Goal: Transaction & Acquisition: Obtain resource

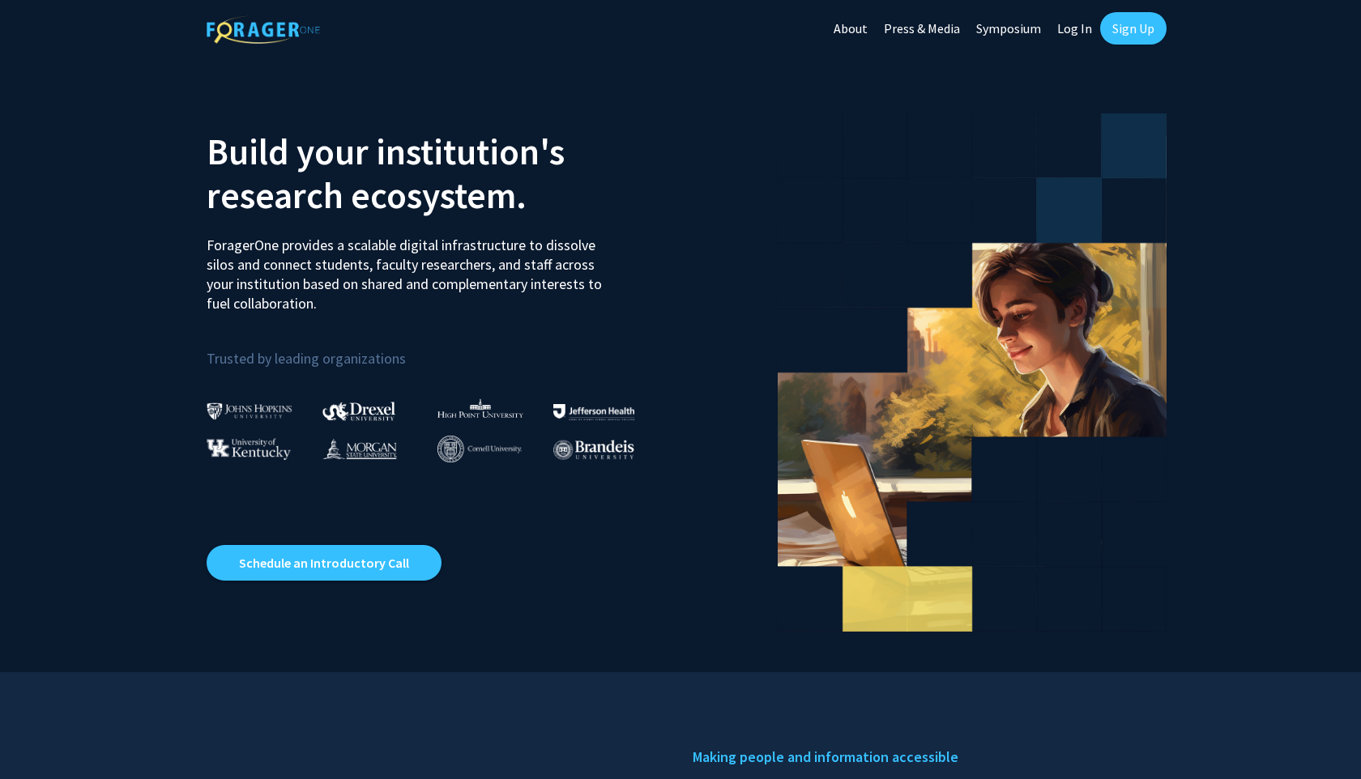
click at [346, 410] on img at bounding box center [358, 411] width 73 height 19
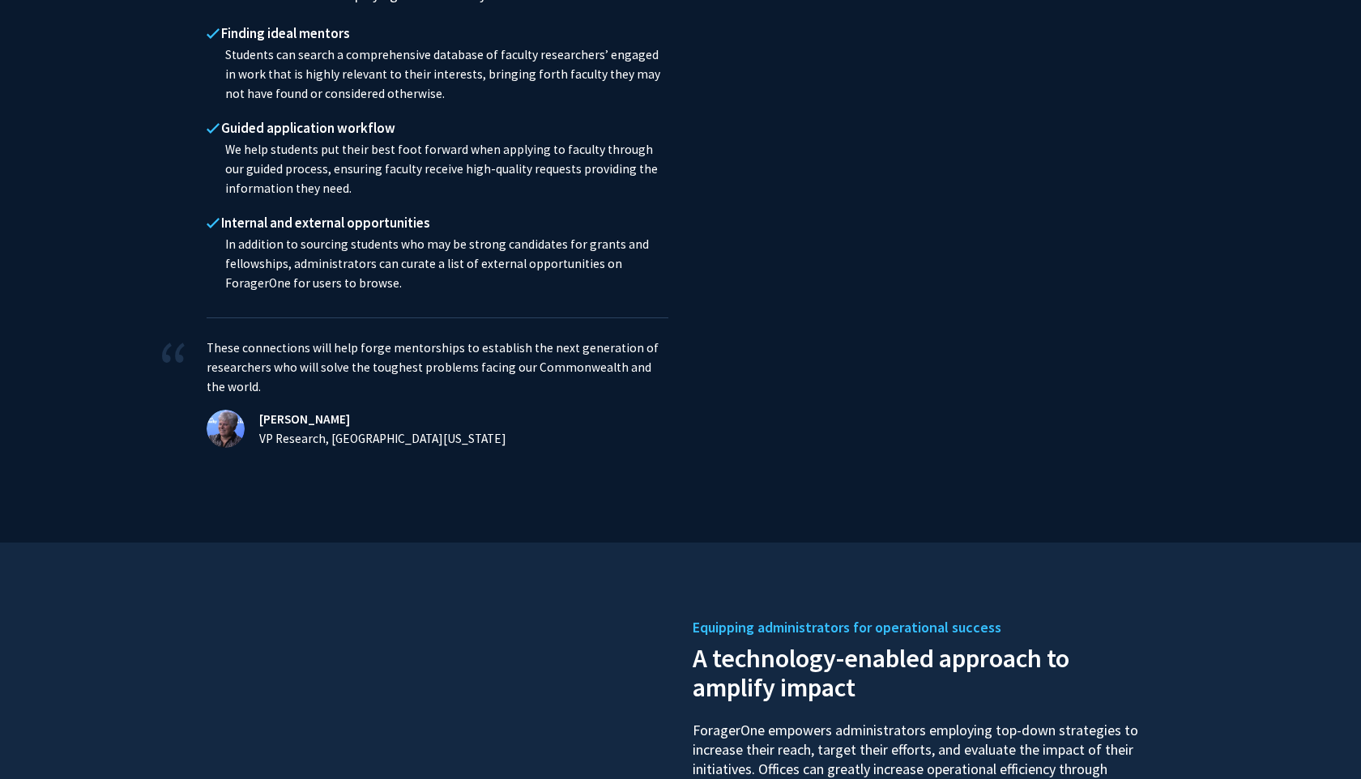
scroll to position [2232, 0]
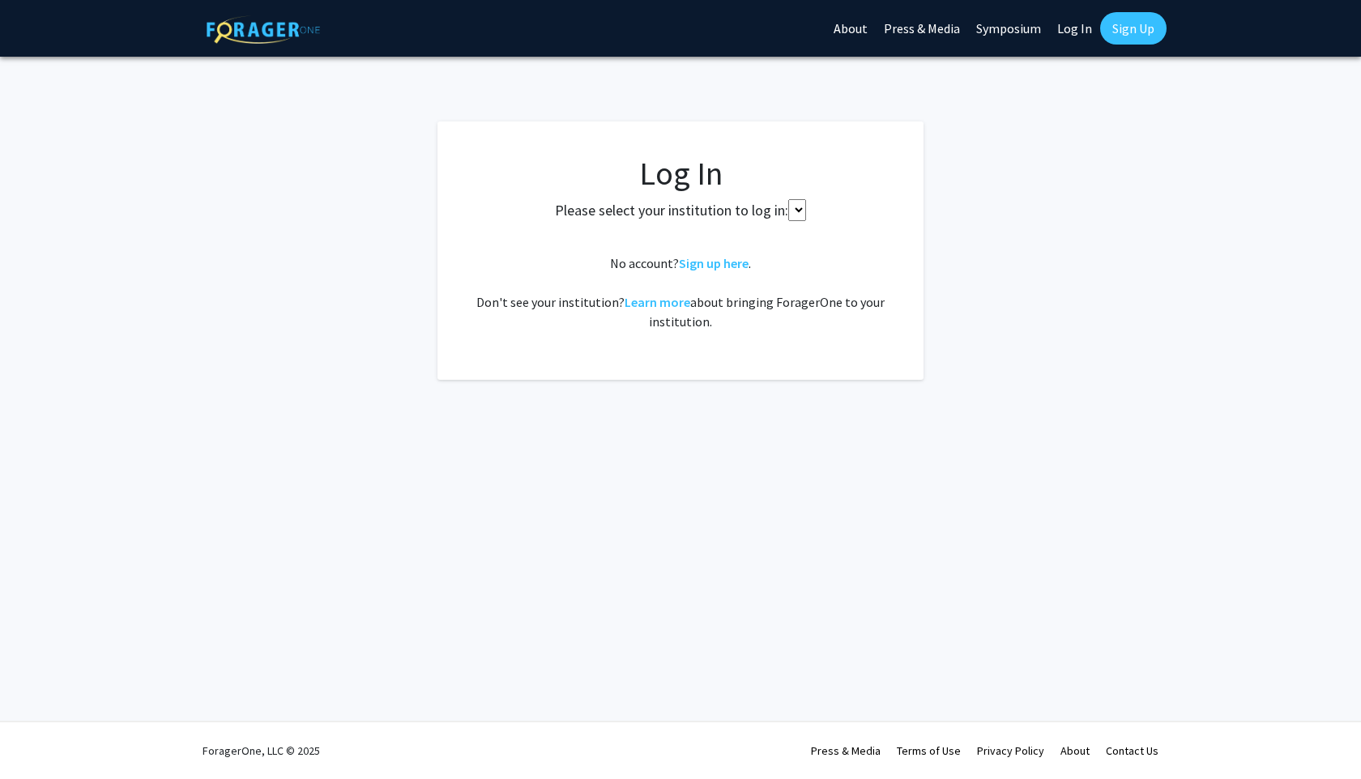
select select
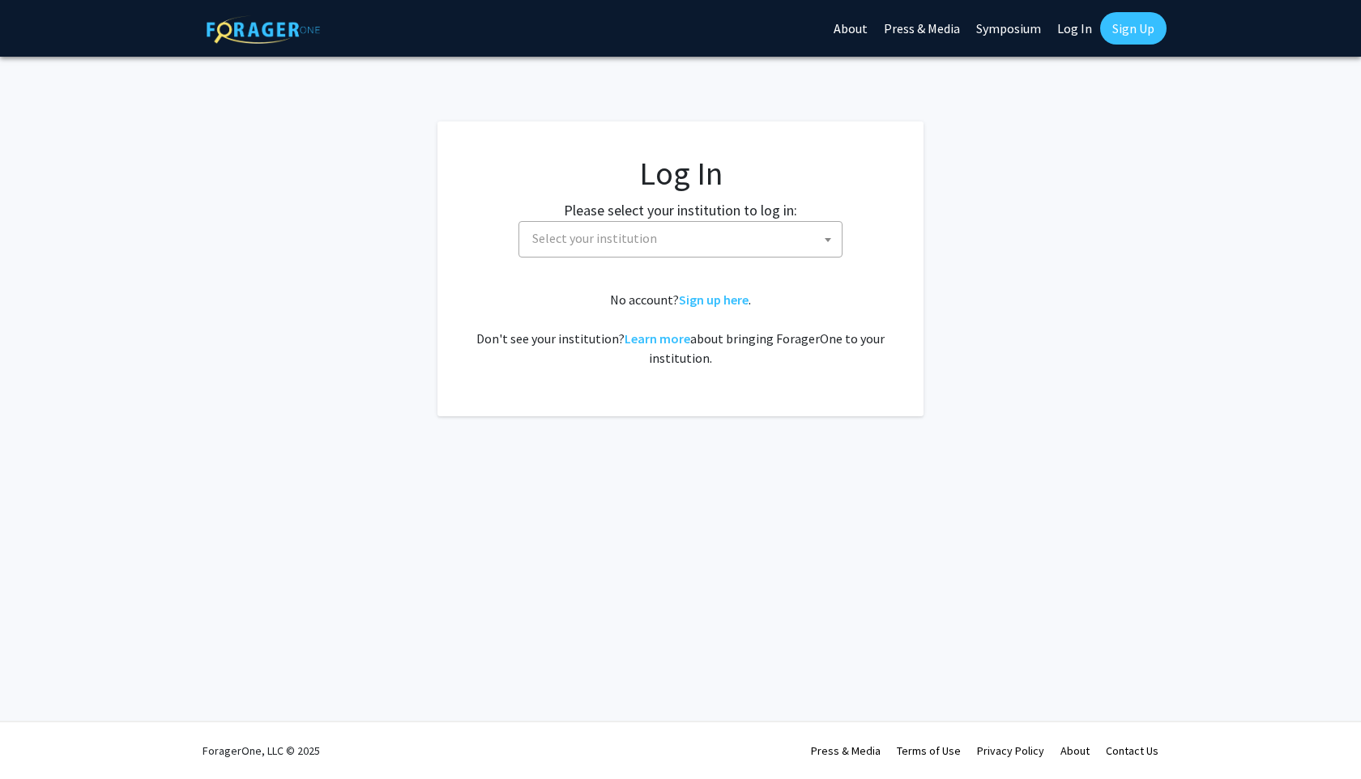
click at [696, 240] on span "Select your institution" at bounding box center [684, 238] width 316 height 33
type input "dre"
select select "6"
click at [714, 302] on link "Sign up here" at bounding box center [714, 300] width 70 height 16
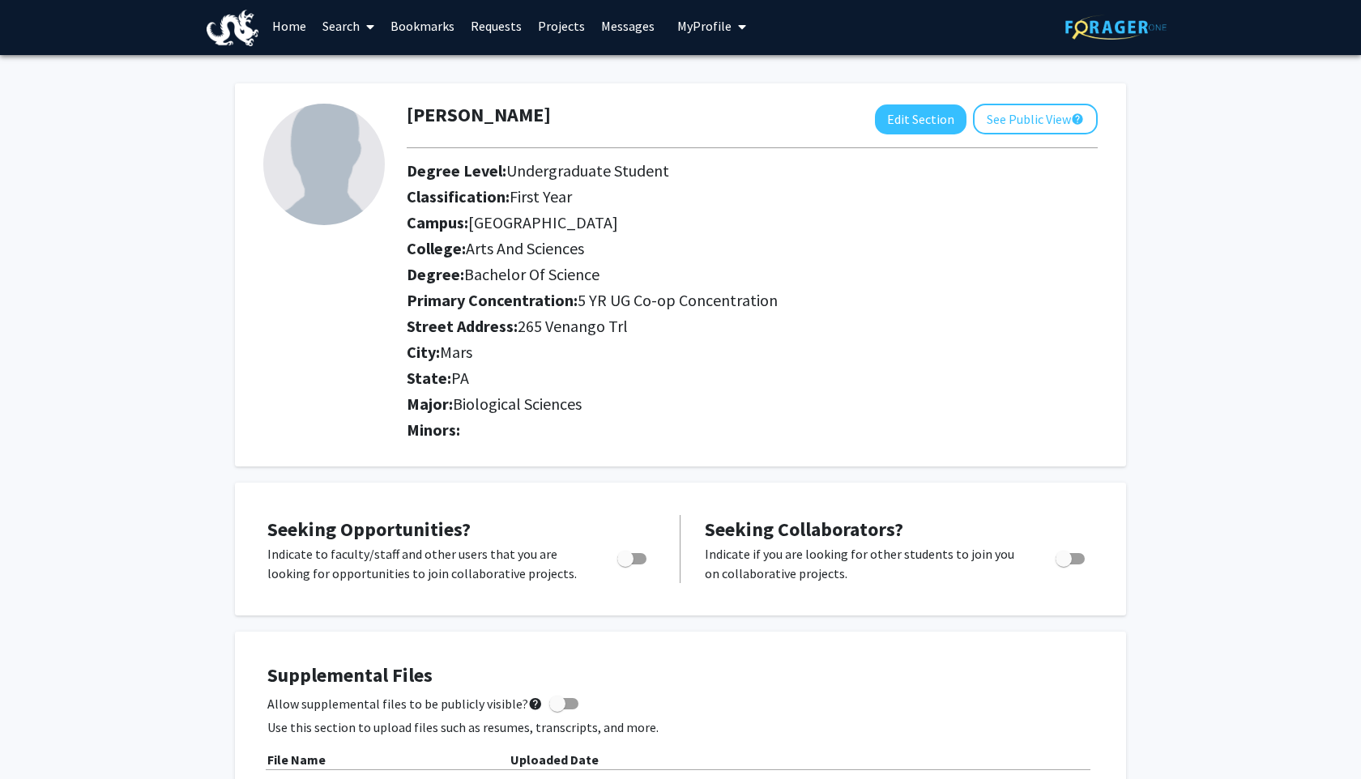
scroll to position [4, 0]
click at [1030, 111] on button "See Public View help" at bounding box center [1035, 118] width 125 height 31
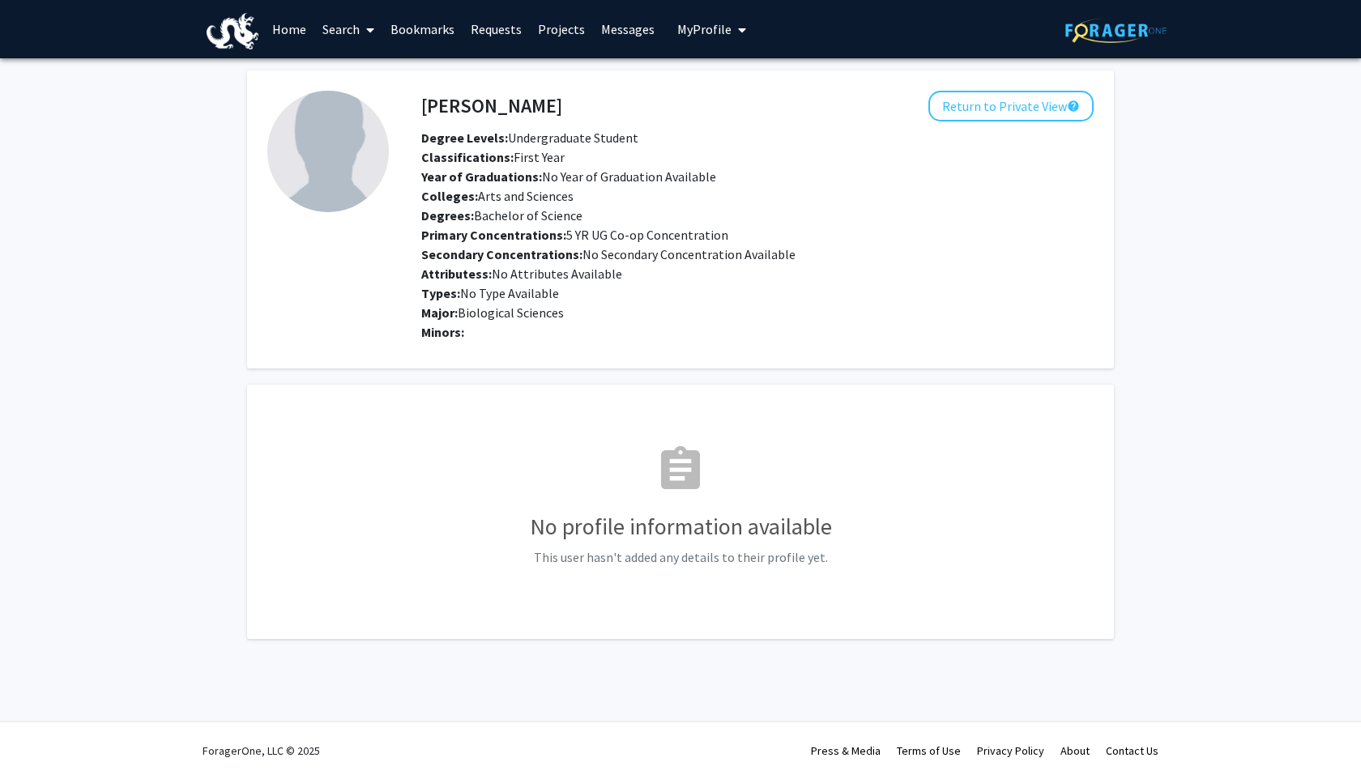
click at [275, 34] on link "Home" at bounding box center [289, 29] width 50 height 57
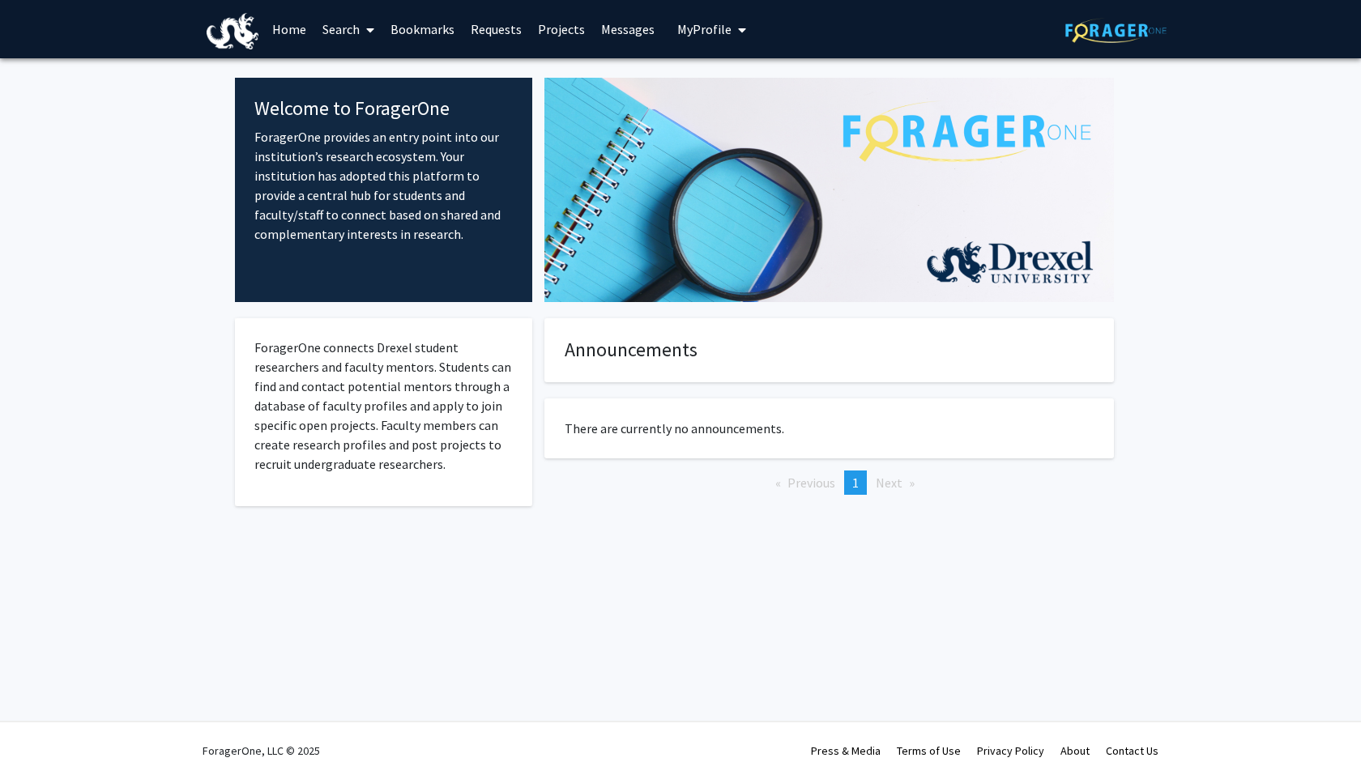
click at [474, 477] on div "ForagerOne connects Drexel student researchers and faculty mentors. Students ca…" at bounding box center [383, 412] width 297 height 188
click at [488, 32] on link "Requests" at bounding box center [496, 29] width 67 height 57
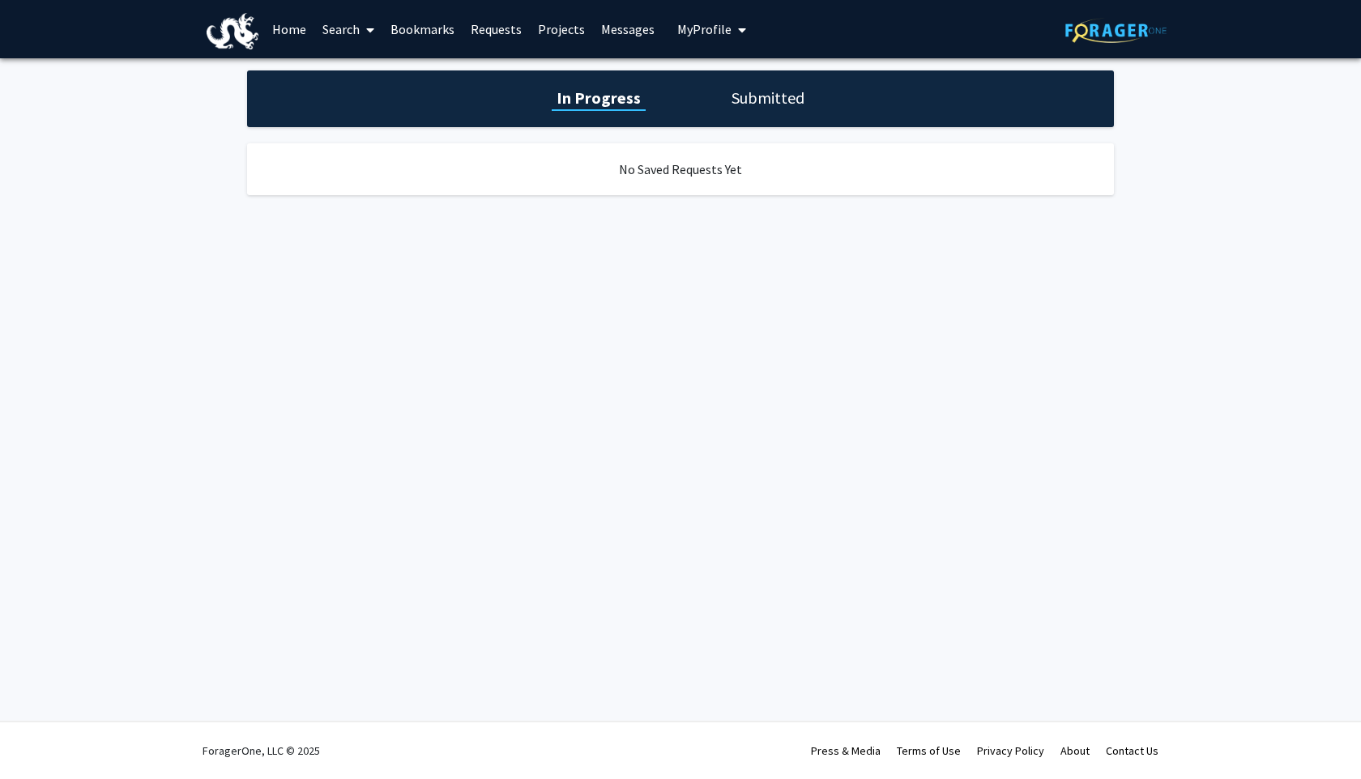
click at [550, 27] on link "Projects" at bounding box center [561, 29] width 63 height 57
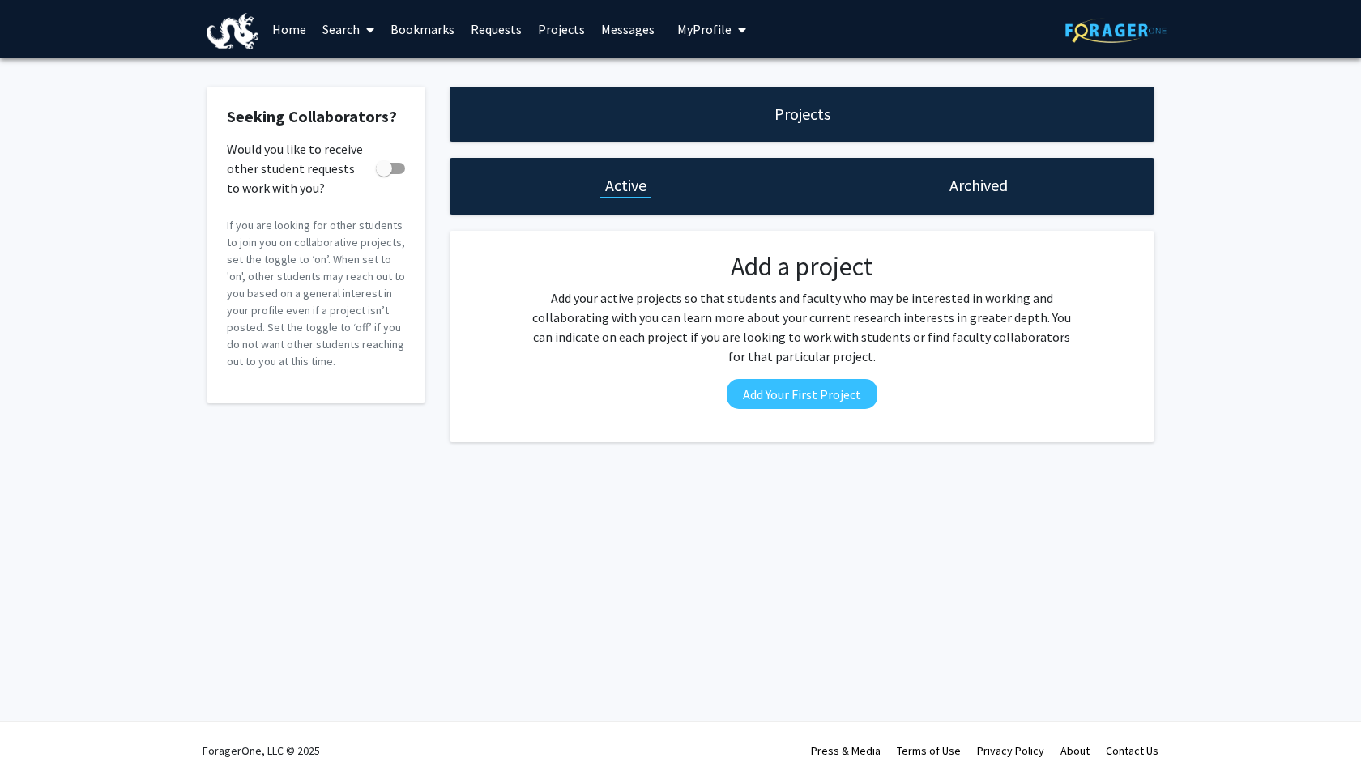
click at [607, 32] on link "Messages" at bounding box center [628, 29] width 70 height 57
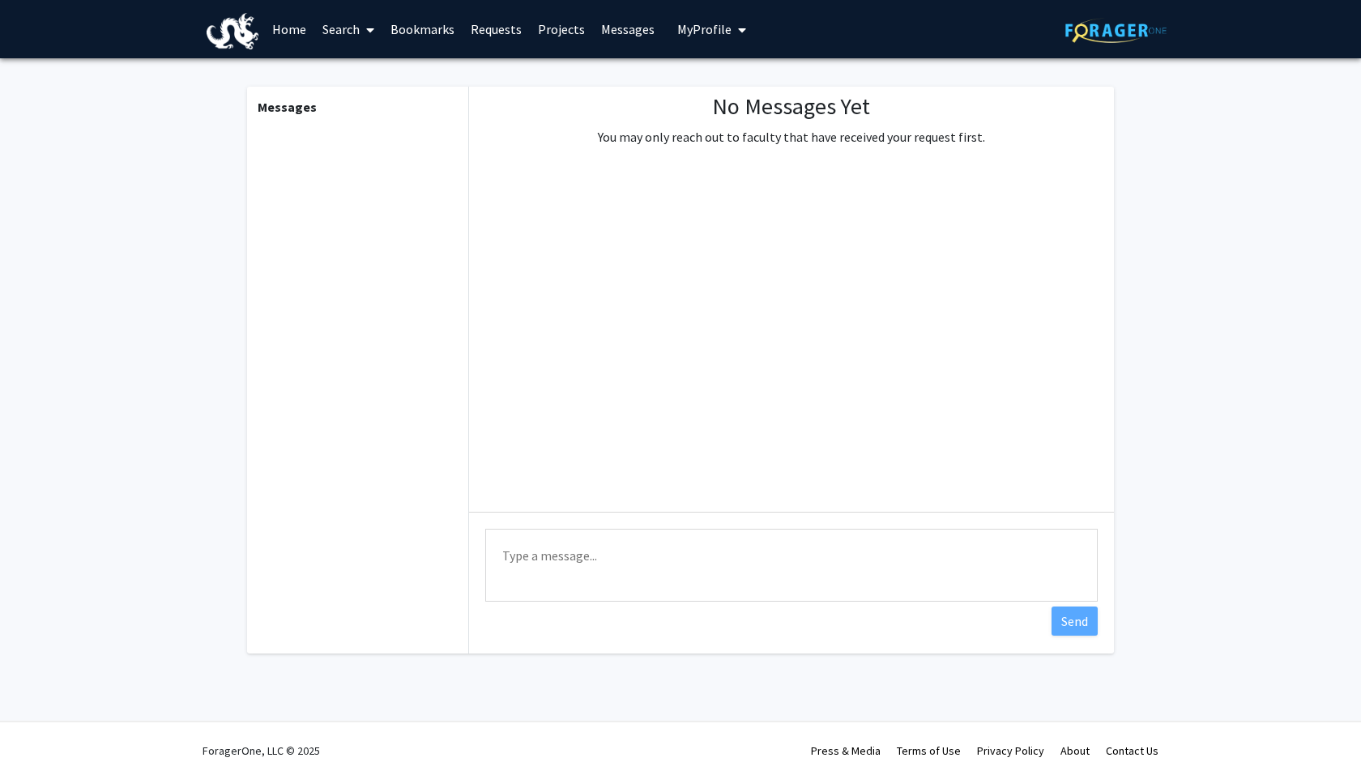
click at [426, 33] on link "Bookmarks" at bounding box center [422, 29] width 80 height 57
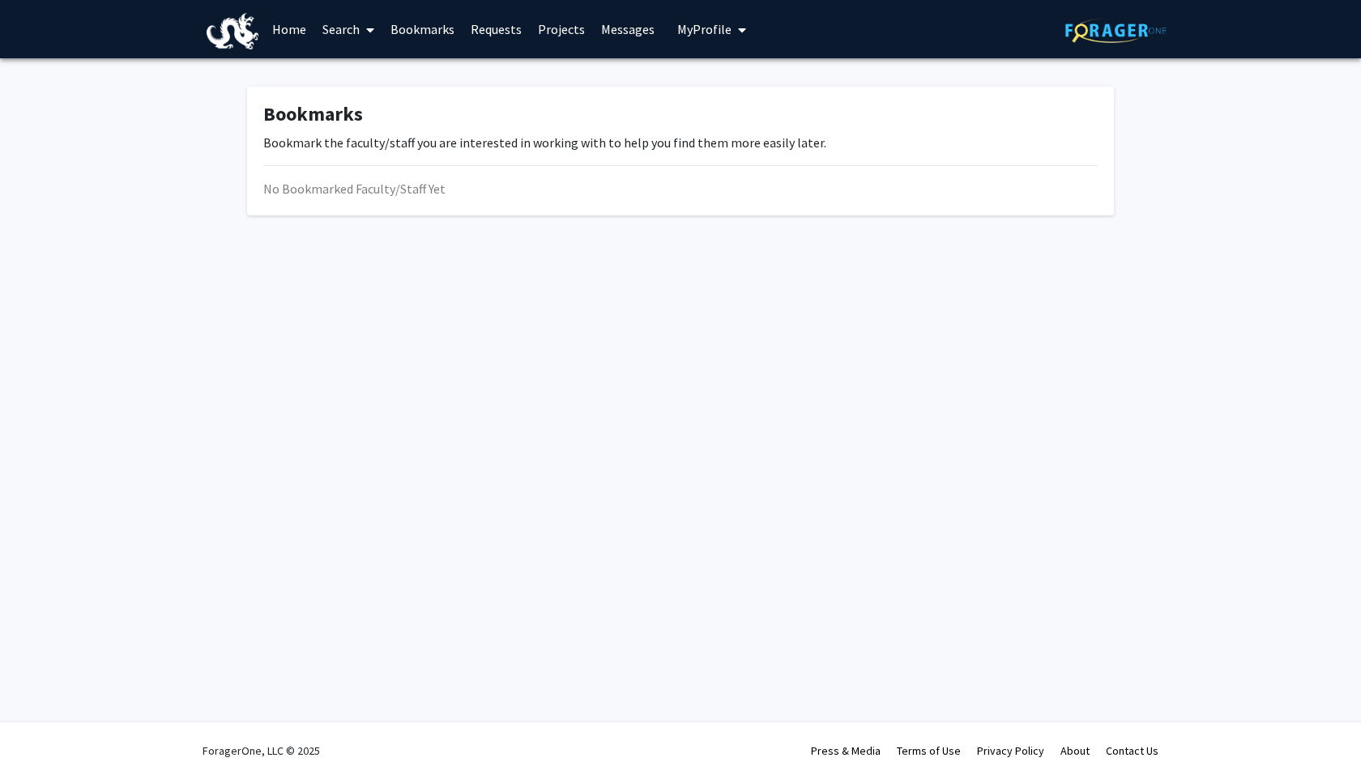
click at [332, 29] on link "Search" at bounding box center [348, 29] width 68 height 57
click at [359, 105] on span "Students" at bounding box center [363, 107] width 99 height 32
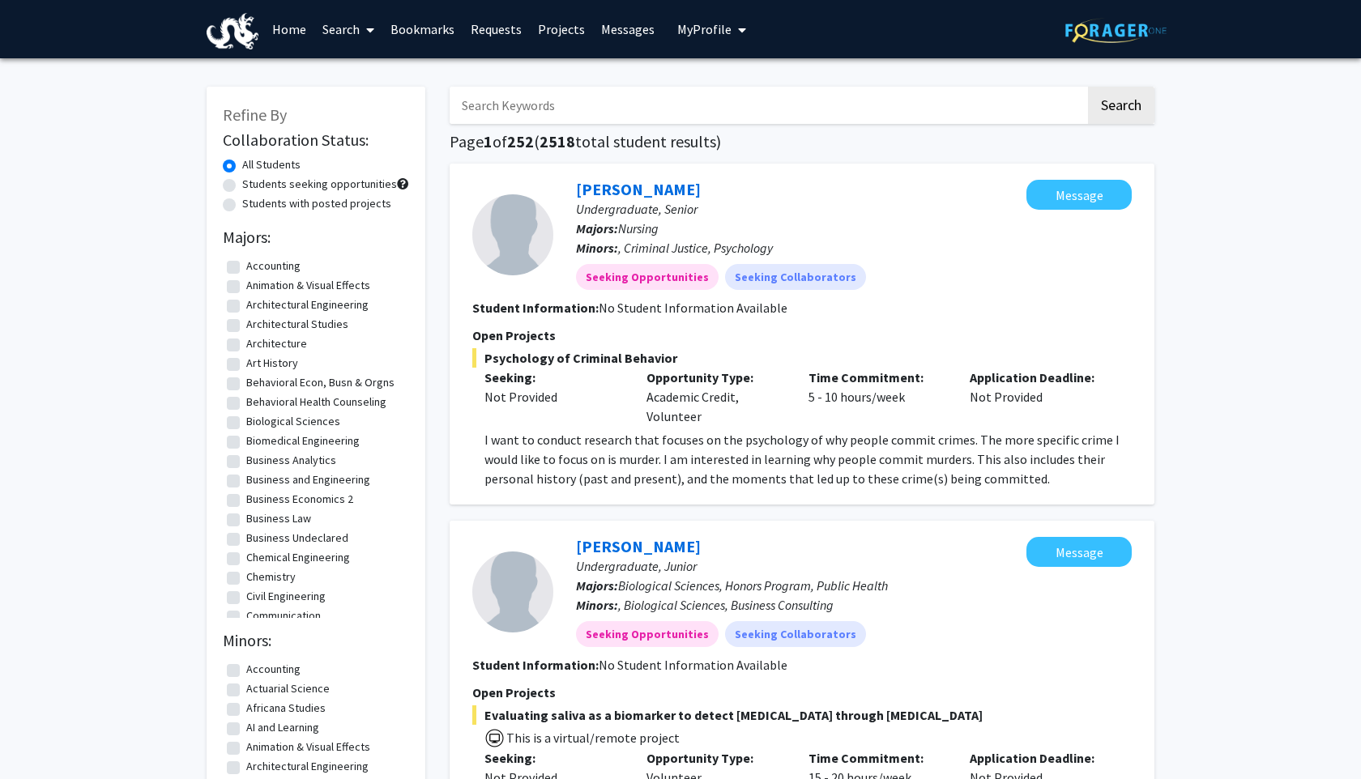
click at [485, 120] on input "Search Keywords" at bounding box center [768, 105] width 636 height 37
click at [1088, 87] on button "Search" at bounding box center [1121, 105] width 66 height 37
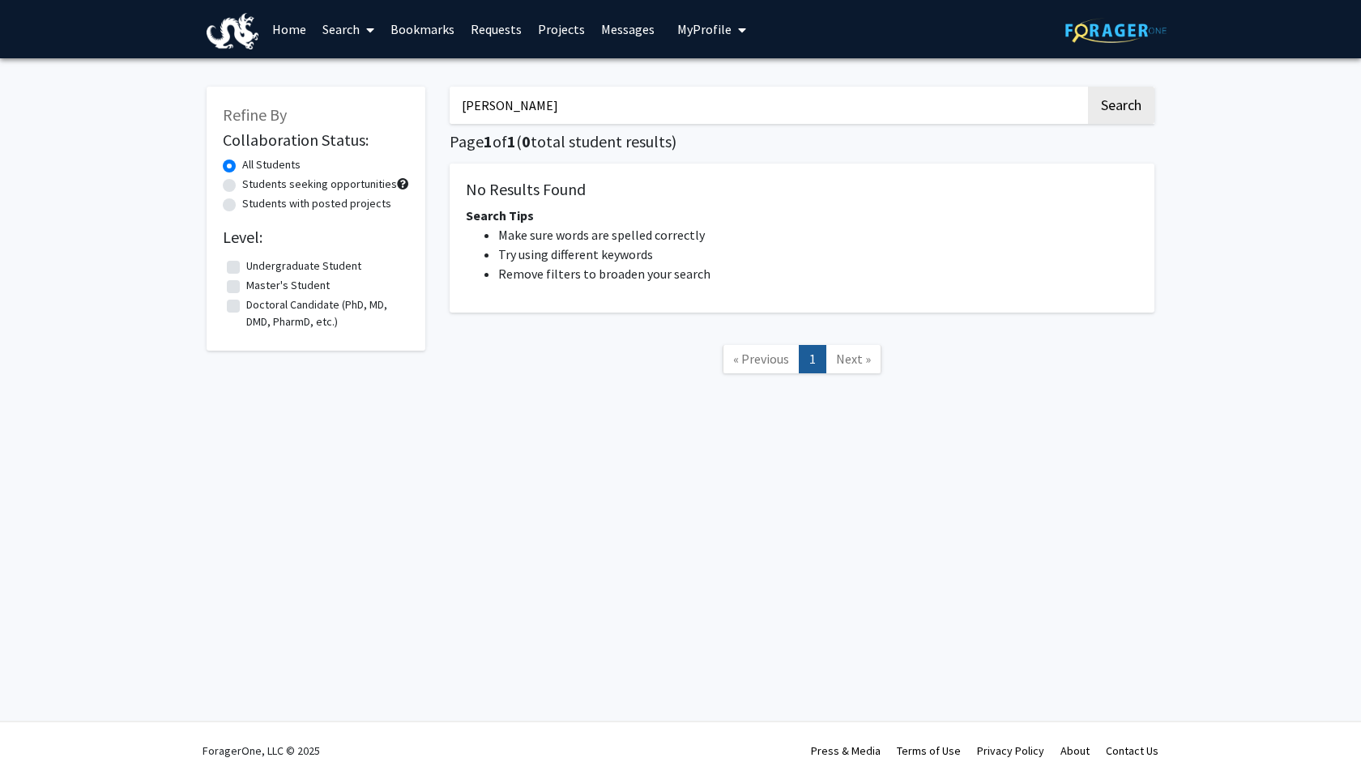
click at [1088, 87] on button "Search" at bounding box center [1121, 105] width 66 height 37
click at [475, 107] on input "[PERSON_NAME]" at bounding box center [768, 105] width 636 height 37
type input "vereddi"
click at [1088, 87] on button "Search" at bounding box center [1121, 105] width 66 height 37
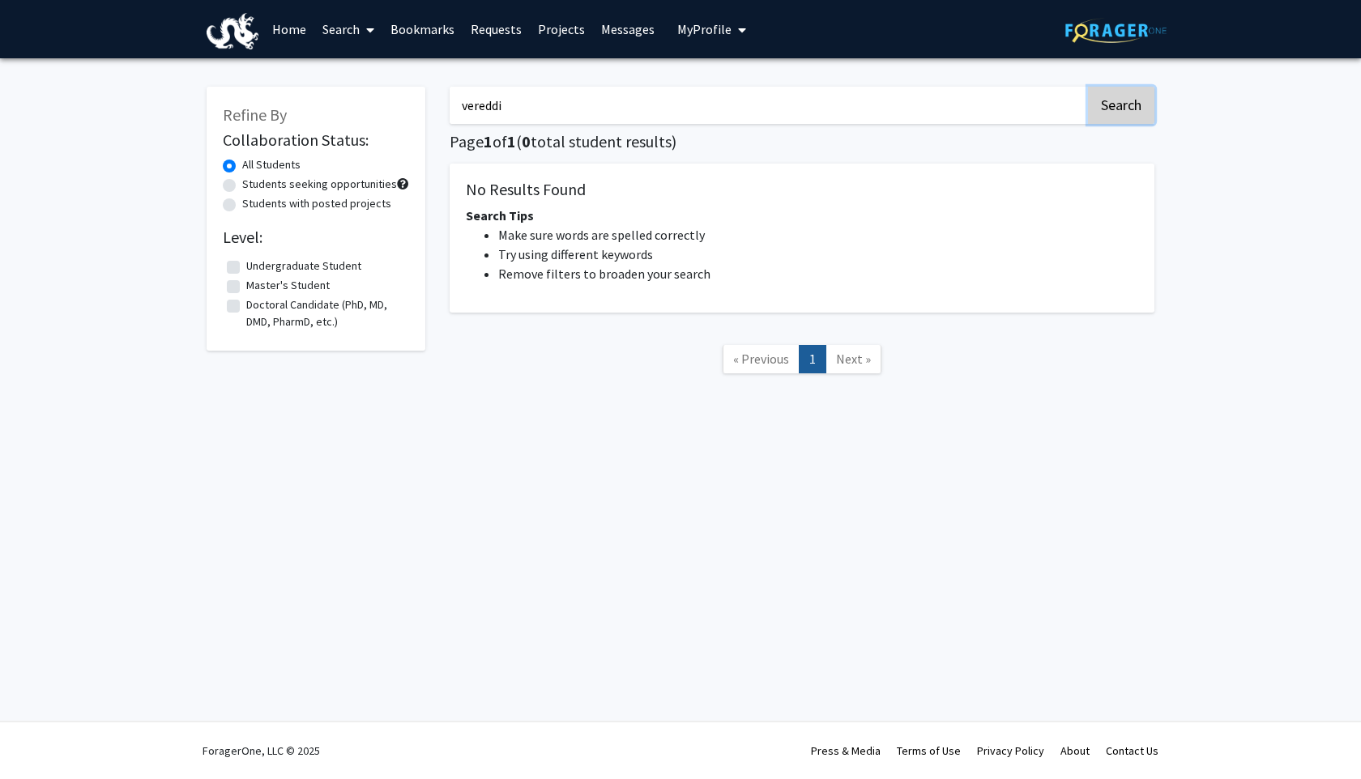
click at [1116, 97] on button "Search" at bounding box center [1121, 105] width 66 height 37
drag, startPoint x: 511, startPoint y: 109, endPoint x: 411, endPoint y: 109, distance: 99.6
click at [411, 109] on div "Refine By Collaboration Status: All Students Students seeking opportunities Stu…" at bounding box center [680, 238] width 972 height 336
click at [275, 262] on label "Undergraduate Student" at bounding box center [303, 266] width 115 height 17
click at [257, 262] on input "Undergraduate Student" at bounding box center [251, 263] width 11 height 11
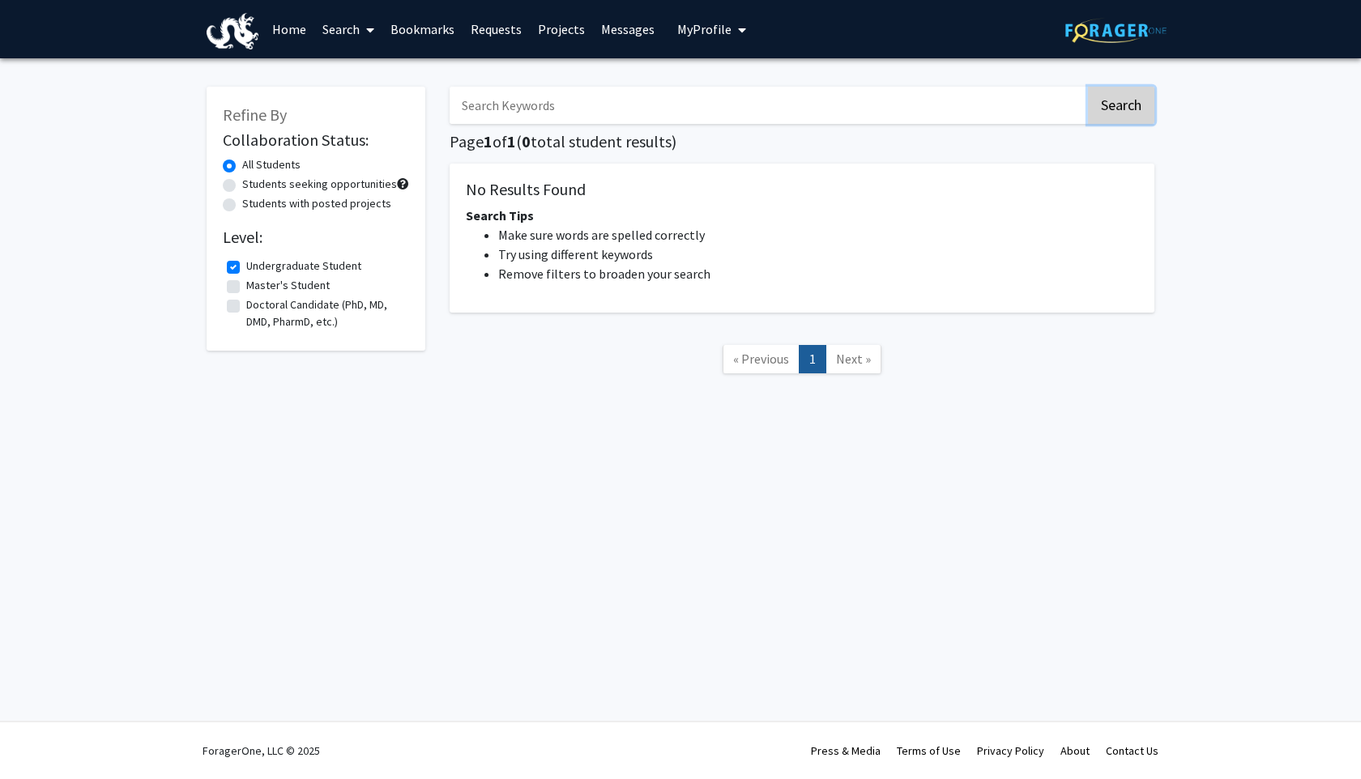
click at [1103, 104] on button "Search" at bounding box center [1121, 105] width 66 height 37
checkbox input "false"
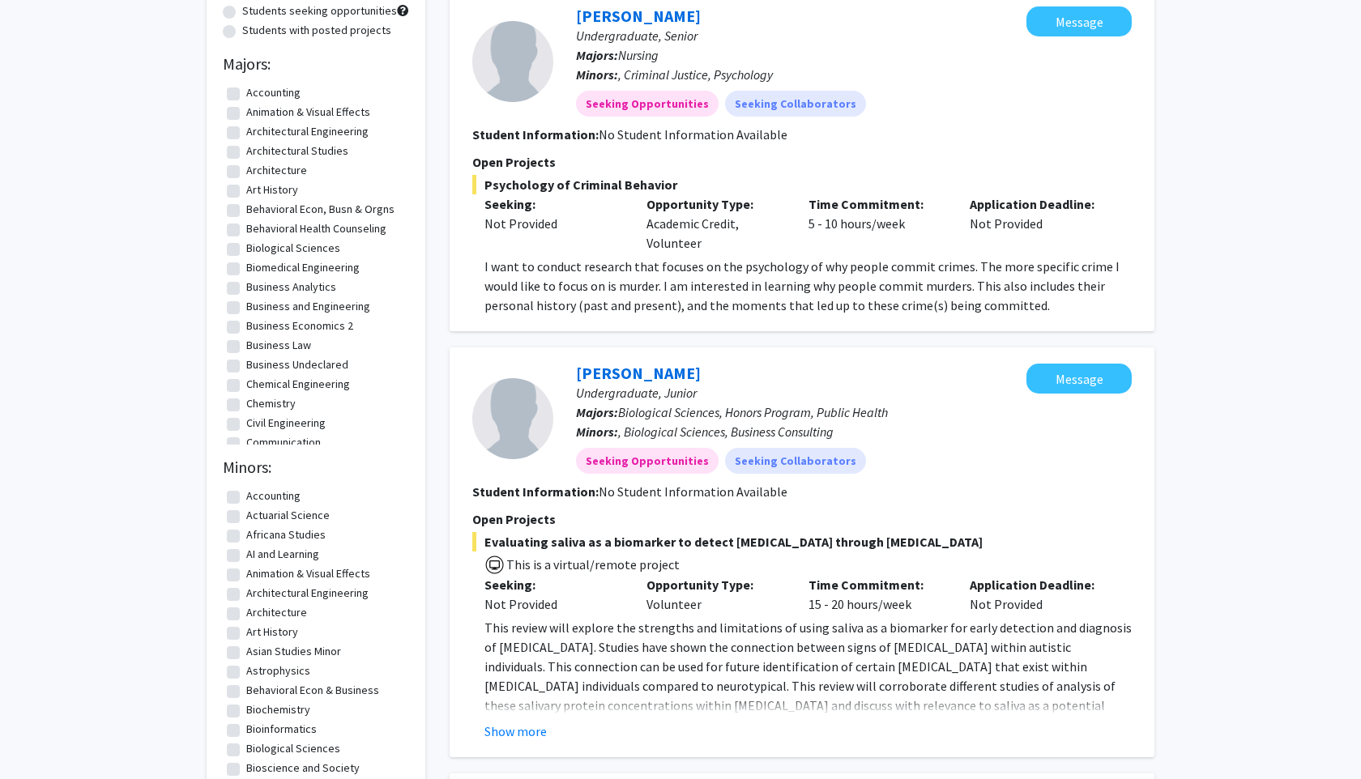
click at [246, 247] on label "Biological Sciences" at bounding box center [293, 248] width 94 height 17
click at [246, 247] on input "Biological Sciences" at bounding box center [251, 245] width 11 height 11
checkbox input "true"
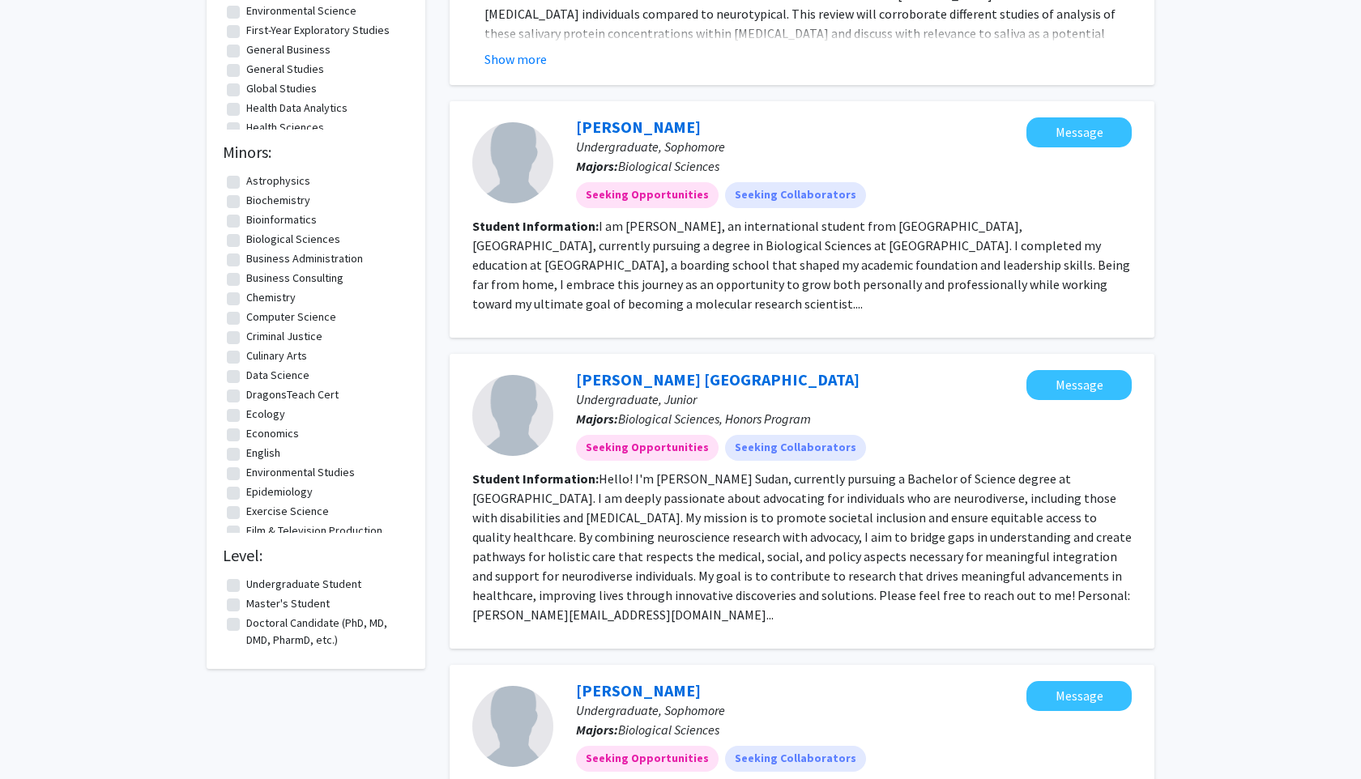
scroll to position [484, 0]
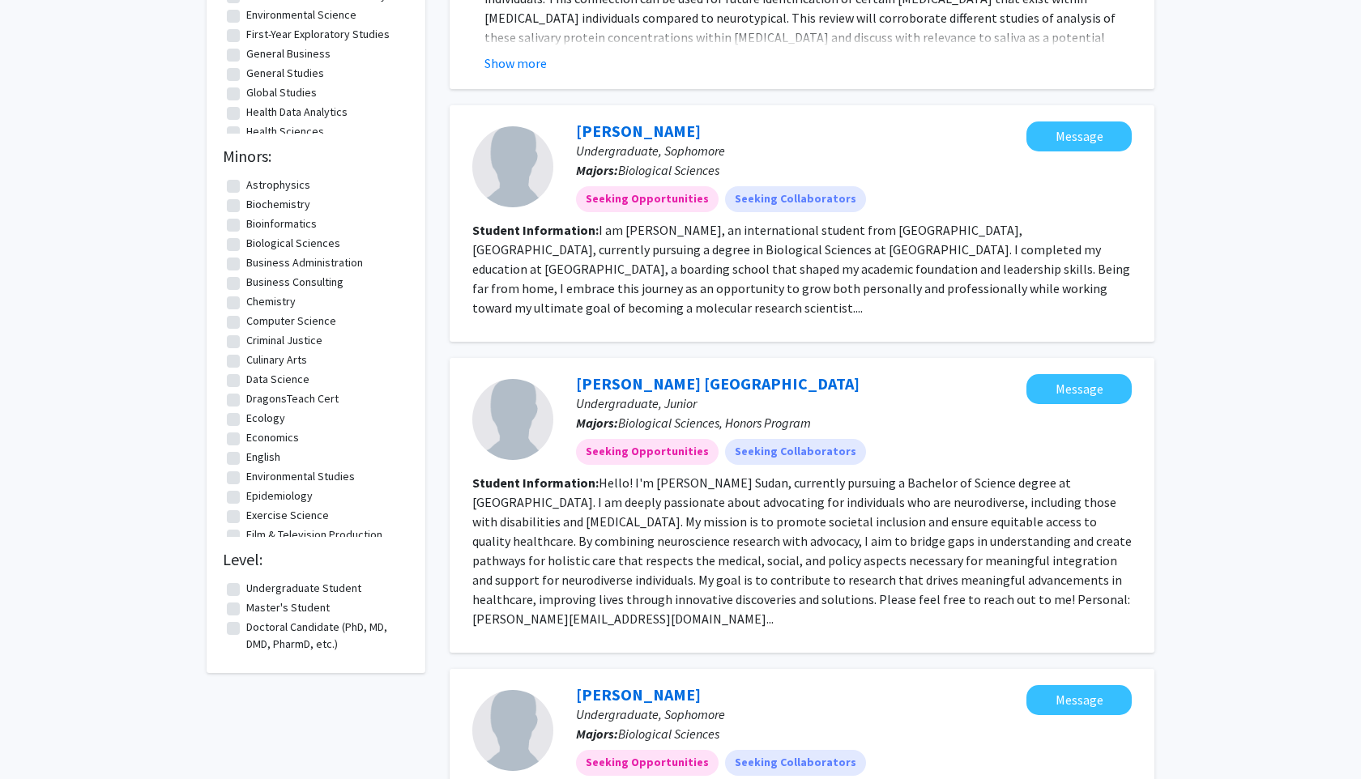
click at [246, 588] on label "Undergraduate Student" at bounding box center [303, 588] width 115 height 17
click at [246, 588] on input "Undergraduate Student" at bounding box center [251, 585] width 11 height 11
checkbox input "true"
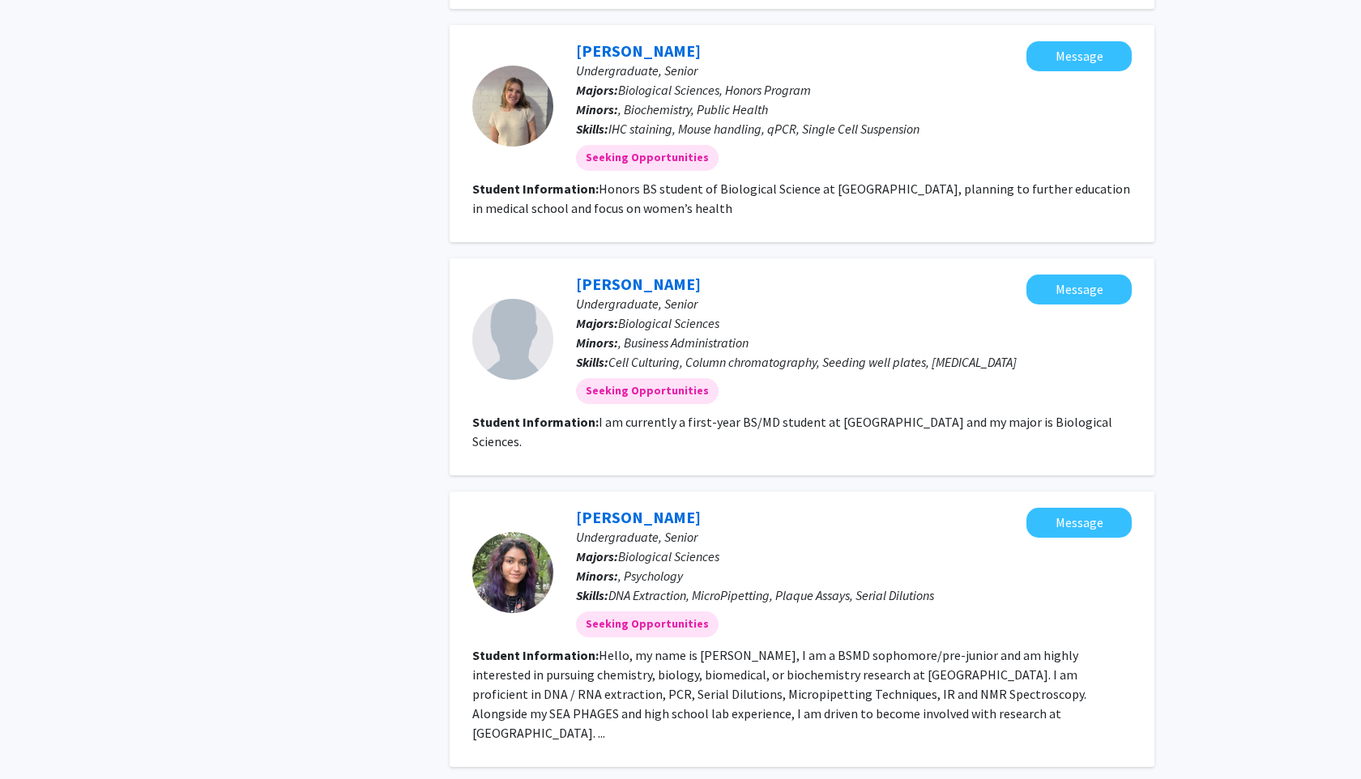
scroll to position [2248, 0]
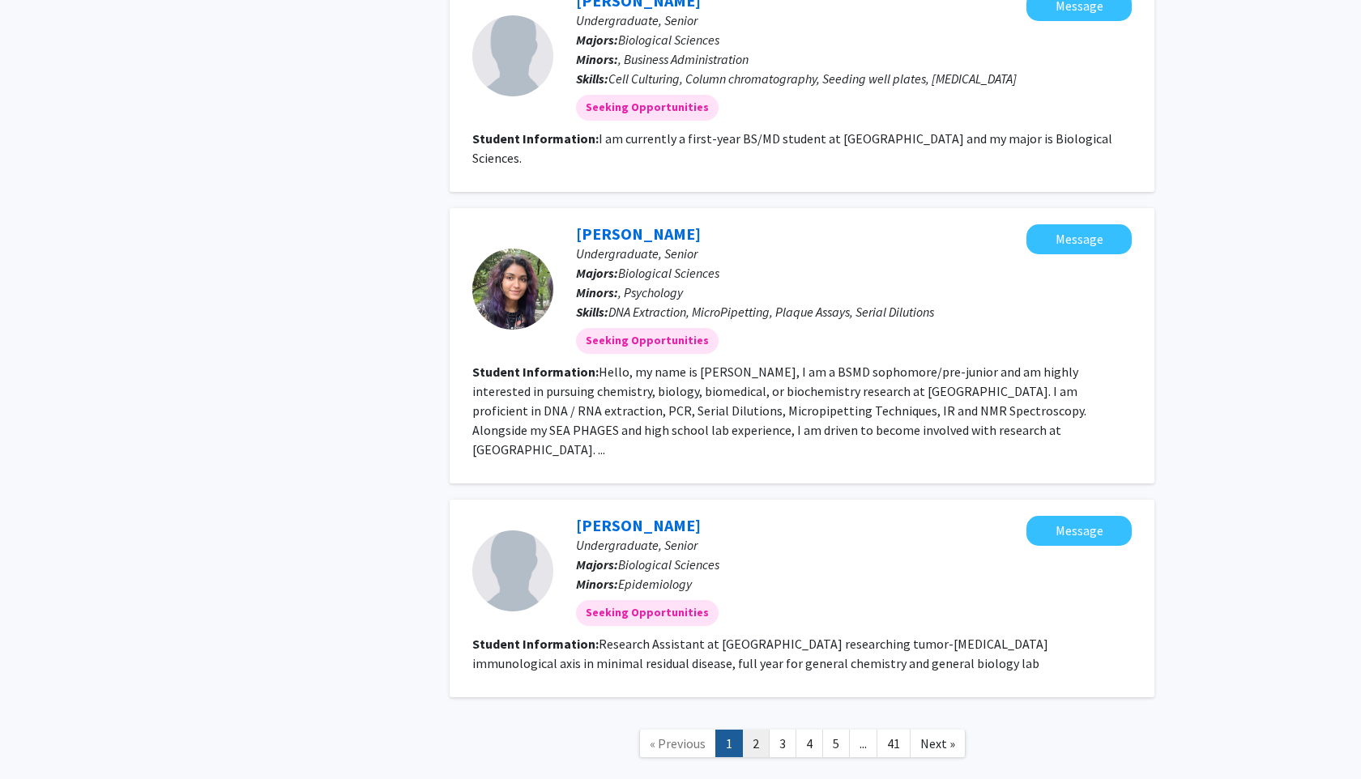
click at [757, 730] on link "2" at bounding box center [756, 744] width 28 height 28
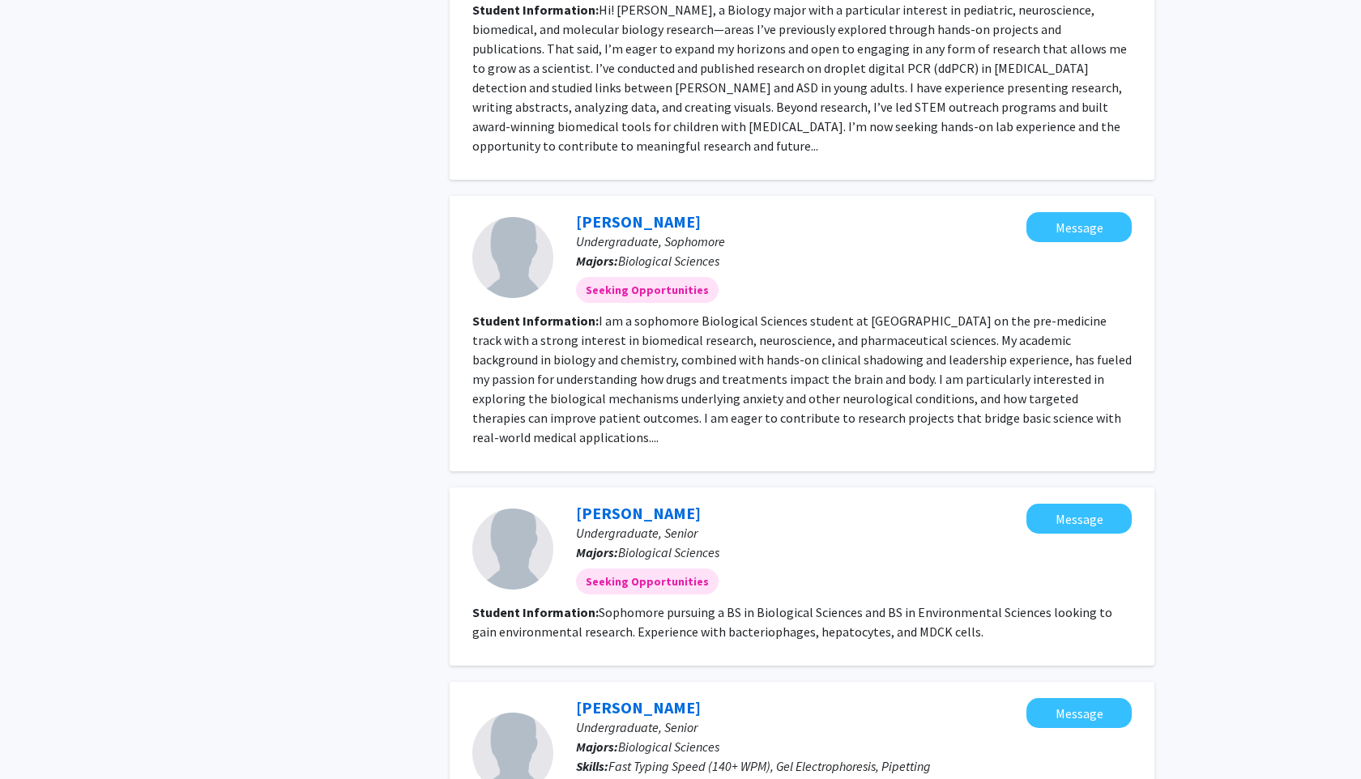
scroll to position [1958, 0]
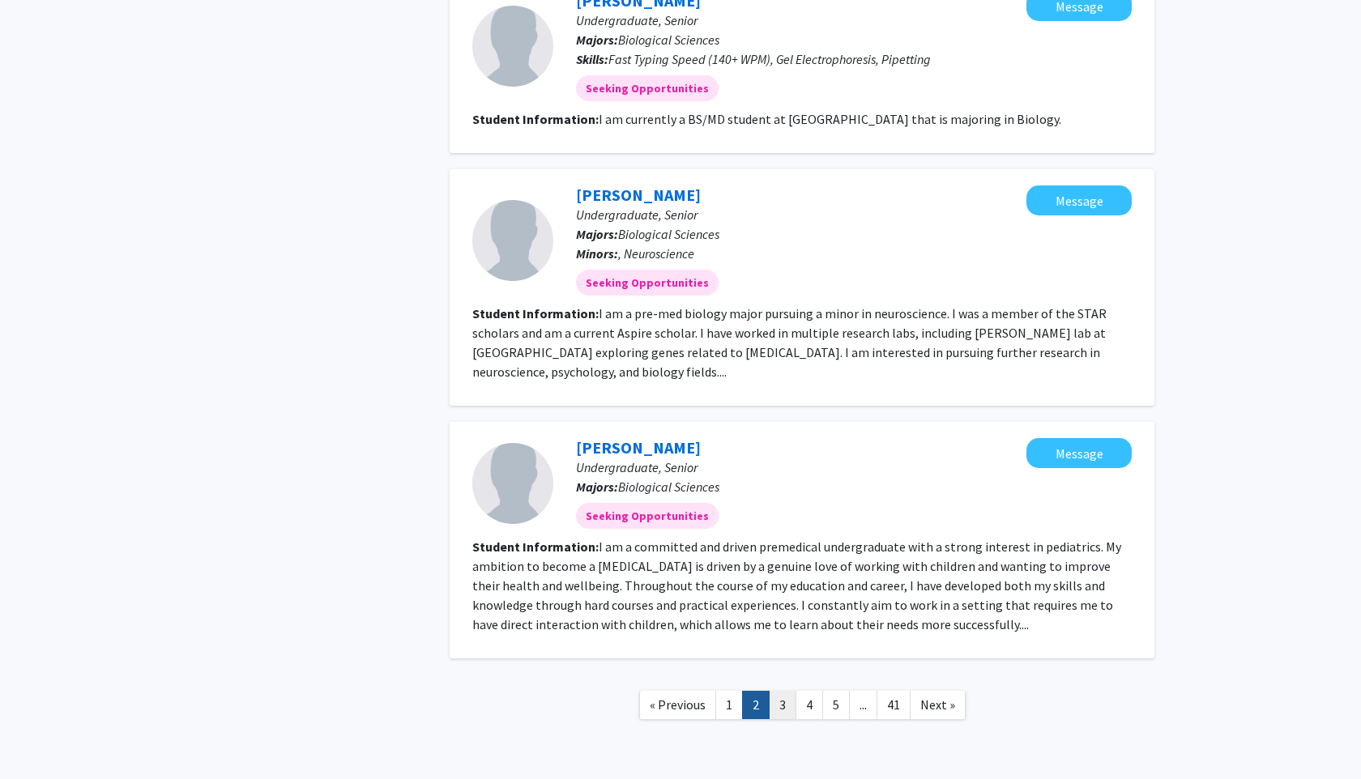
click at [787, 691] on link "3" at bounding box center [783, 705] width 28 height 28
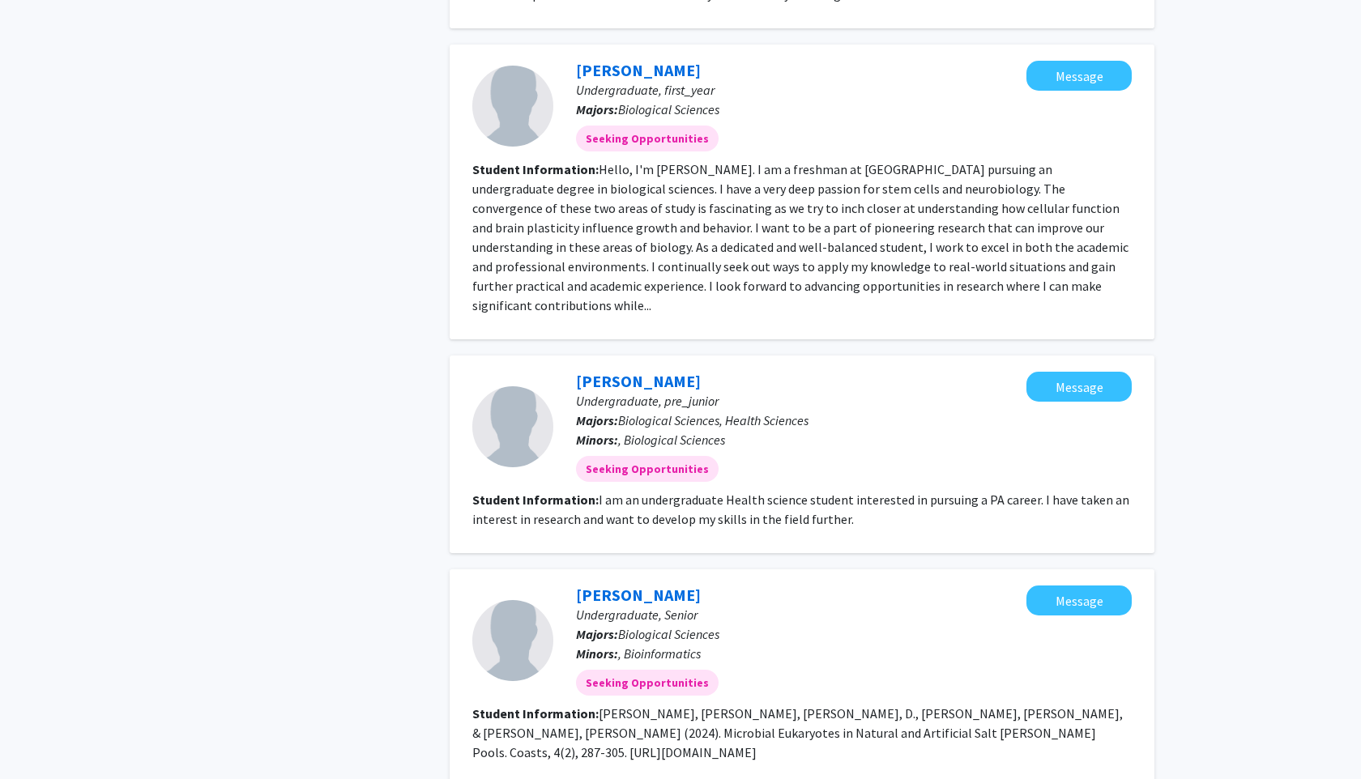
scroll to position [2117, 0]
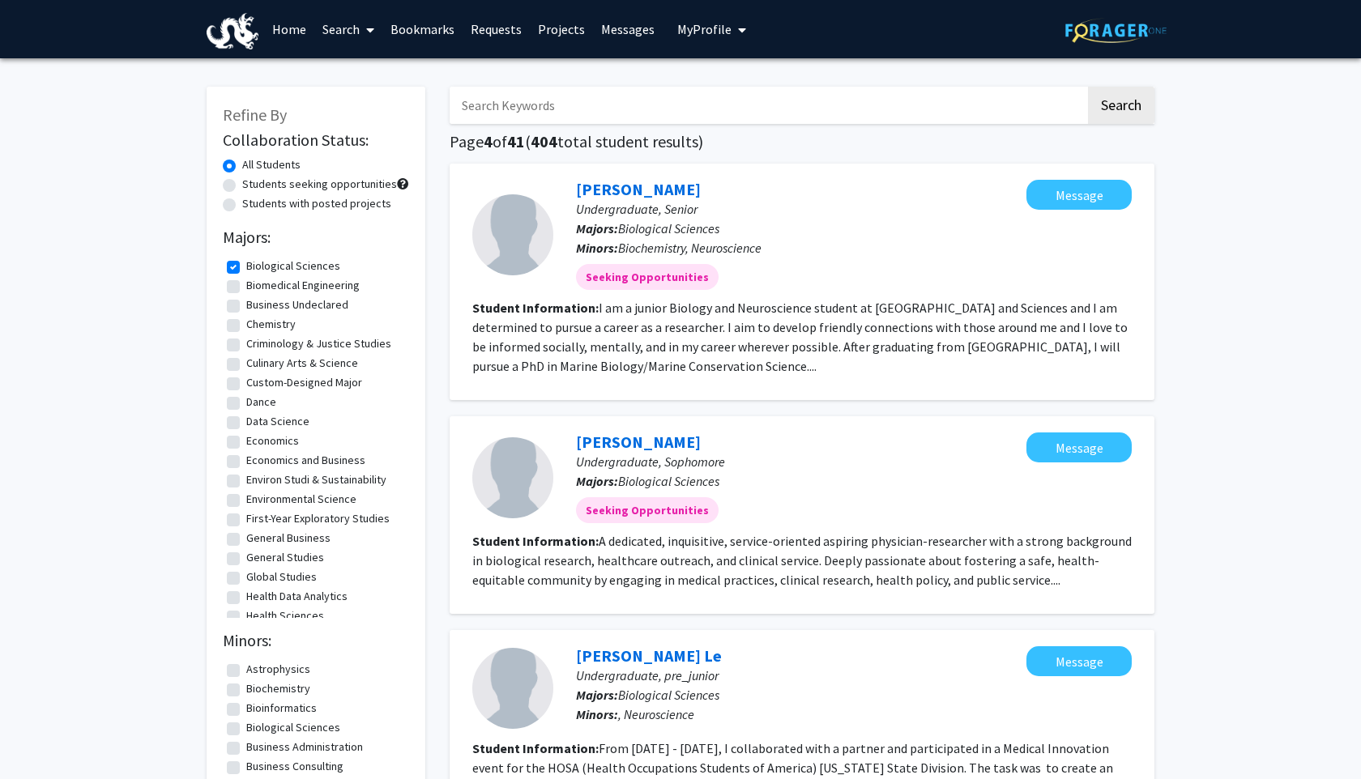
click at [246, 267] on label "Biological Sciences" at bounding box center [293, 266] width 94 height 17
click at [246, 267] on input "Biological Sciences" at bounding box center [251, 263] width 11 height 11
checkbox input "false"
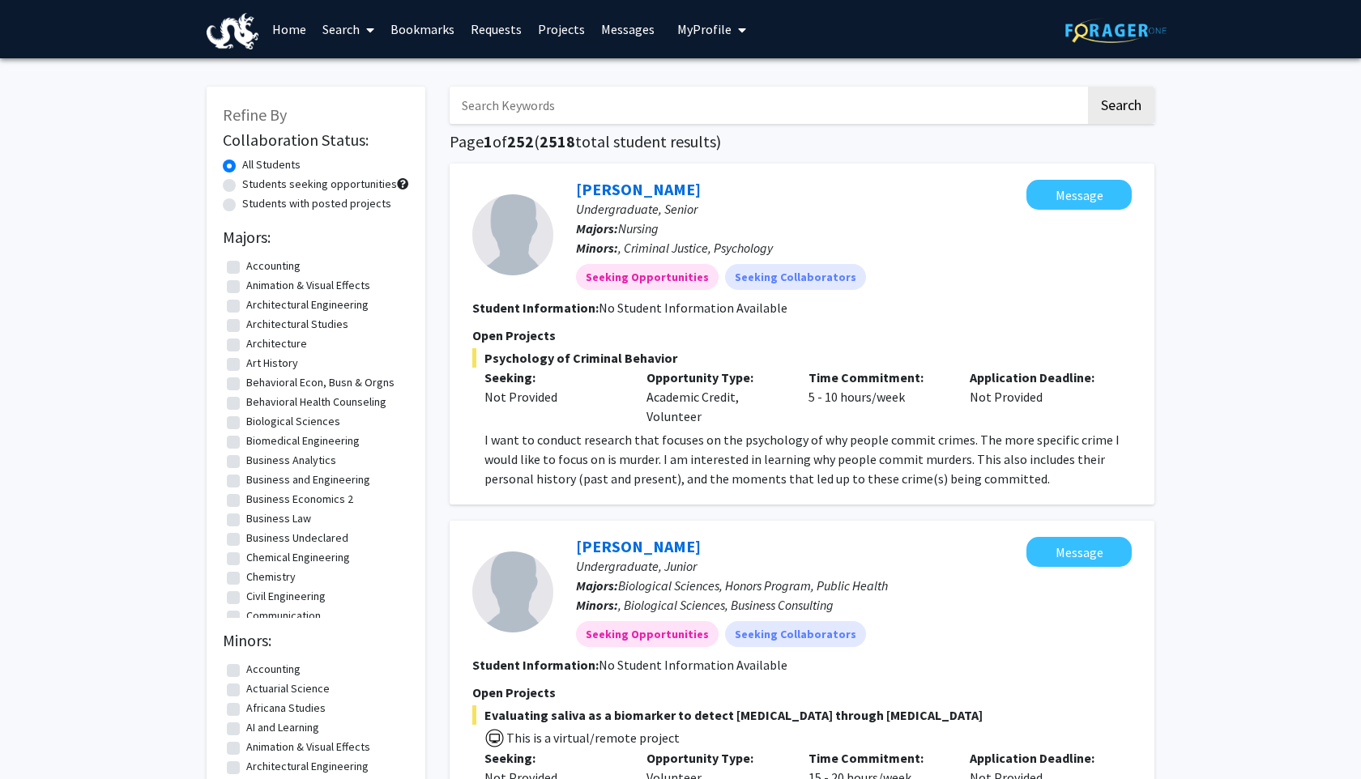
click at [246, 441] on label "Biomedical Engineering" at bounding box center [302, 441] width 113 height 17
click at [246, 441] on input "Biomedical Engineering" at bounding box center [251, 438] width 11 height 11
checkbox input "true"
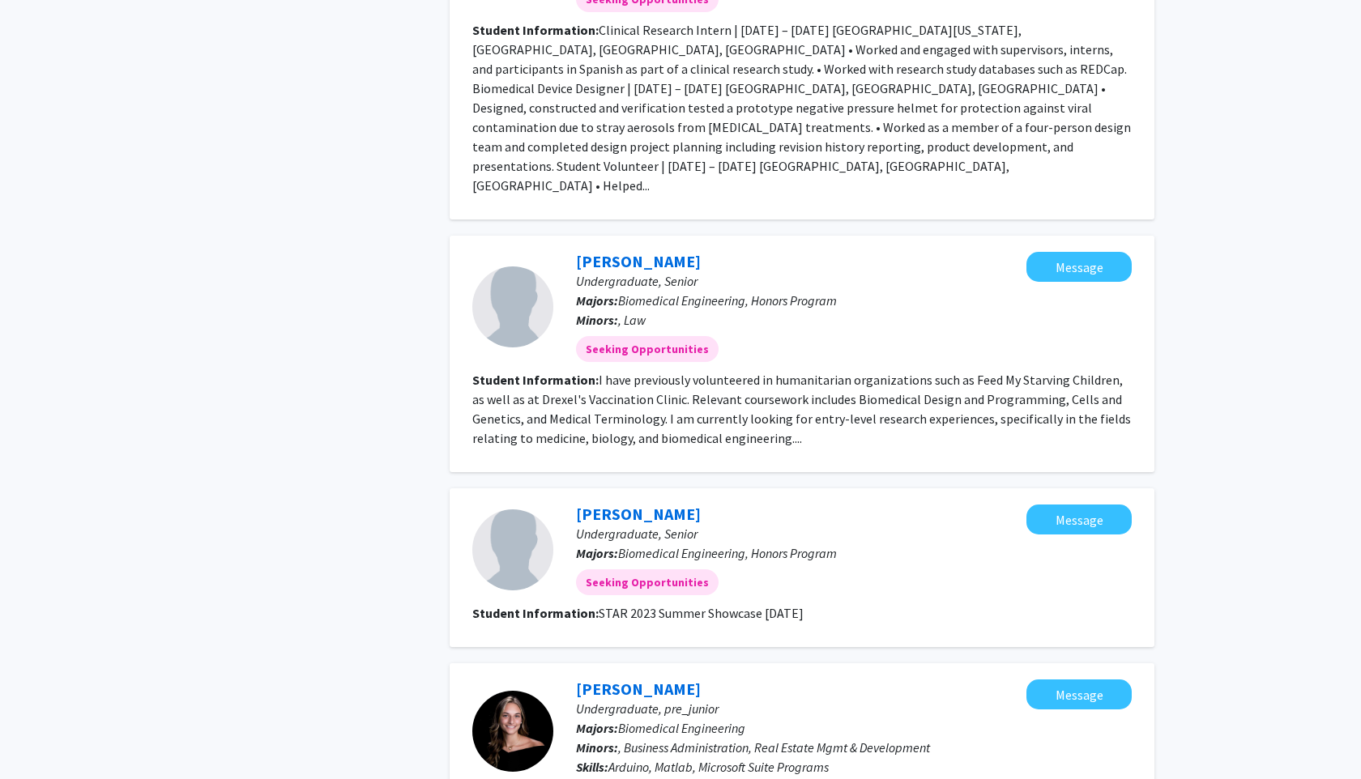
scroll to position [2068, 0]
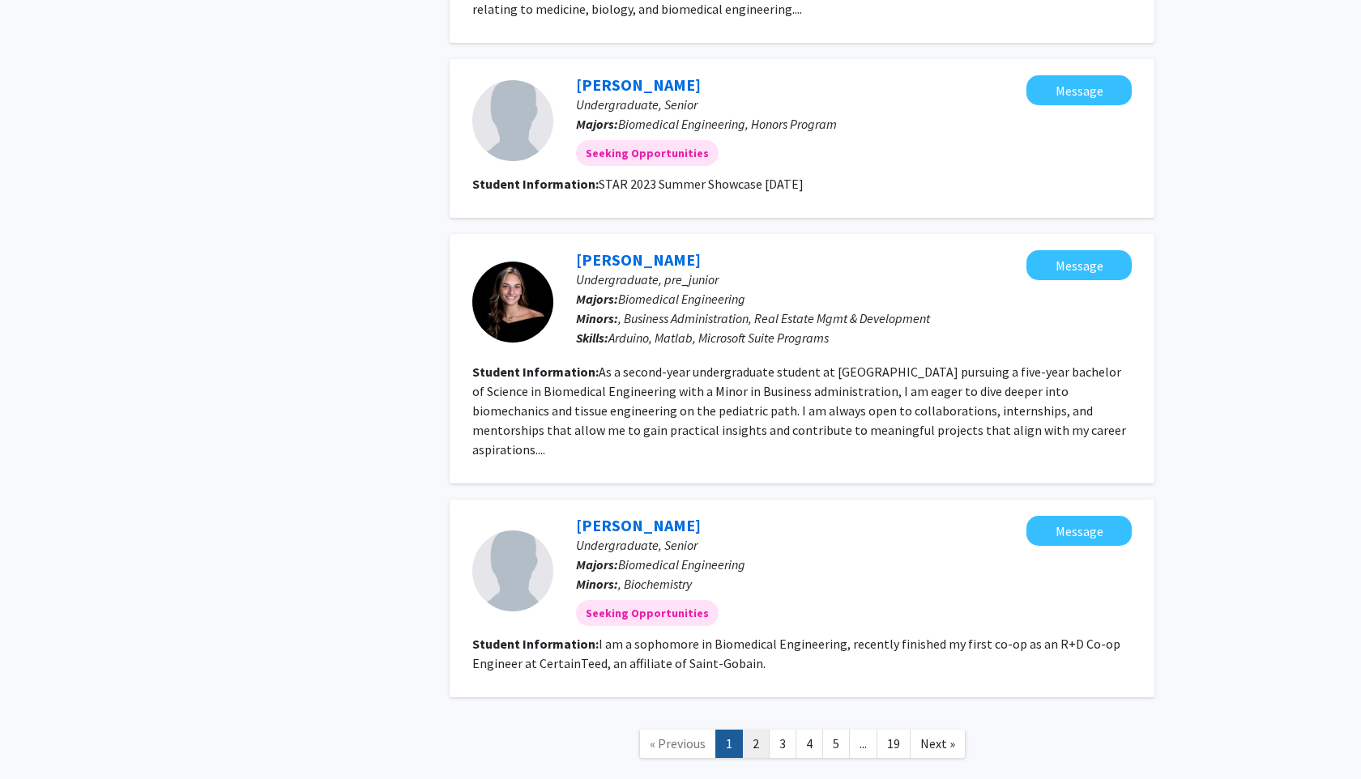
click at [751, 730] on link "2" at bounding box center [756, 744] width 28 height 28
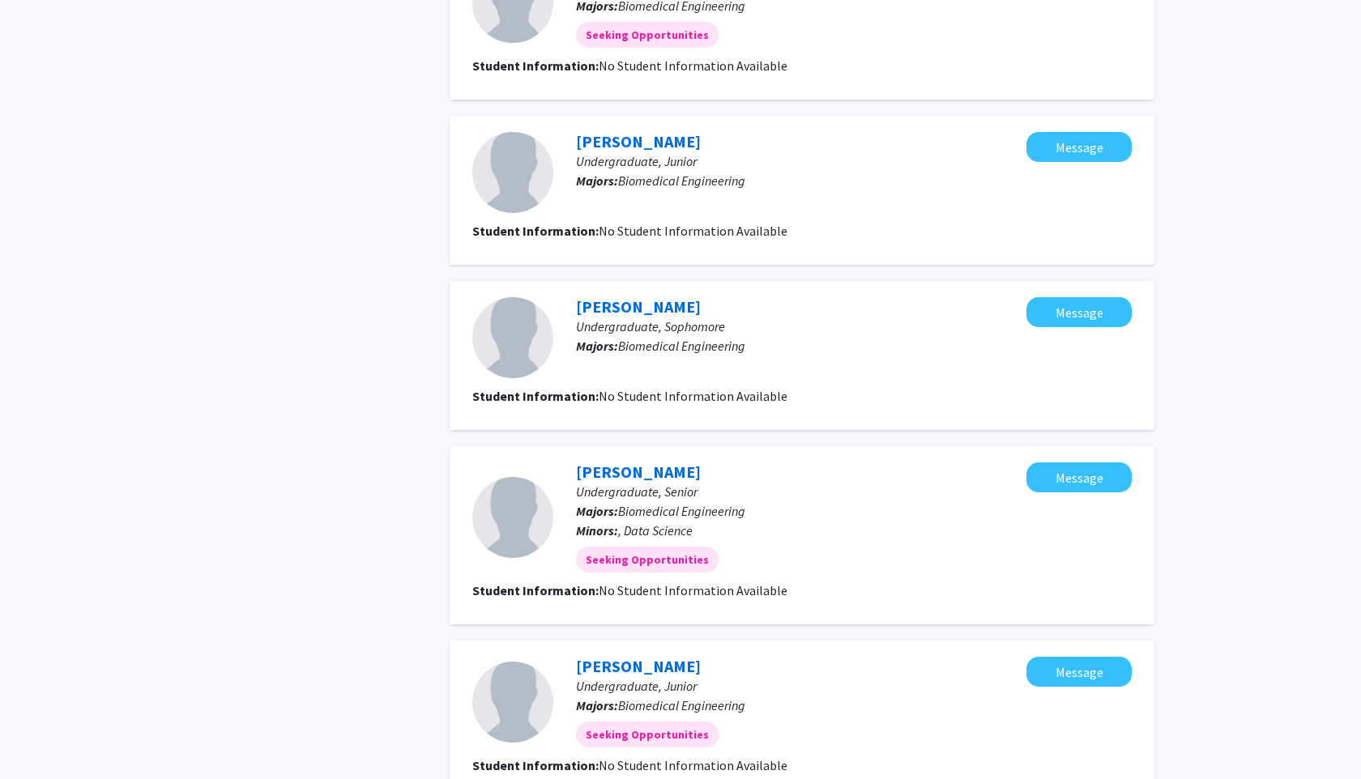
scroll to position [1569, 0]
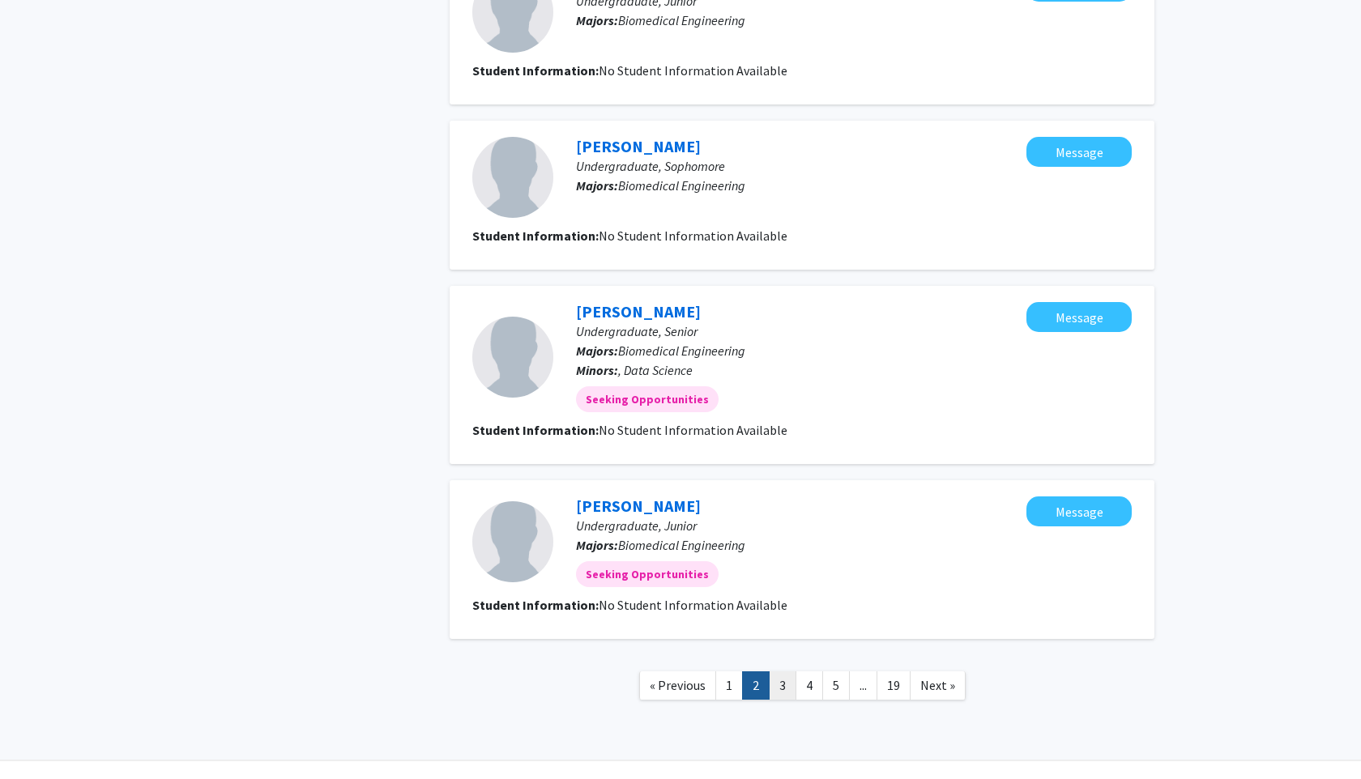
click at [782, 672] on link "3" at bounding box center [783, 686] width 28 height 28
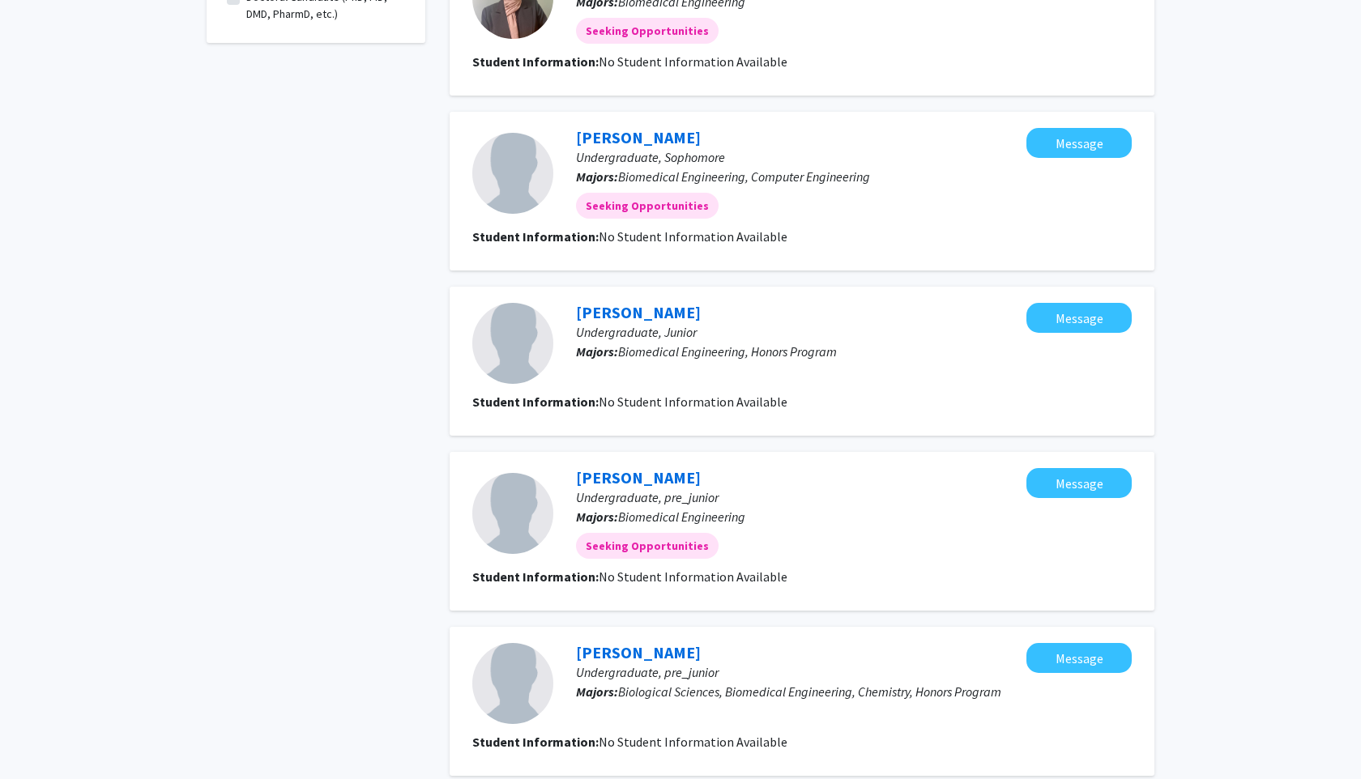
scroll to position [1290, 0]
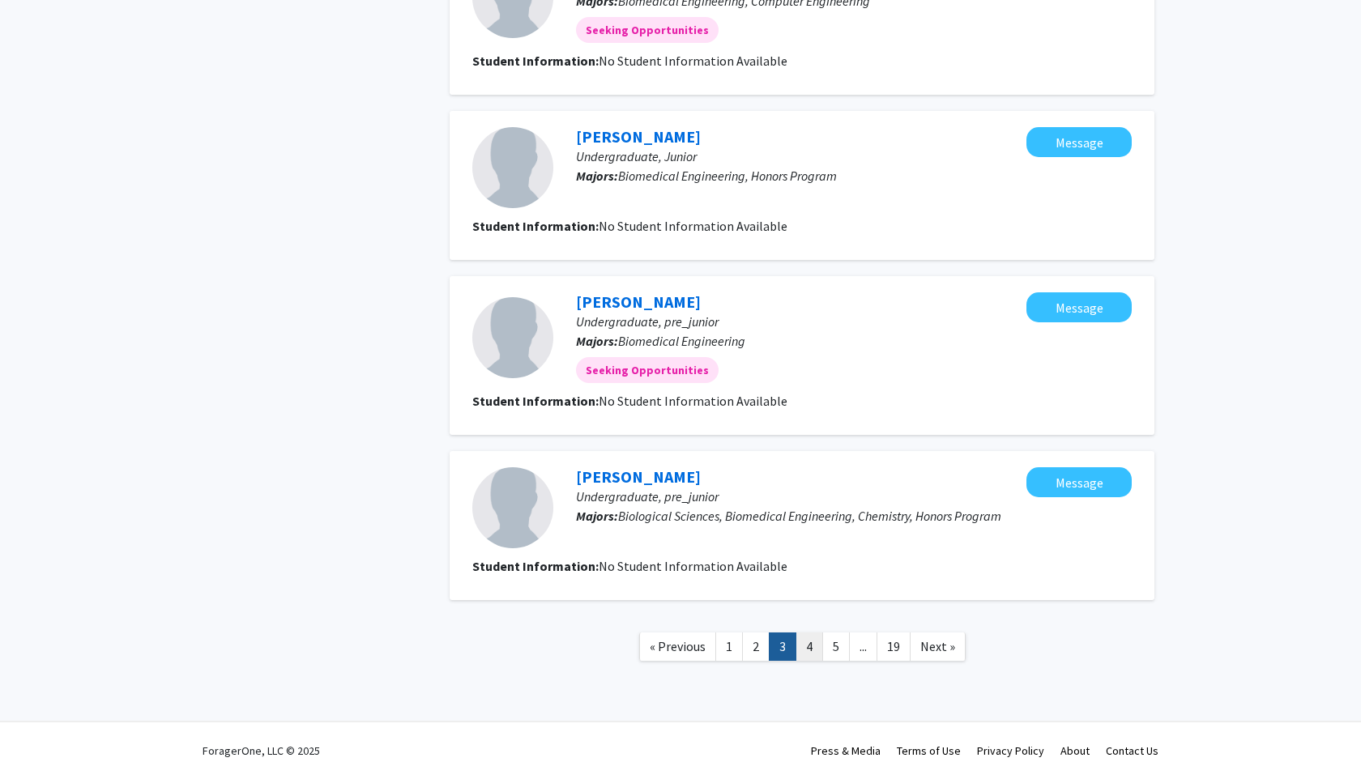
click at [808, 648] on link "4" at bounding box center [809, 647] width 28 height 28
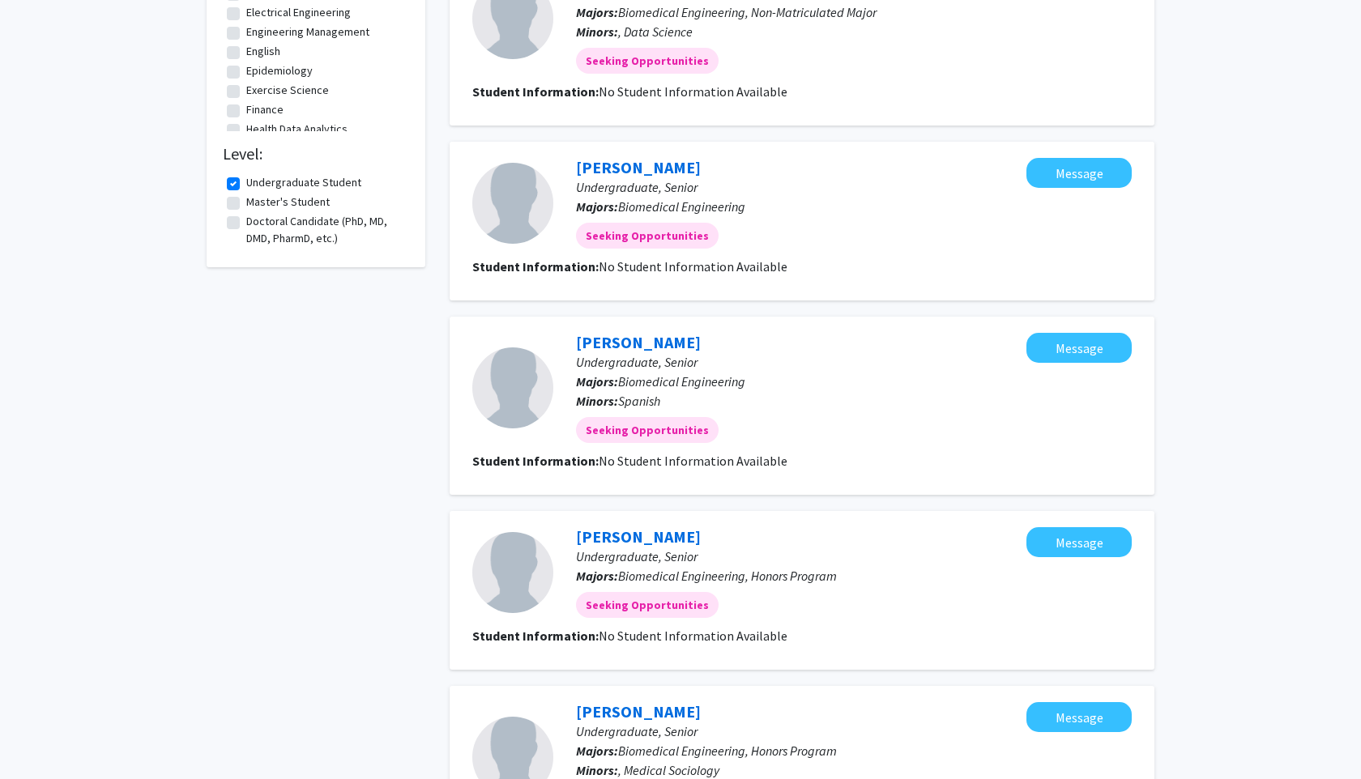
scroll to position [1349, 0]
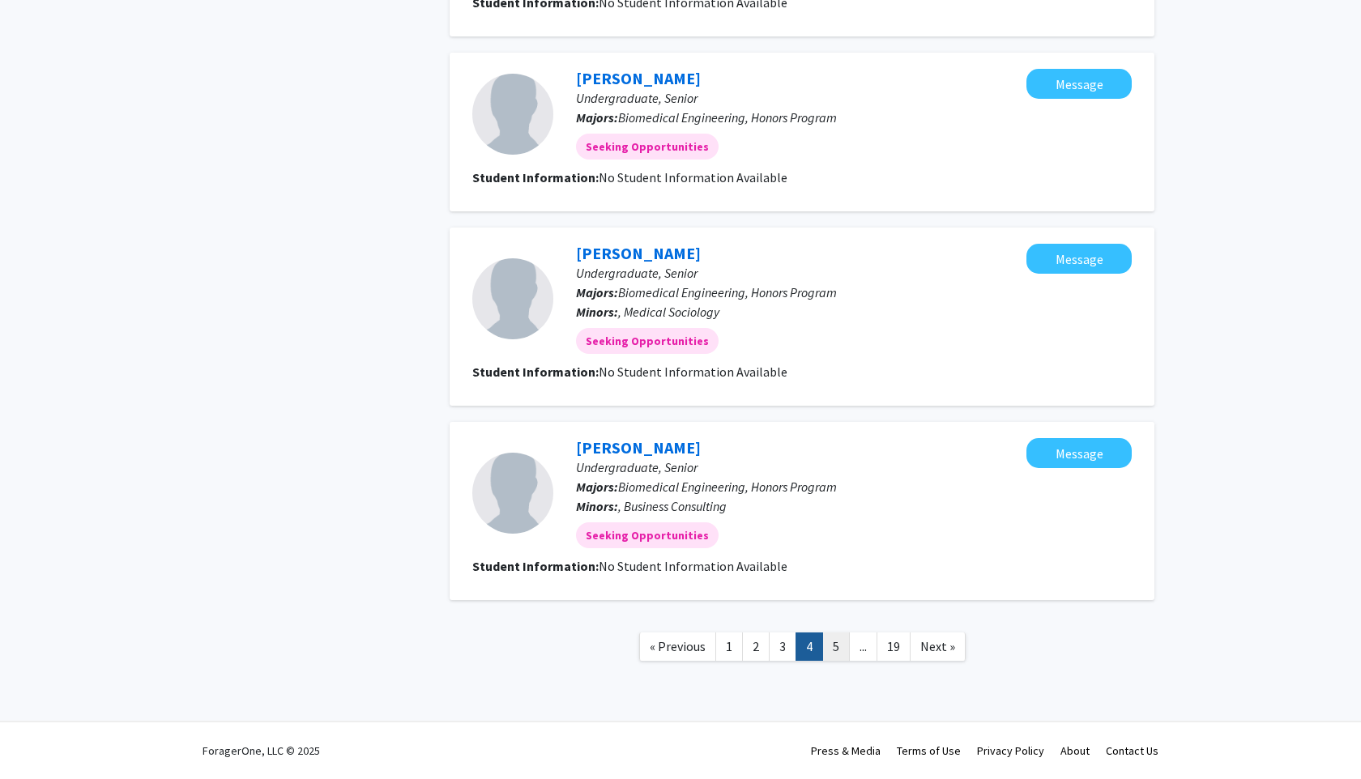
click at [831, 644] on link "5" at bounding box center [836, 647] width 28 height 28
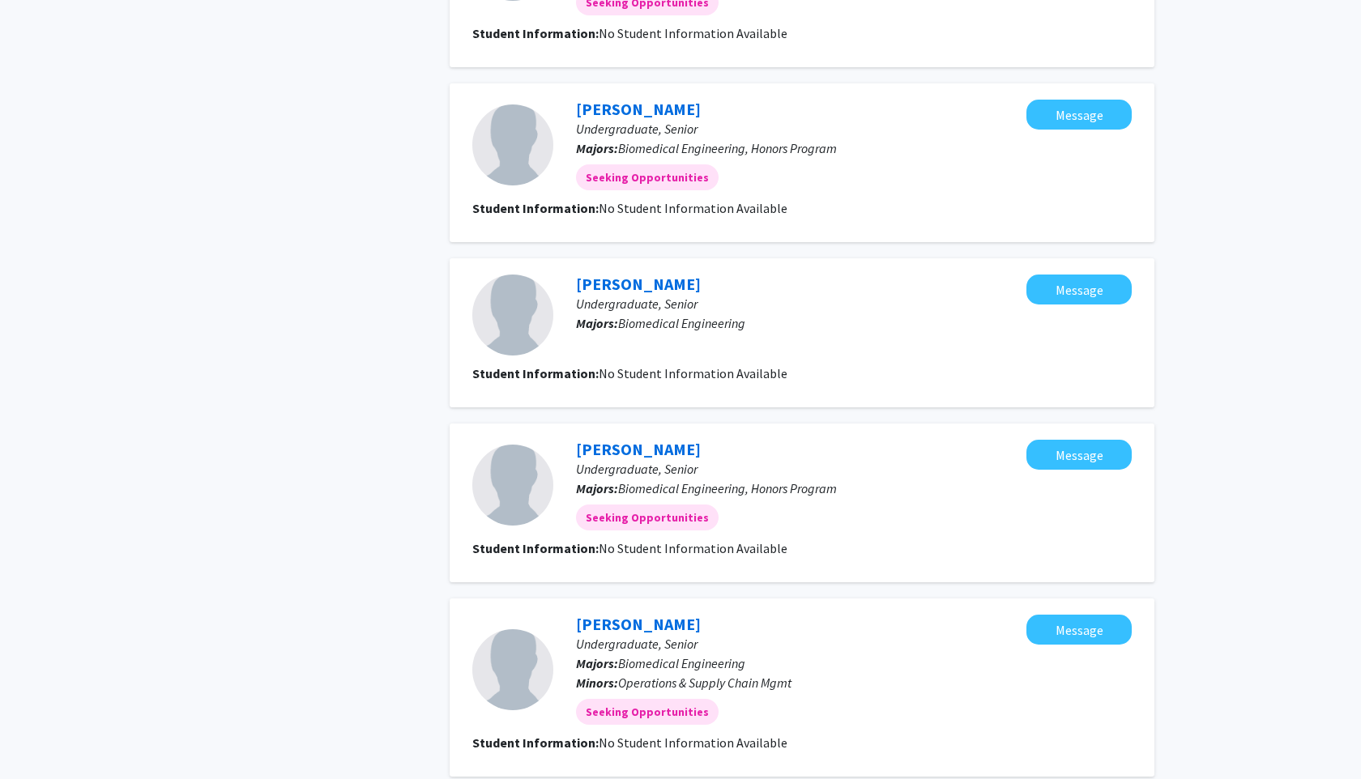
scroll to position [1384, 0]
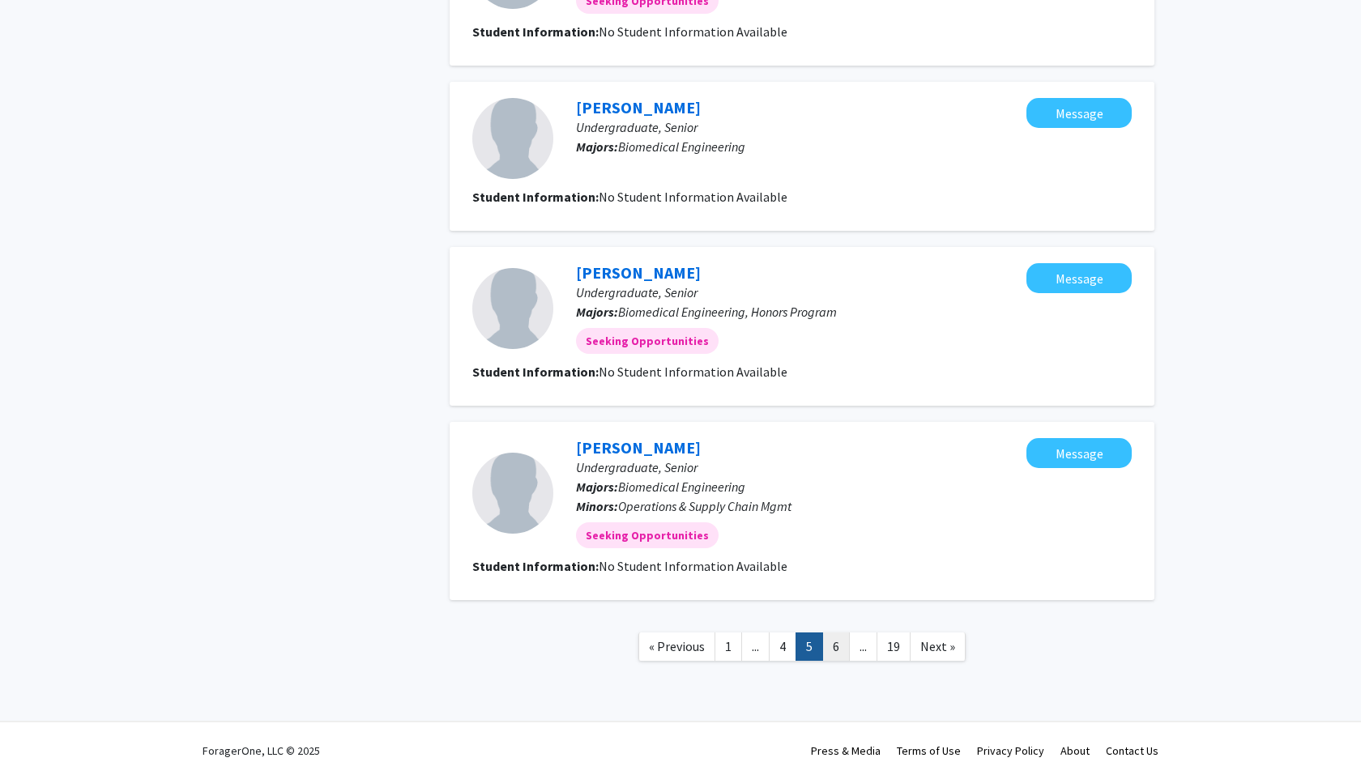
click at [841, 638] on link "6" at bounding box center [836, 647] width 28 height 28
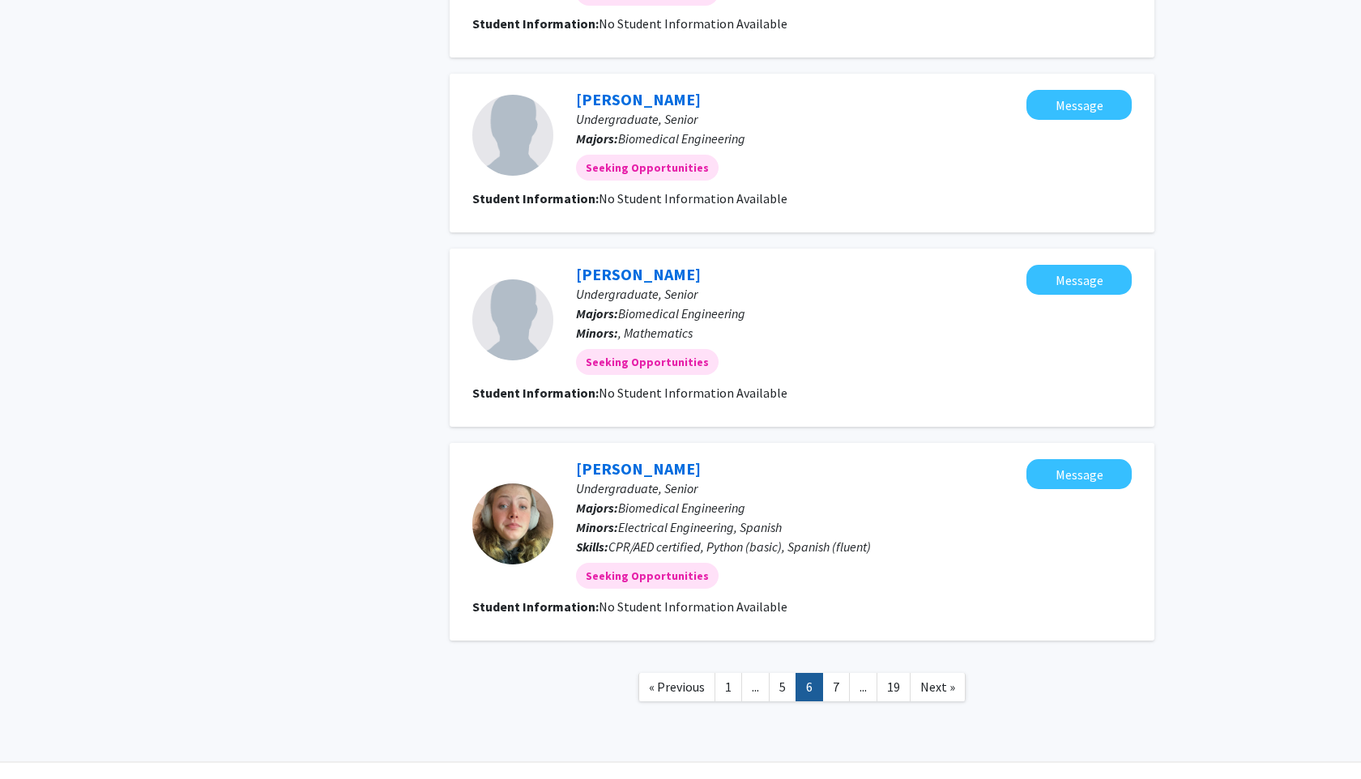
scroll to position [1414, 0]
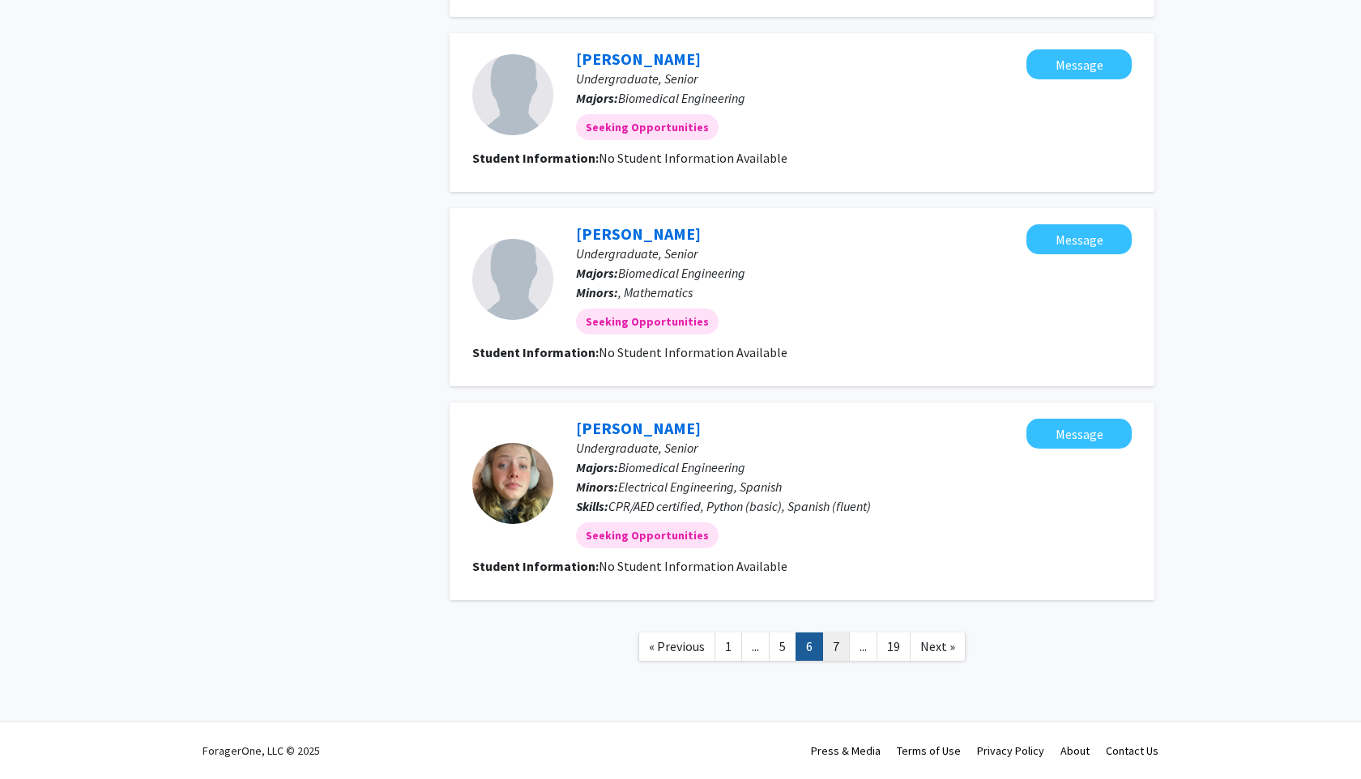
click at [836, 642] on link "7" at bounding box center [836, 647] width 28 height 28
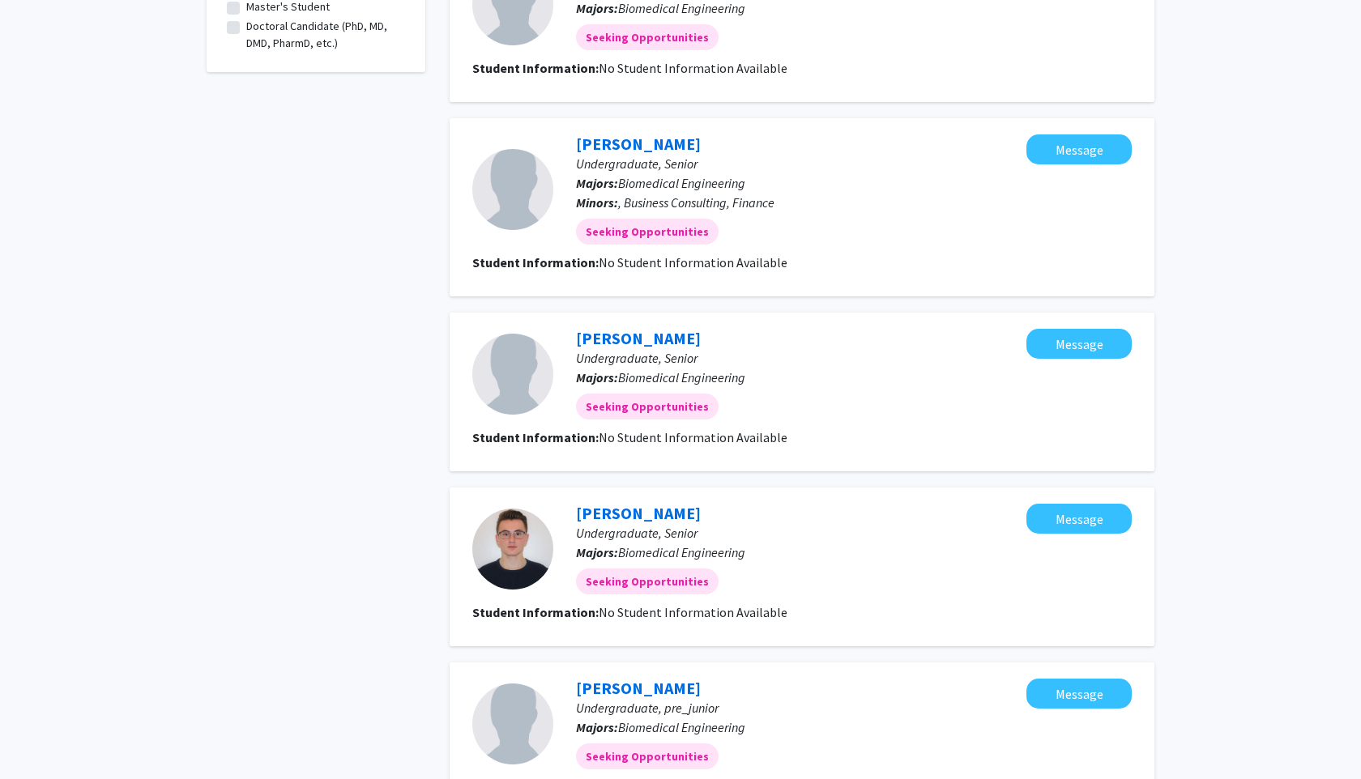
scroll to position [1307, 0]
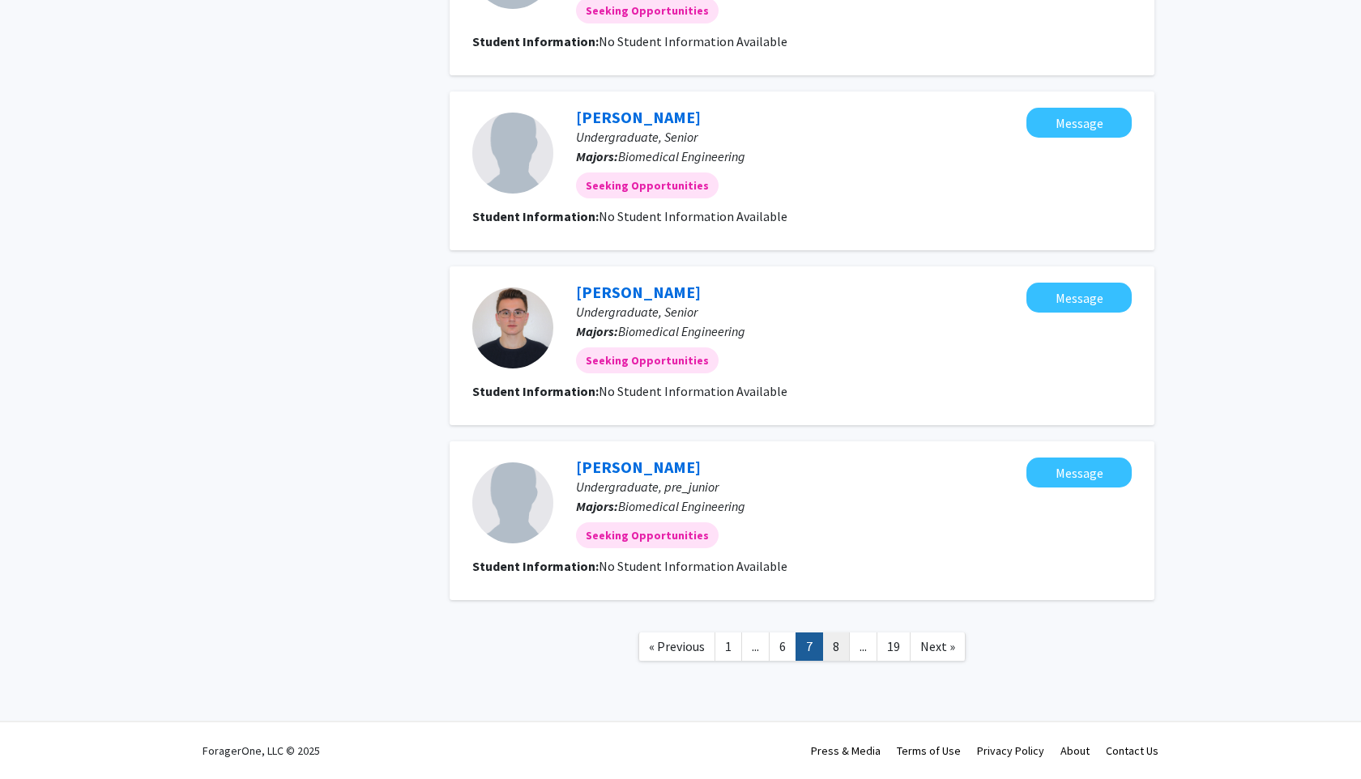
click at [834, 652] on link "8" at bounding box center [836, 647] width 28 height 28
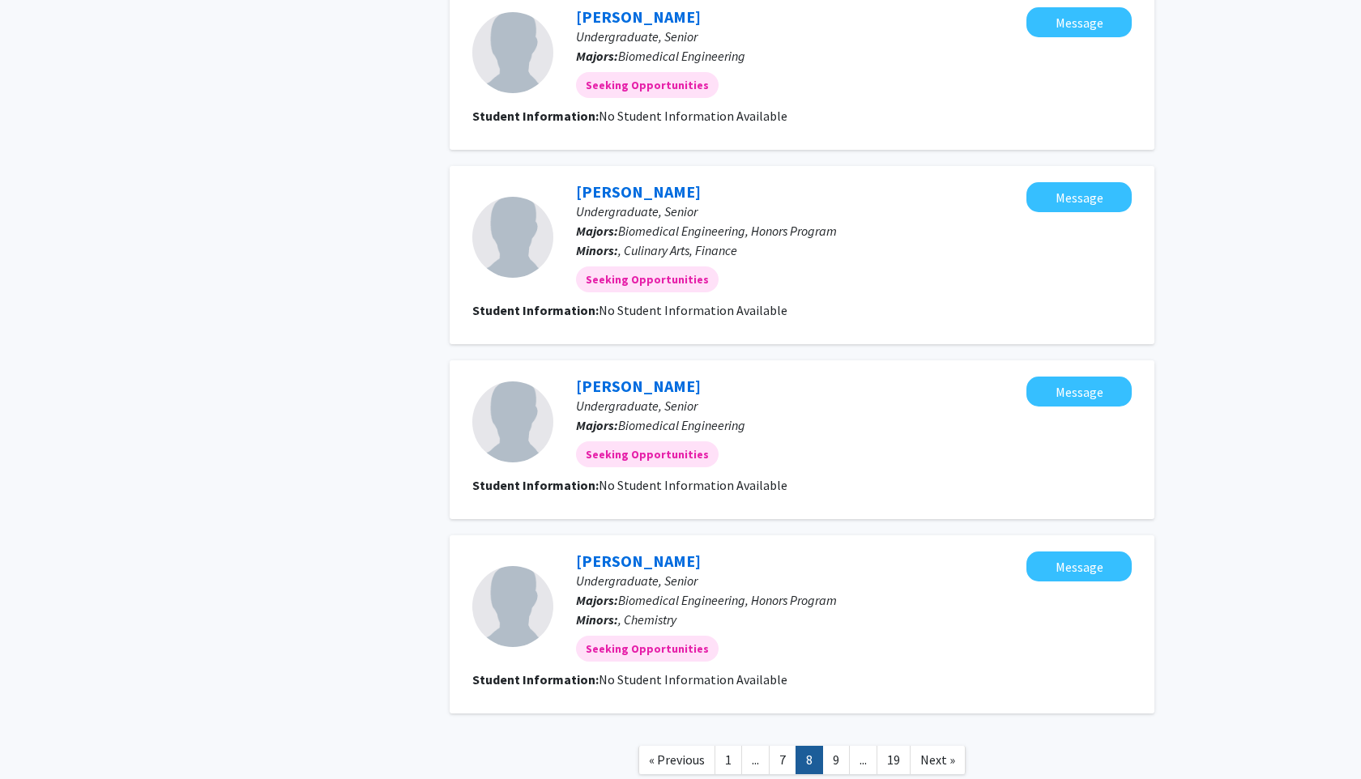
scroll to position [1287, 0]
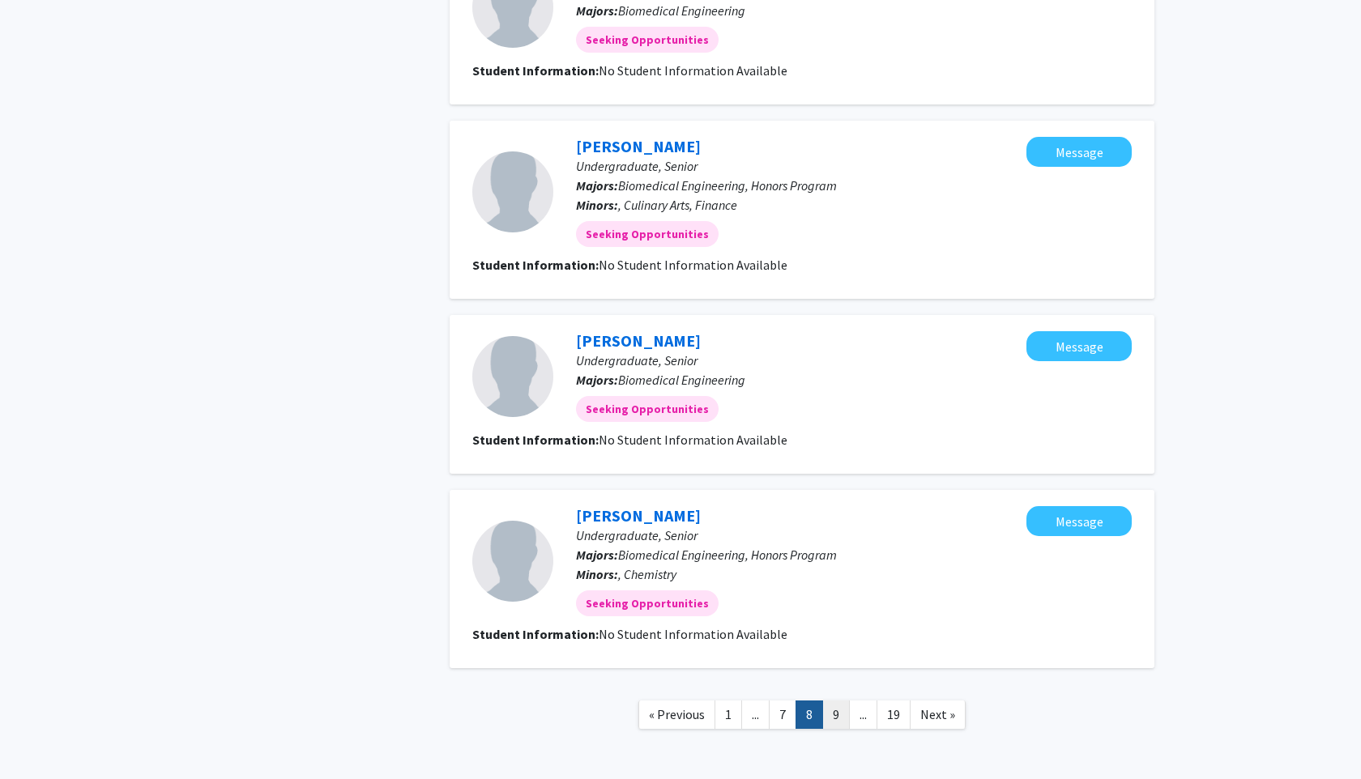
click at [842, 712] on link "9" at bounding box center [836, 715] width 28 height 28
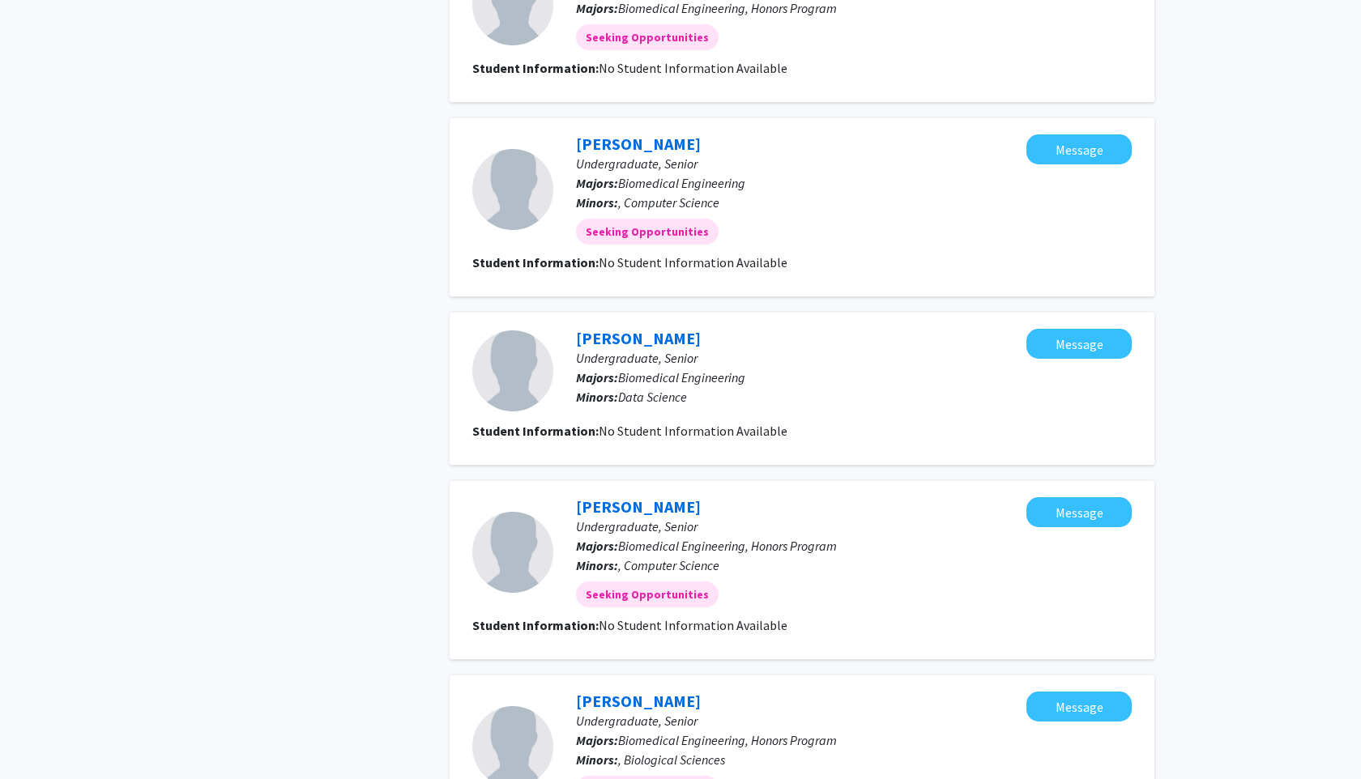
scroll to position [1420, 0]
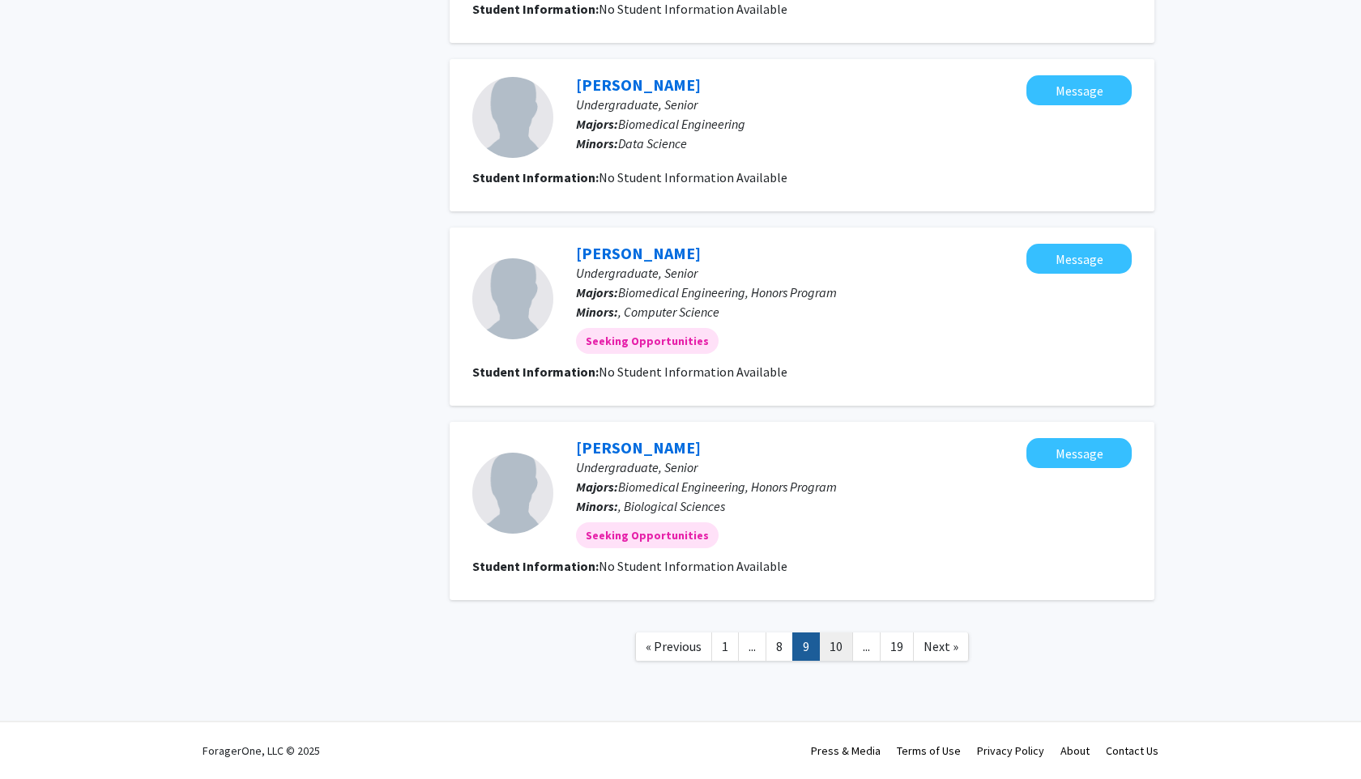
click at [843, 652] on link "10" at bounding box center [836, 647] width 34 height 28
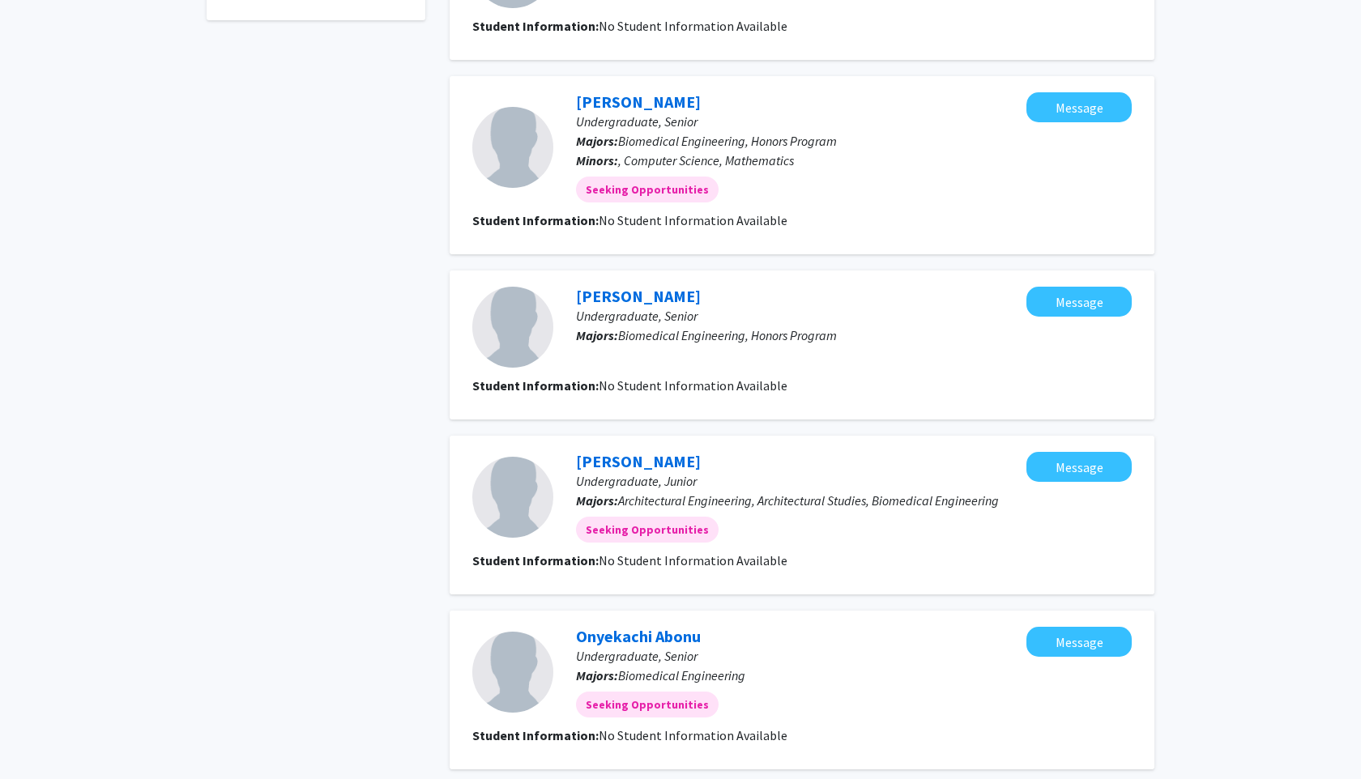
scroll to position [1307, 0]
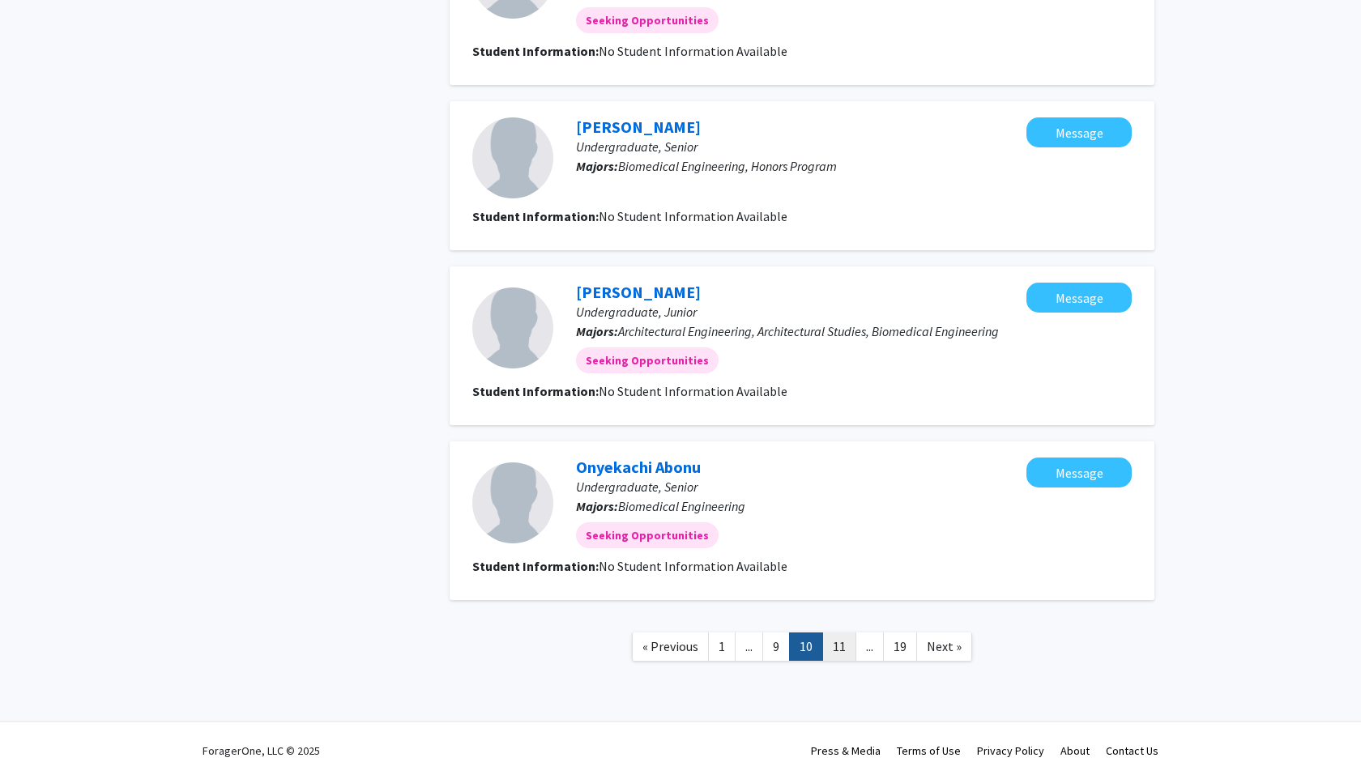
click at [840, 643] on link "11" at bounding box center [839, 647] width 34 height 28
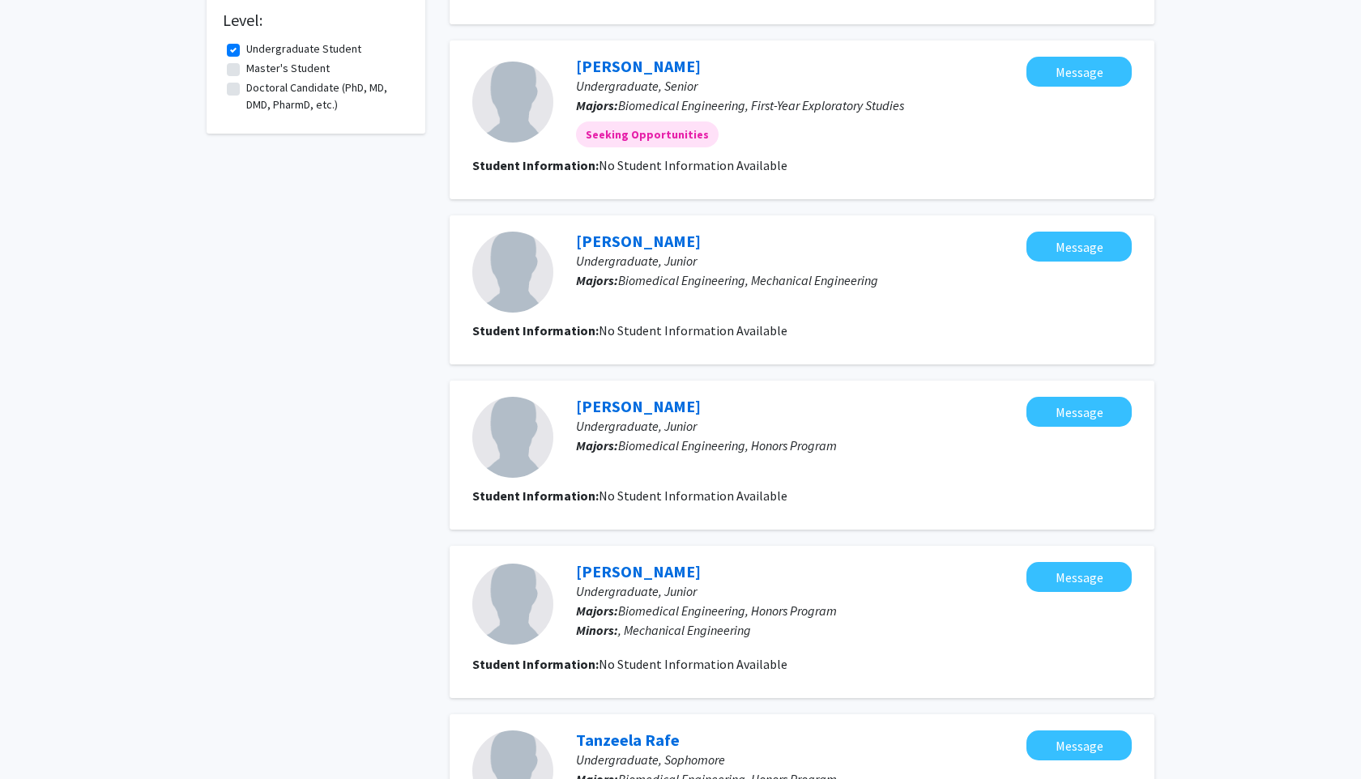
scroll to position [1226, 0]
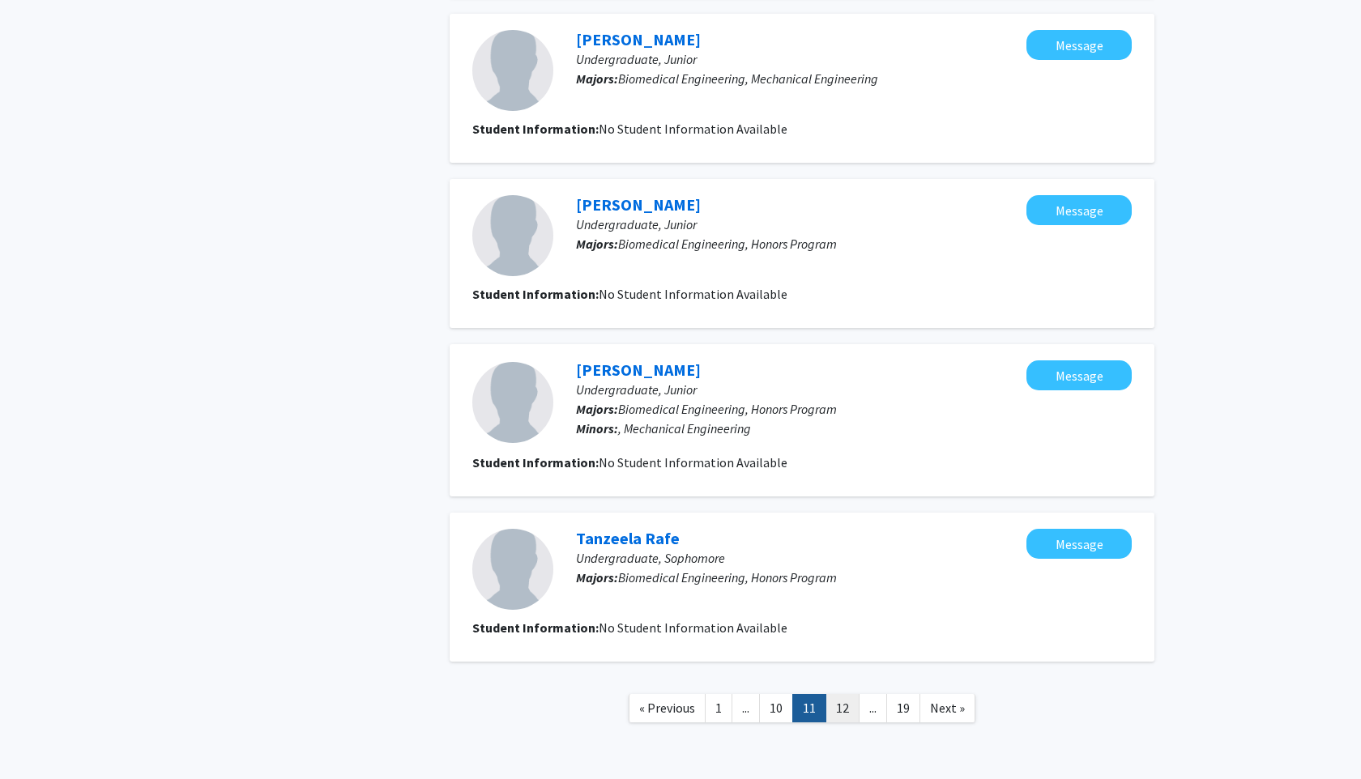
click at [838, 705] on link "12" at bounding box center [842, 708] width 34 height 28
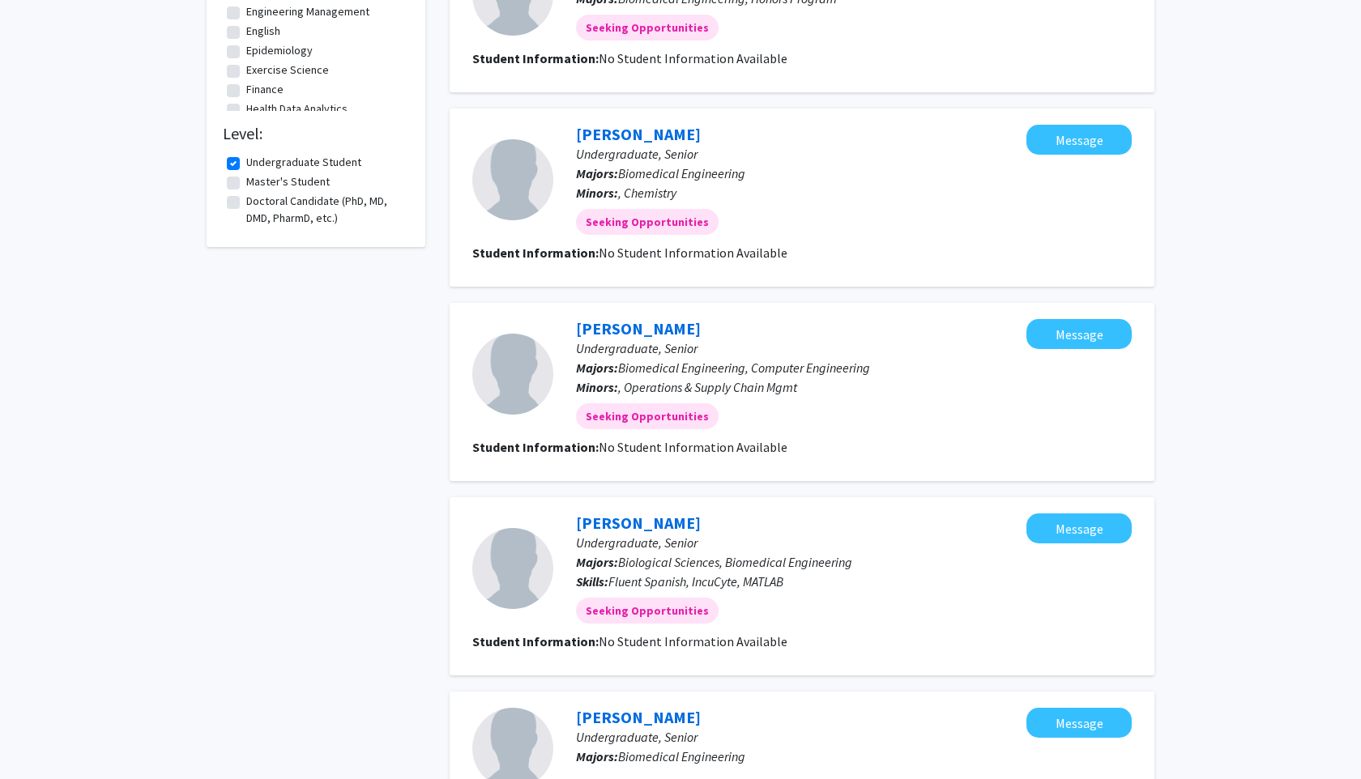
scroll to position [1345, 0]
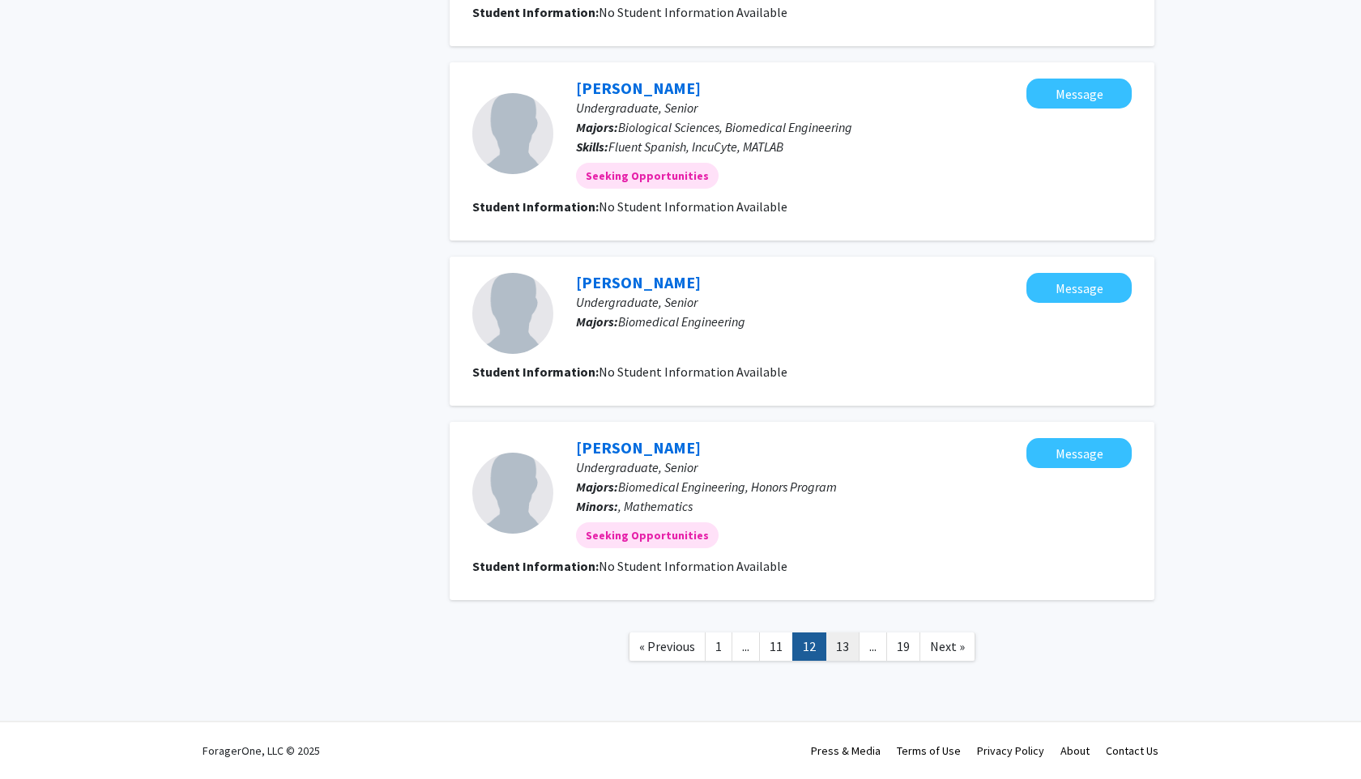
click at [849, 642] on link "13" at bounding box center [842, 647] width 34 height 28
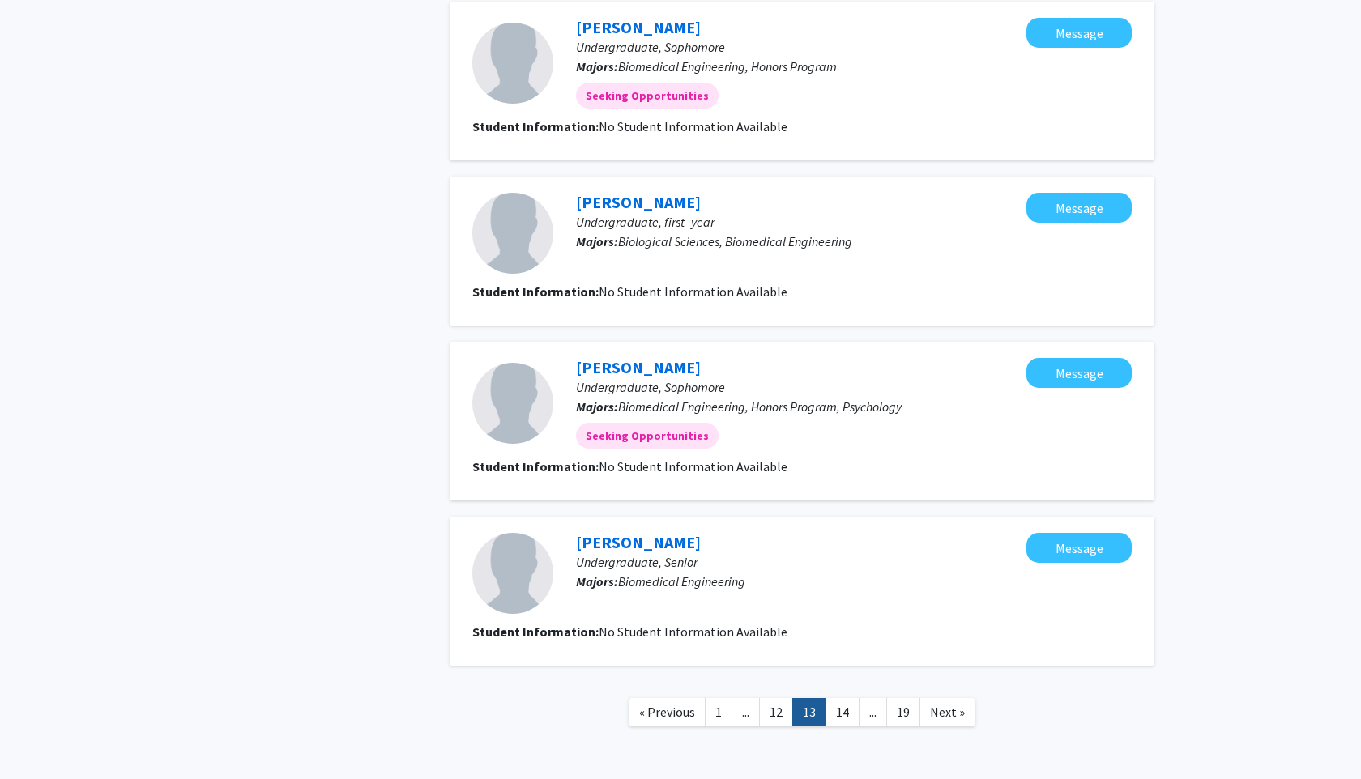
scroll to position [1297, 0]
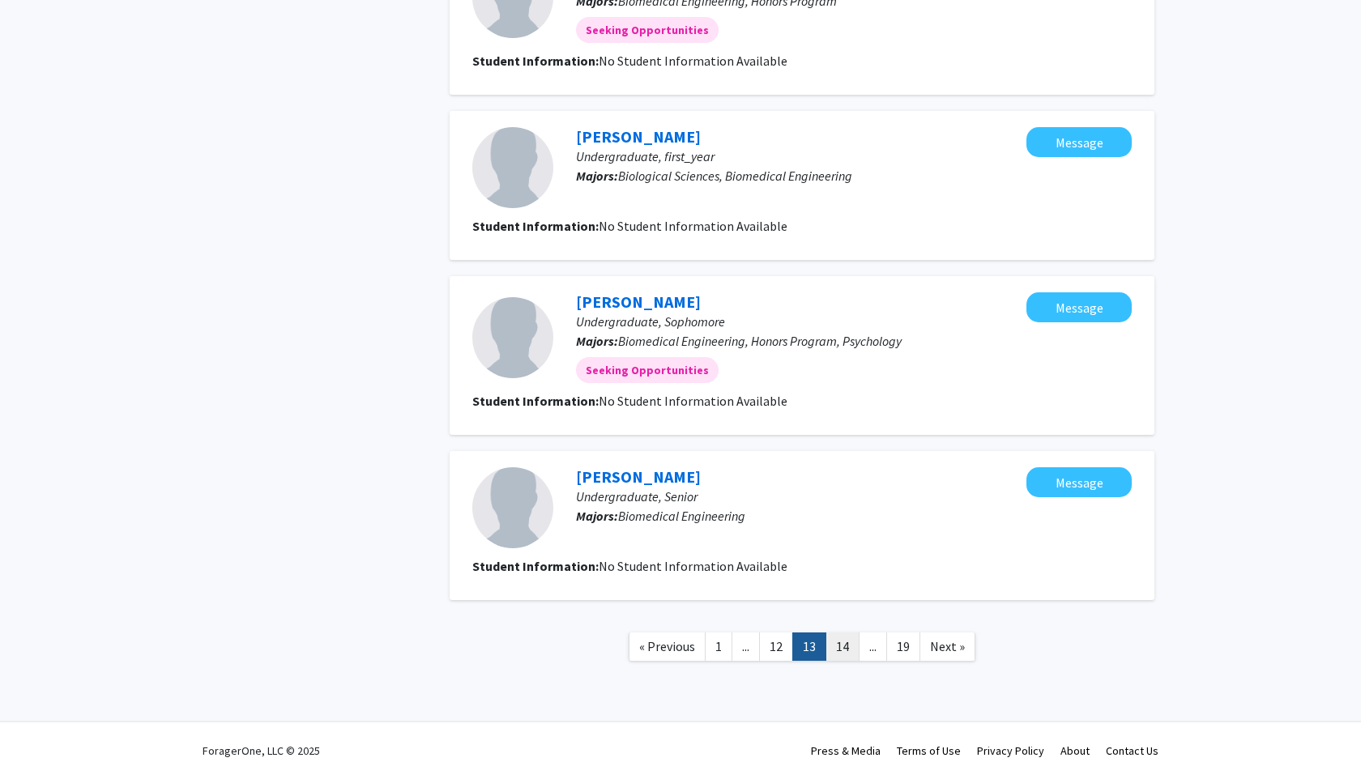
click at [846, 647] on link "14" at bounding box center [842, 647] width 34 height 28
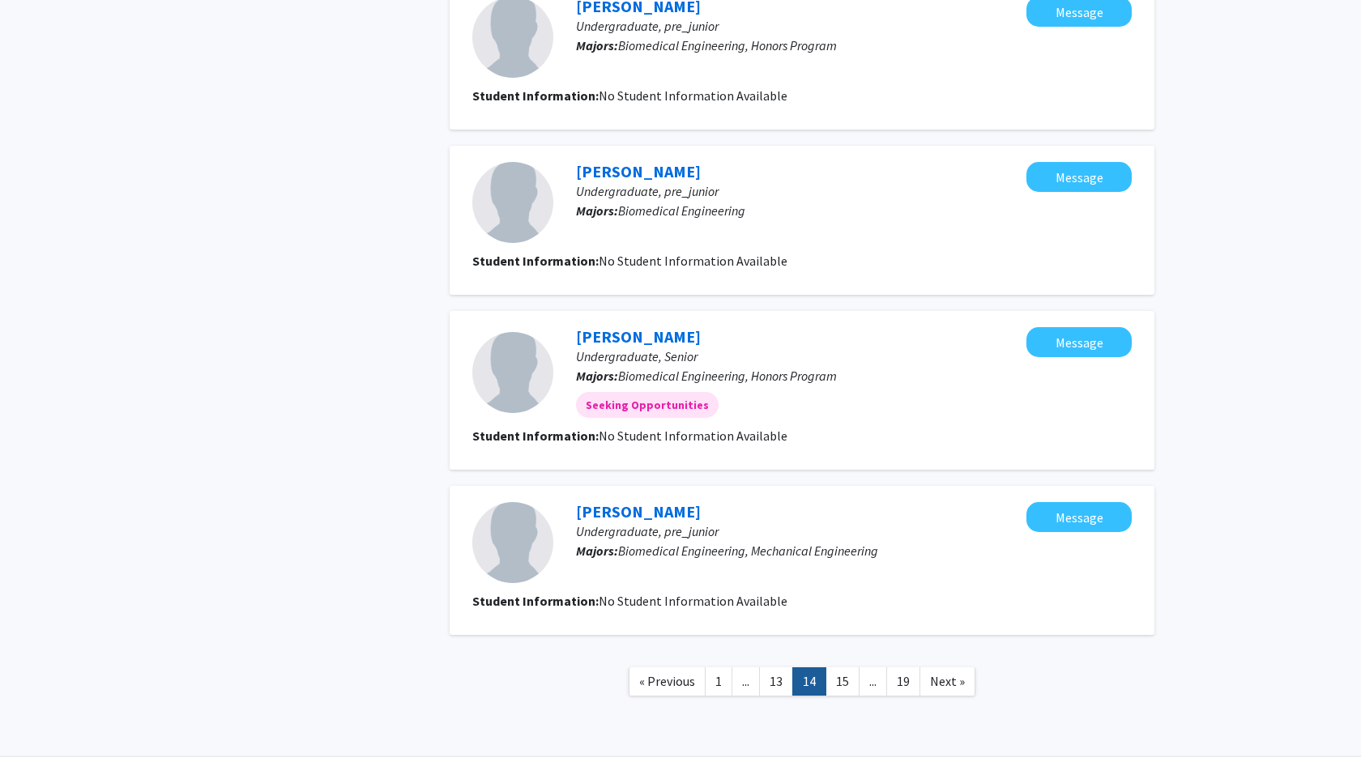
scroll to position [1248, 0]
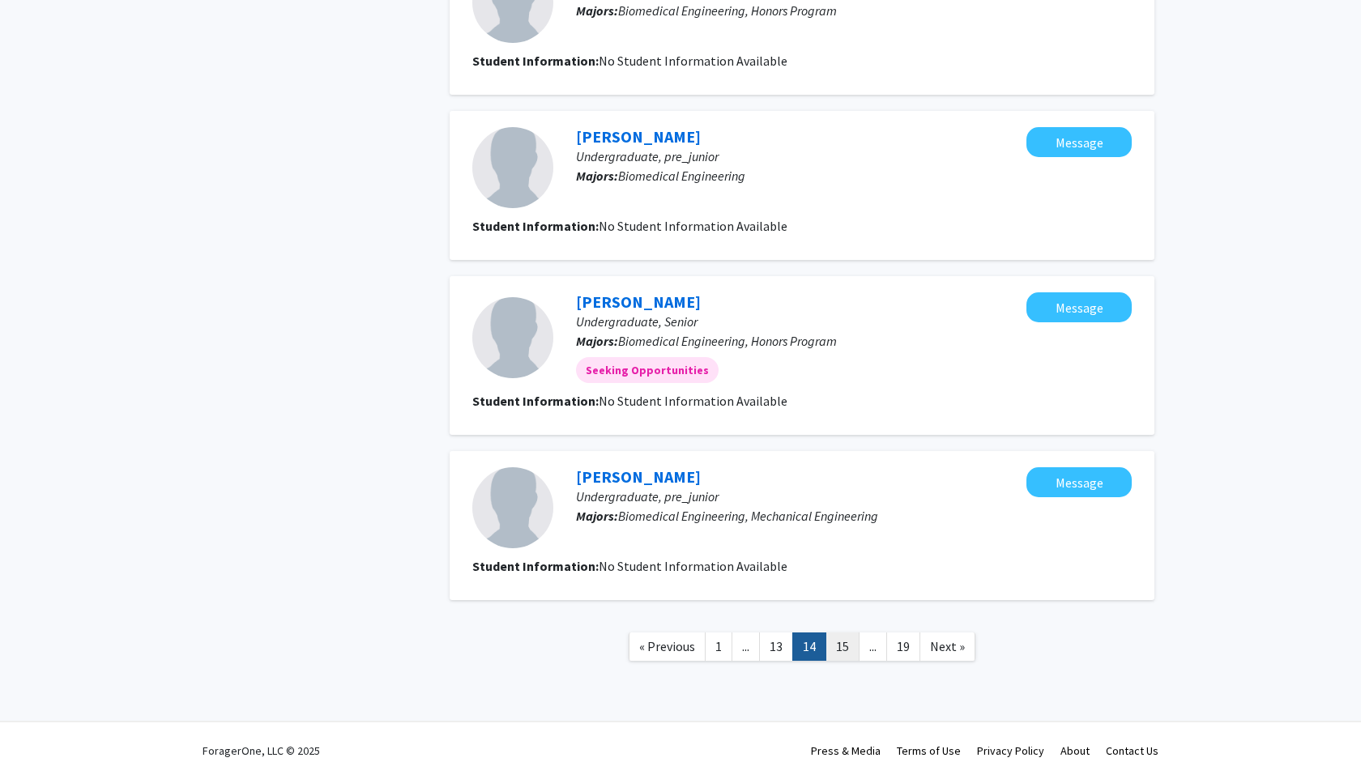
click at [838, 649] on link "15" at bounding box center [842, 647] width 34 height 28
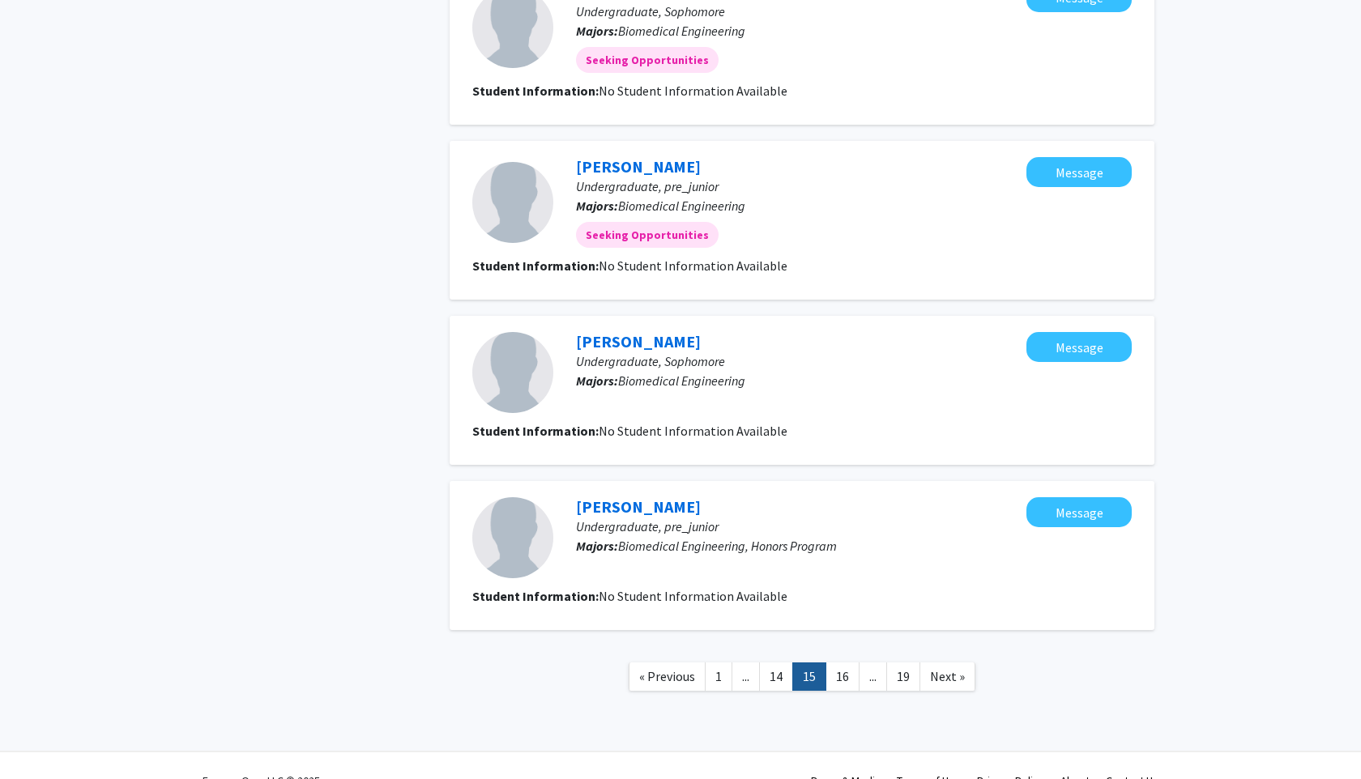
scroll to position [1258, 0]
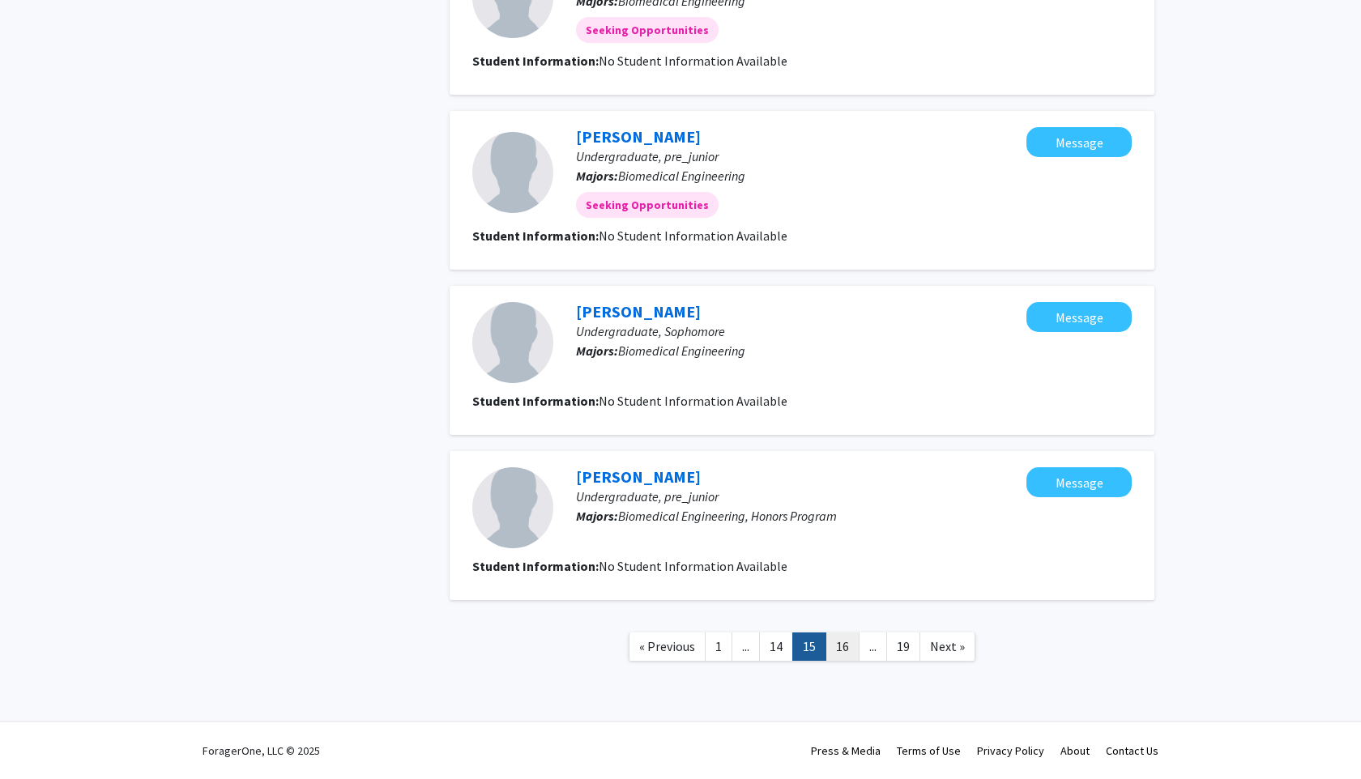
click at [846, 645] on link "16" at bounding box center [842, 647] width 34 height 28
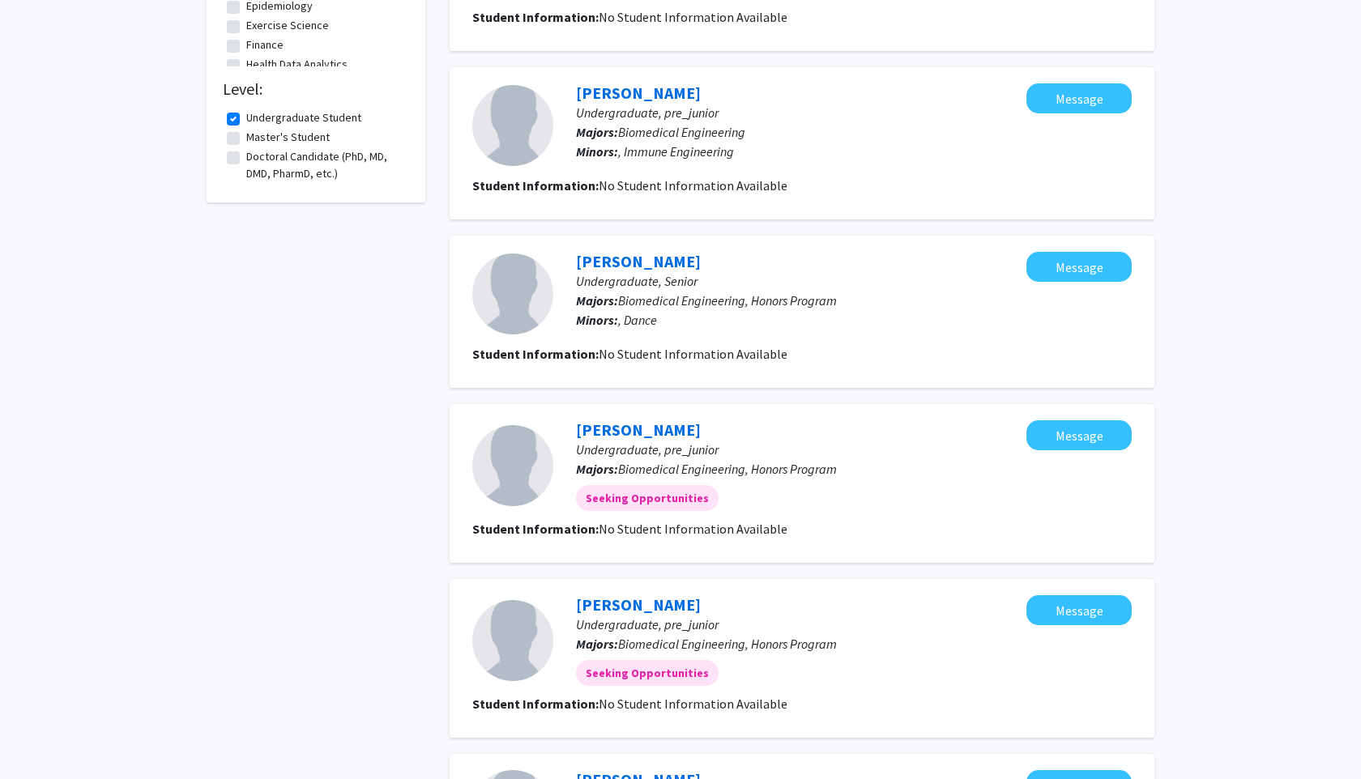
scroll to position [1258, 0]
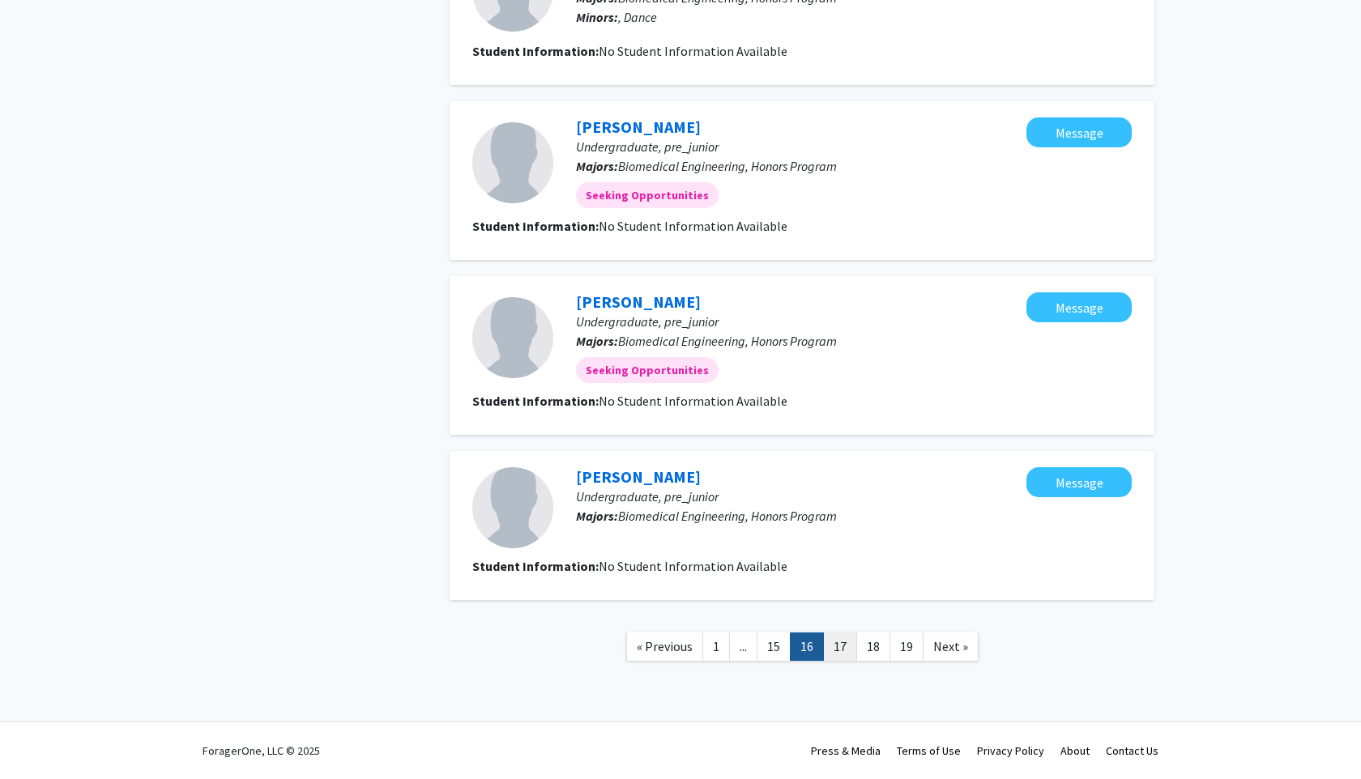
click at [838, 648] on link "17" at bounding box center [840, 647] width 34 height 28
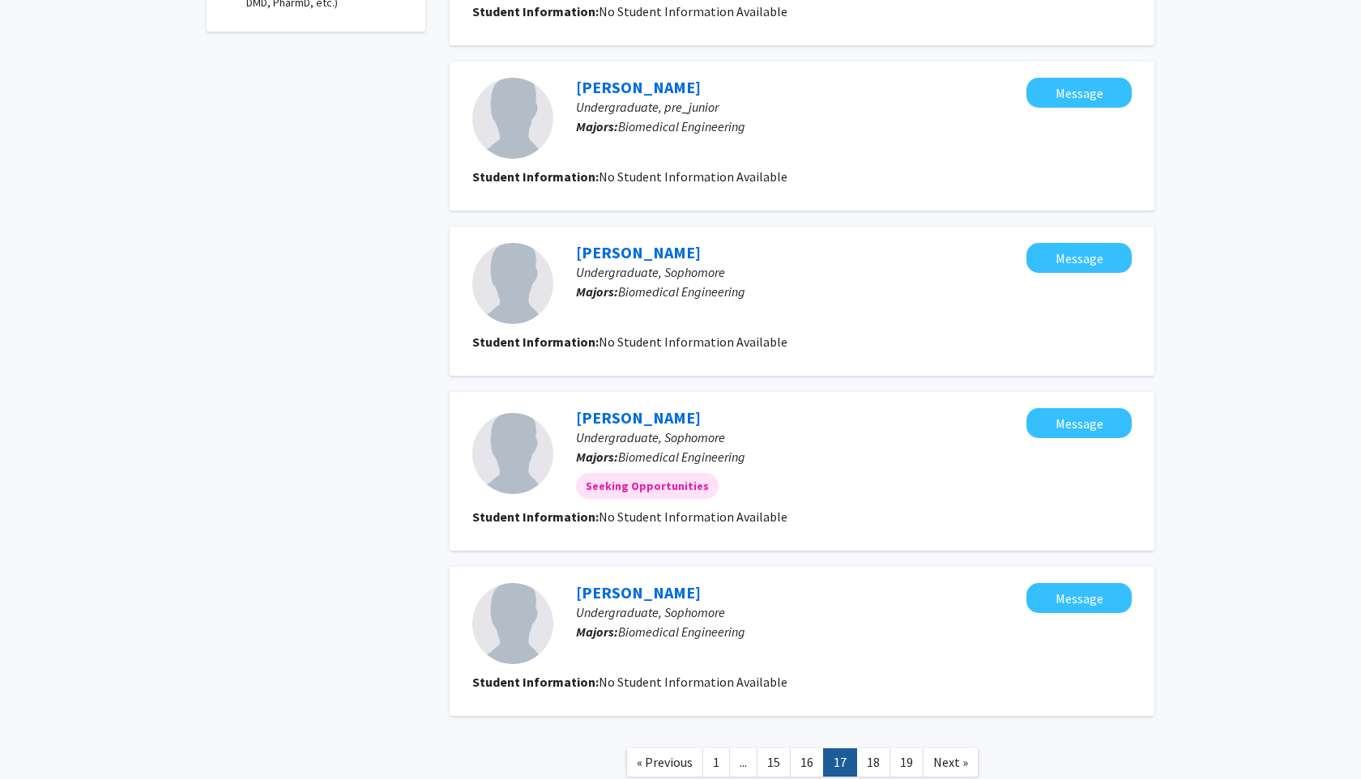
scroll to position [1242, 0]
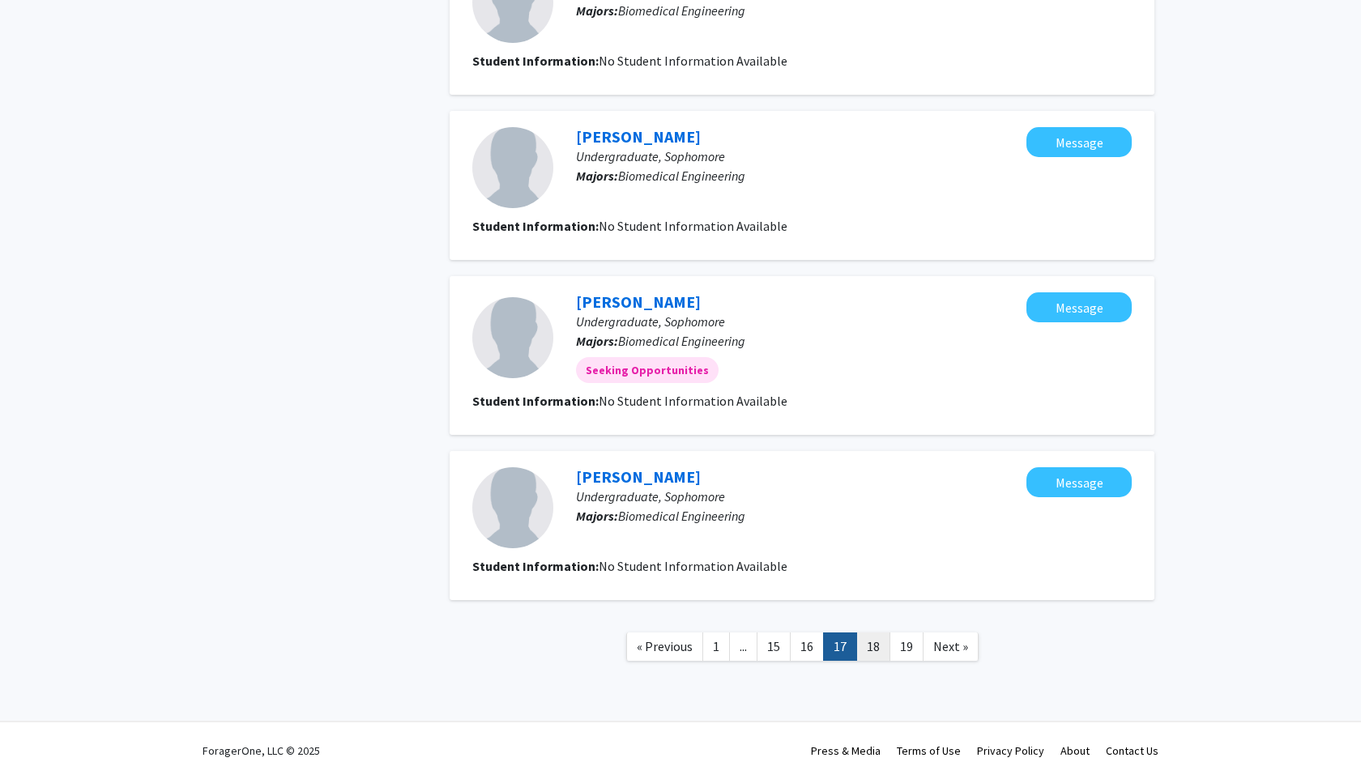
click at [863, 636] on link "18" at bounding box center [873, 647] width 34 height 28
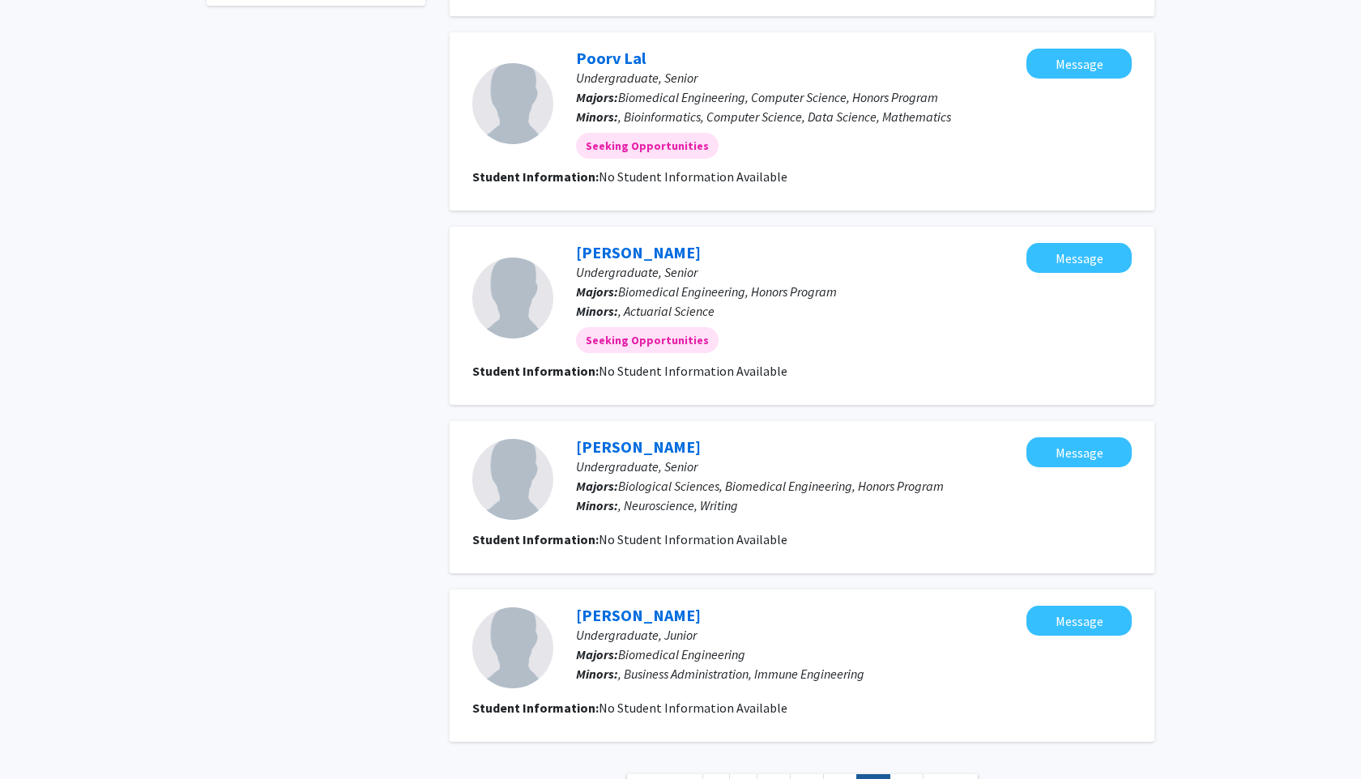
scroll to position [1294, 0]
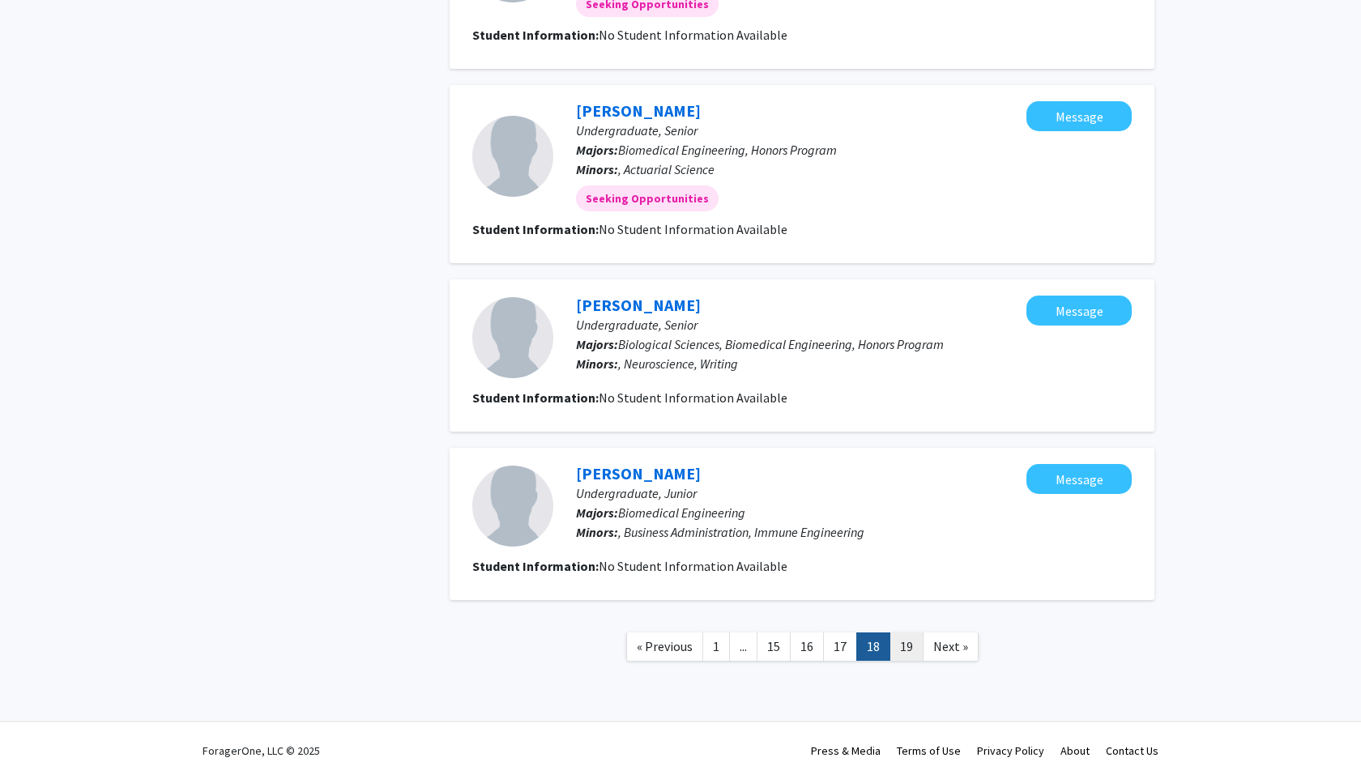
click at [900, 646] on link "19" at bounding box center [906, 647] width 34 height 28
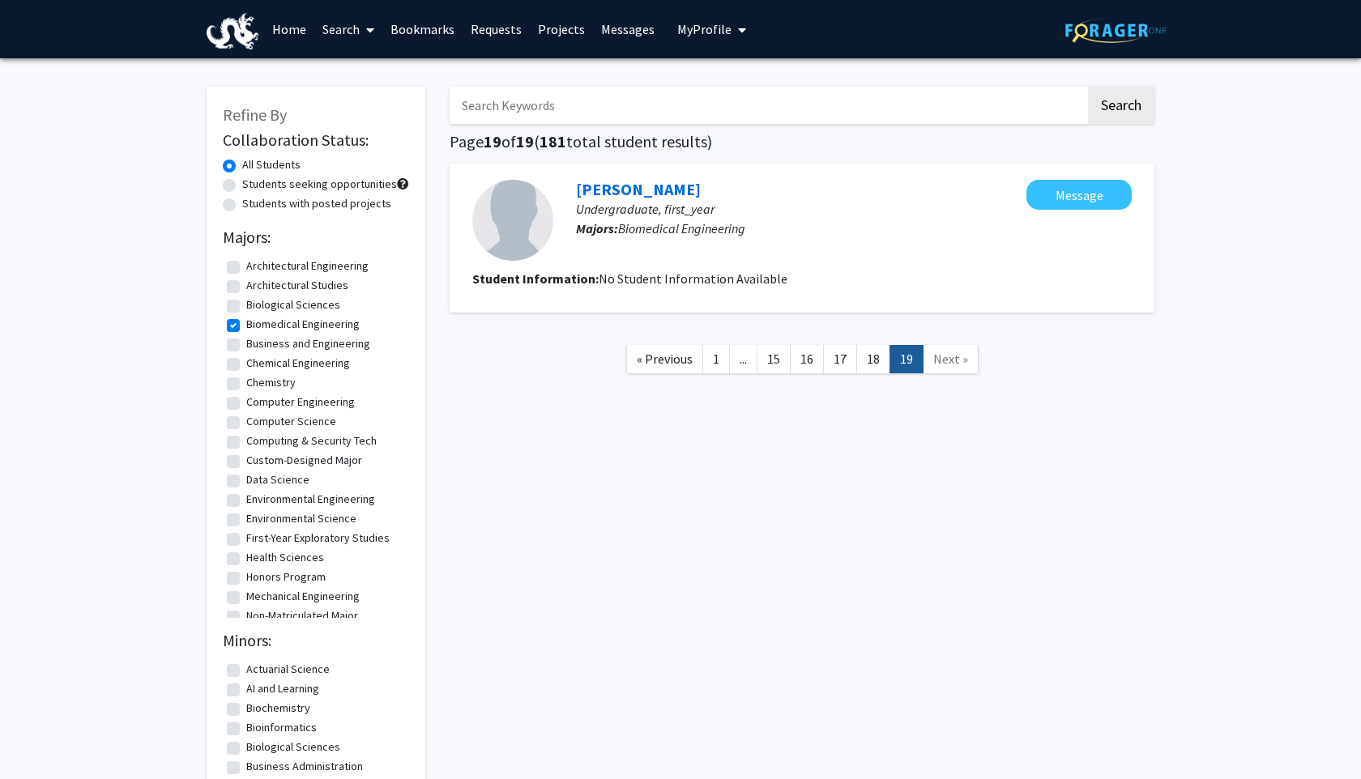
click at [246, 327] on label "Biomedical Engineering" at bounding box center [302, 324] width 113 height 17
click at [246, 326] on input "Biomedical Engineering" at bounding box center [251, 321] width 11 height 11
checkbox input "false"
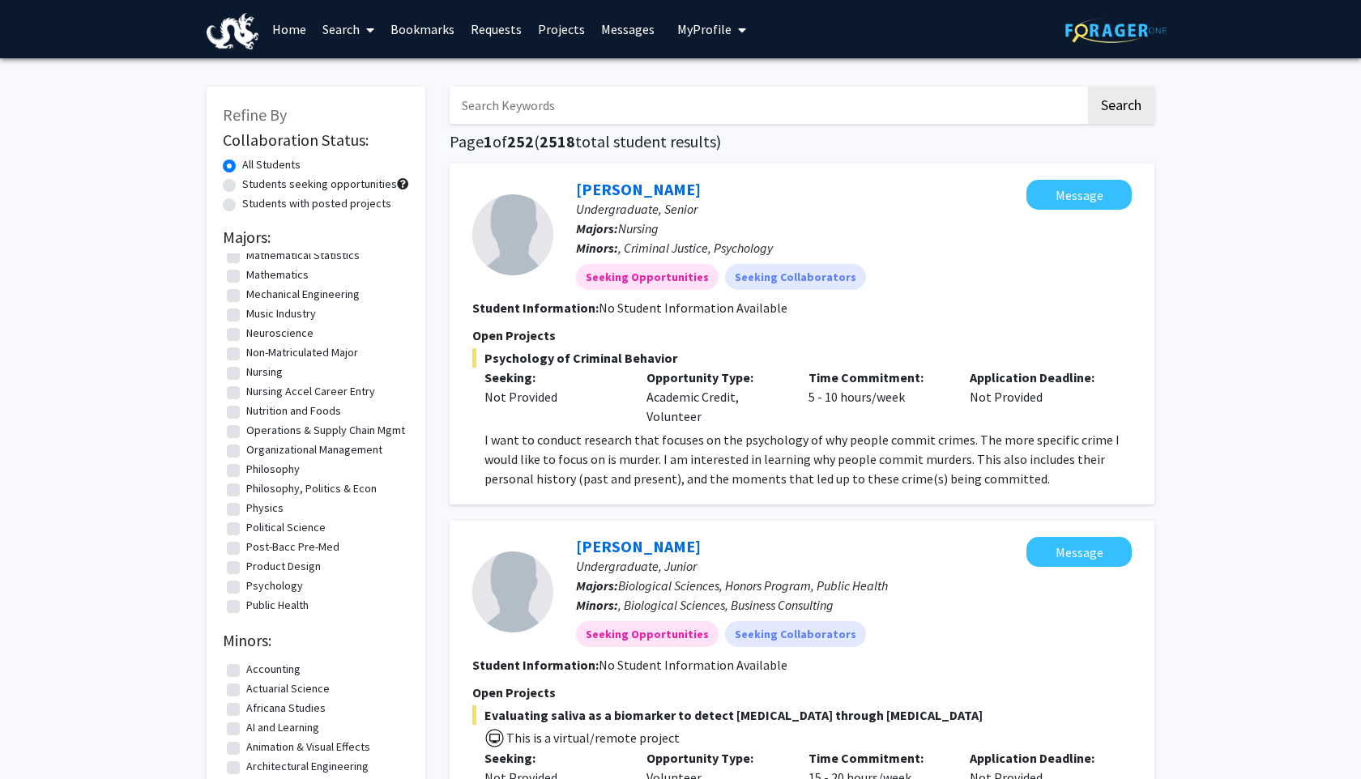
scroll to position [1653, 0]
click at [246, 556] on label "Public Health" at bounding box center [277, 547] width 62 height 17
click at [246, 549] on input "Public Health" at bounding box center [251, 544] width 11 height 11
checkbox input "true"
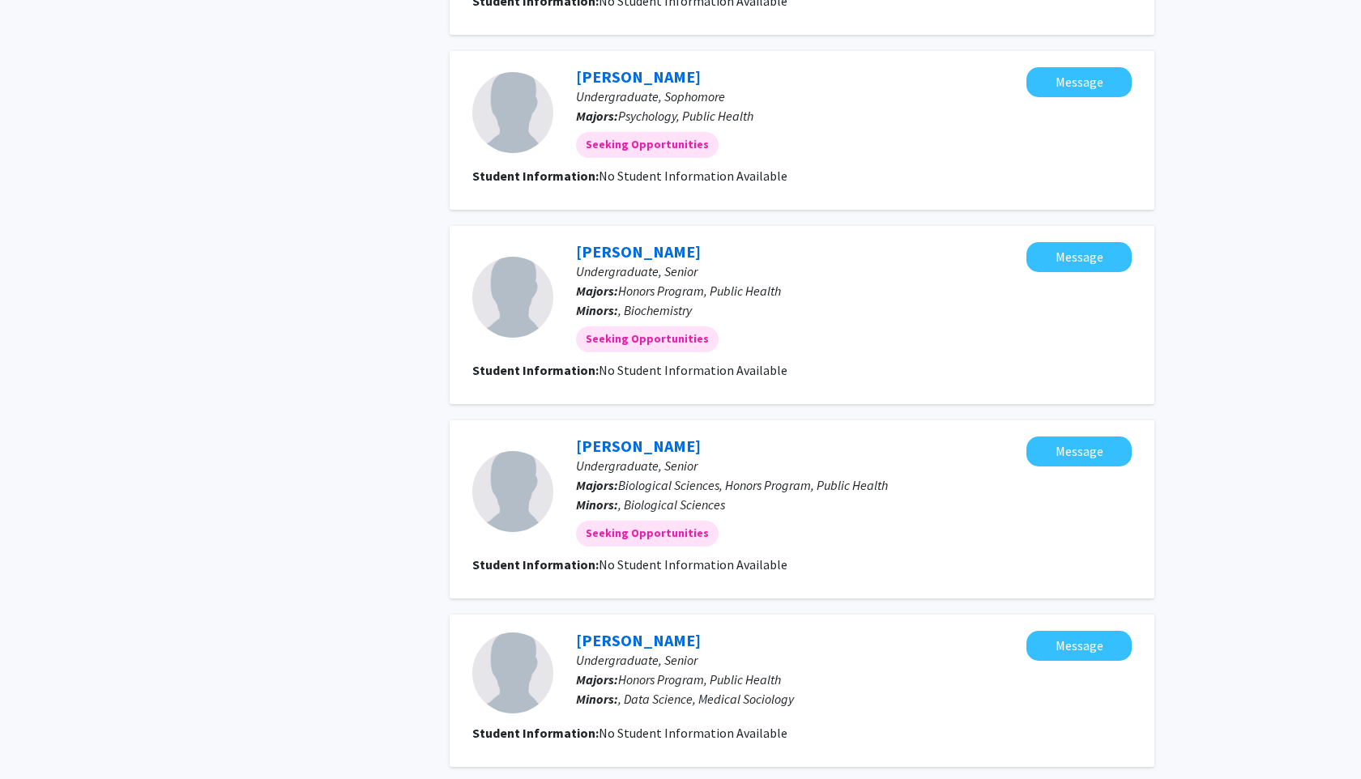
scroll to position [1901, 0]
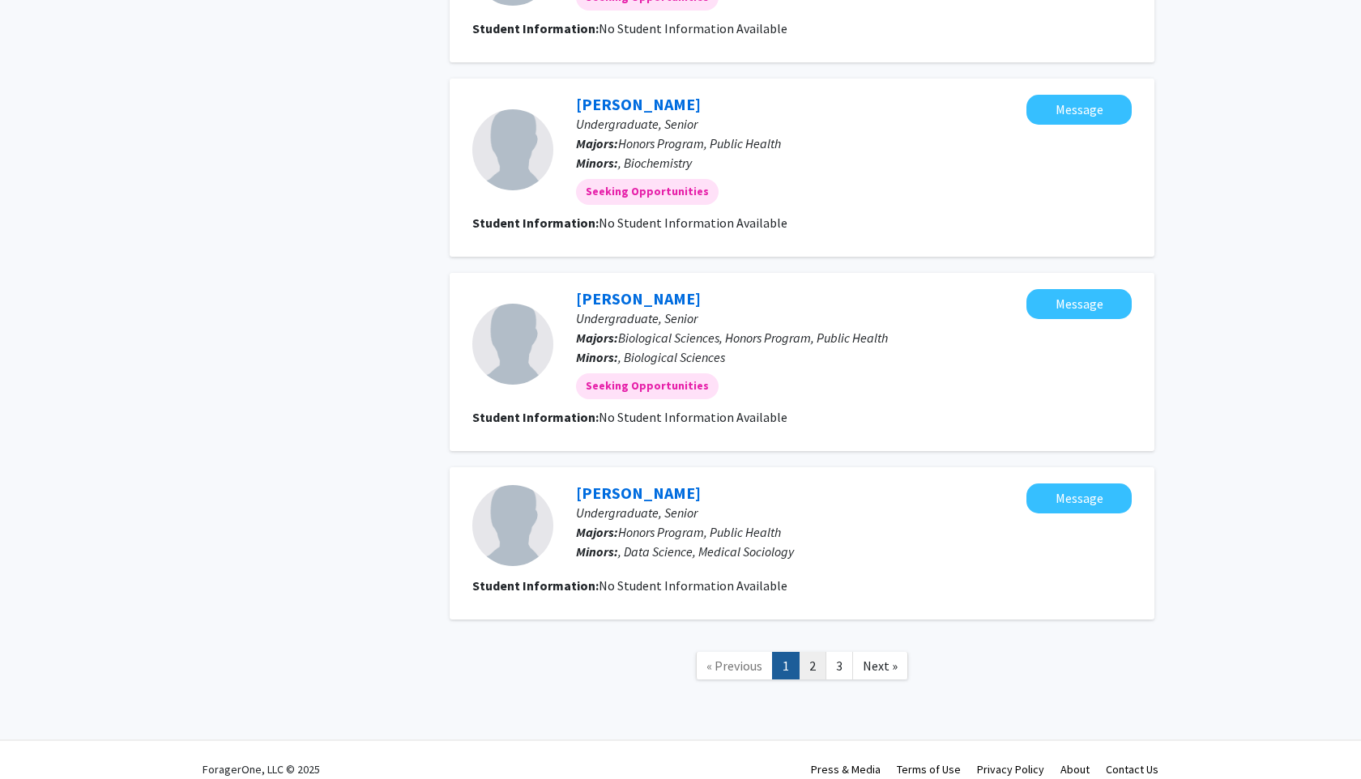
click at [812, 652] on link "2" at bounding box center [813, 666] width 28 height 28
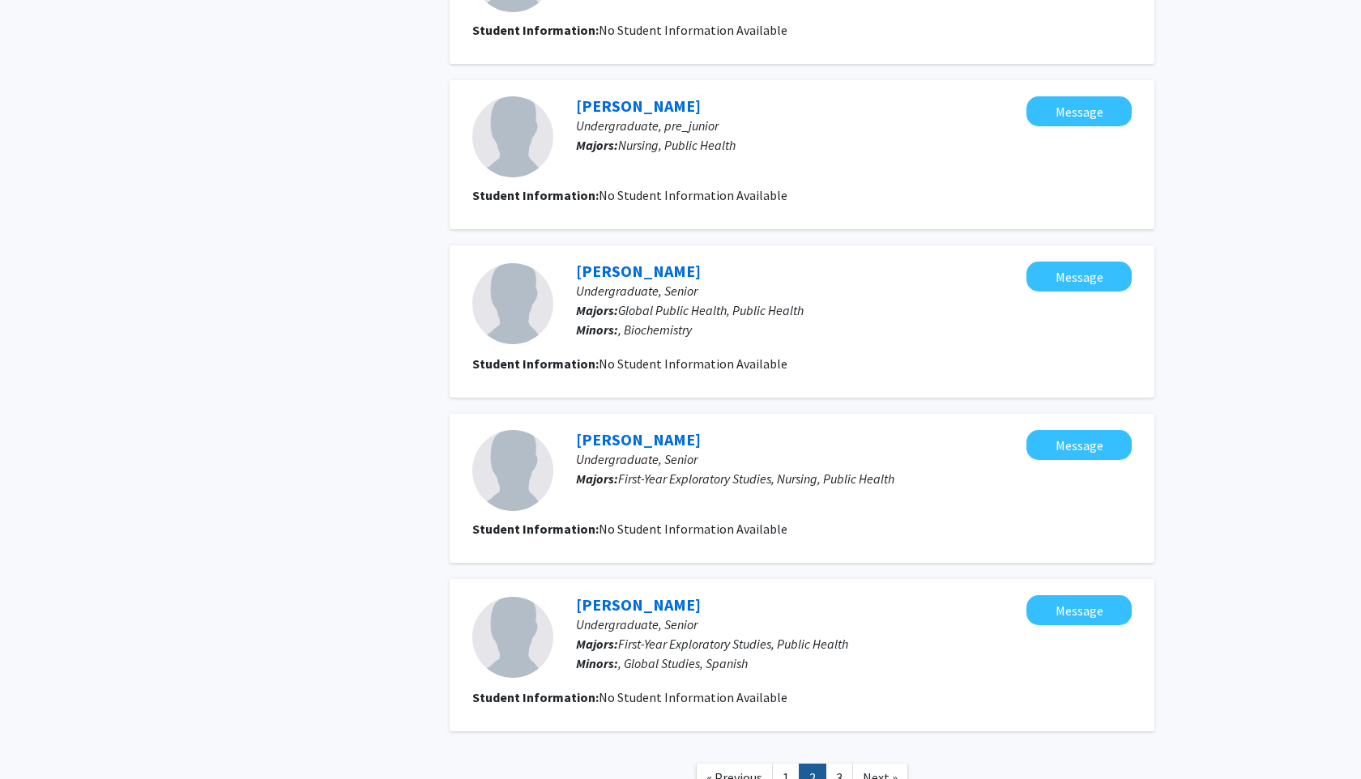
scroll to position [1313, 0]
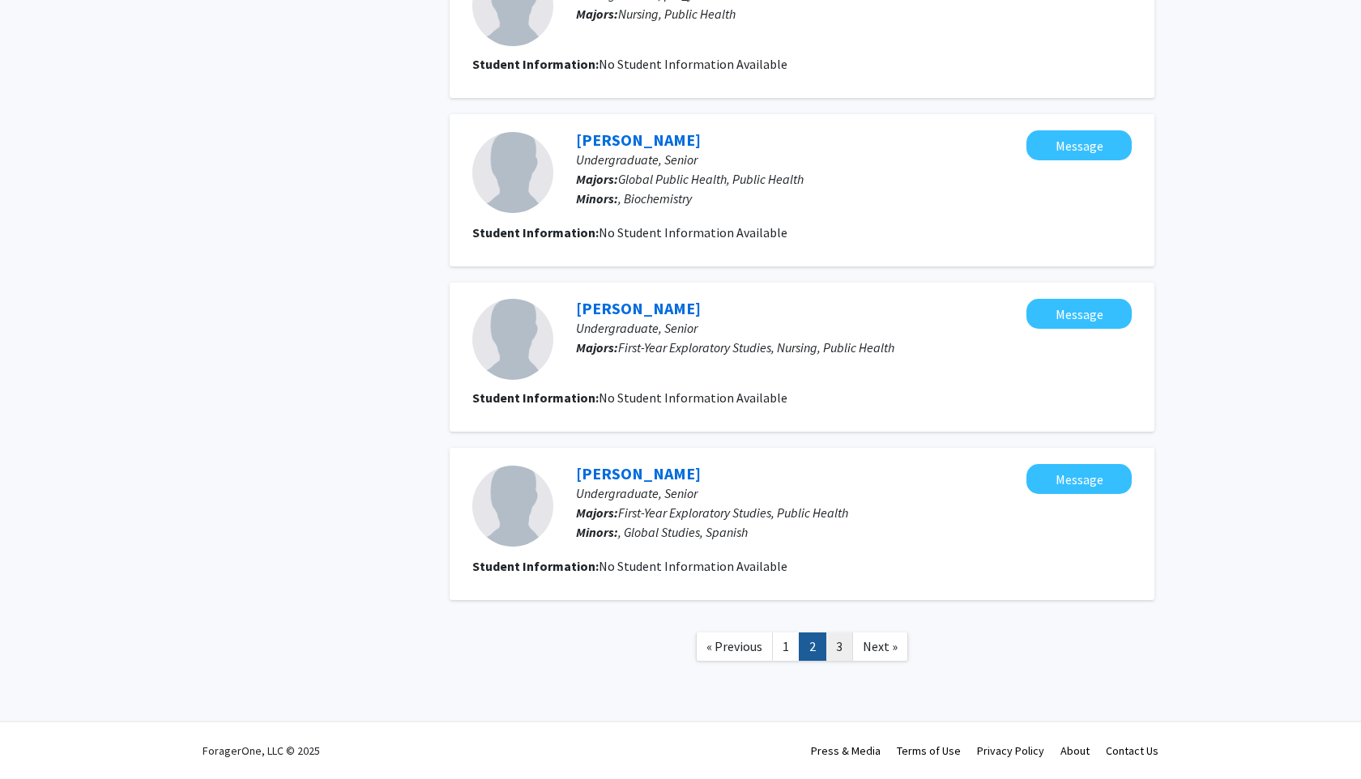
click at [838, 651] on link "3" at bounding box center [839, 647] width 28 height 28
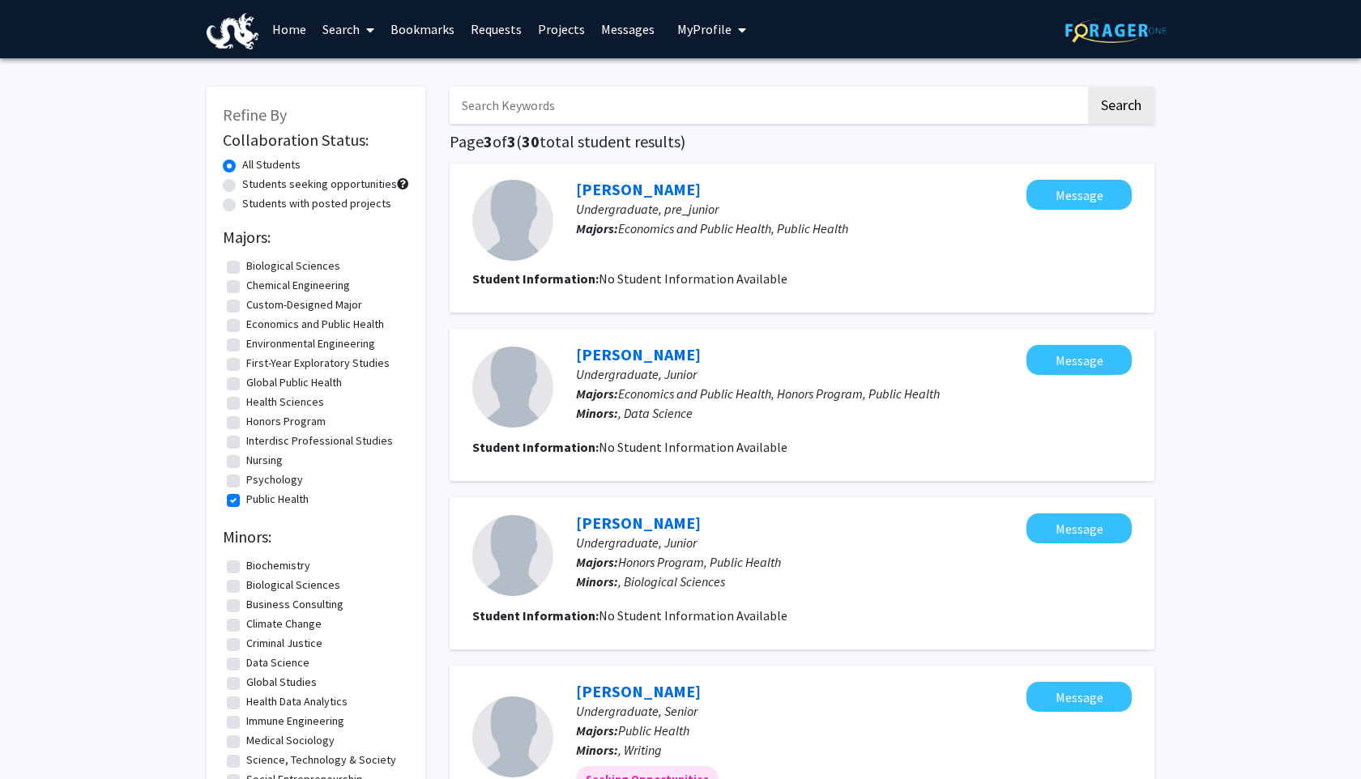
click at [246, 501] on label "Public Health" at bounding box center [277, 499] width 62 height 17
click at [246, 501] on input "Public Health" at bounding box center [251, 496] width 11 height 11
checkbox input "false"
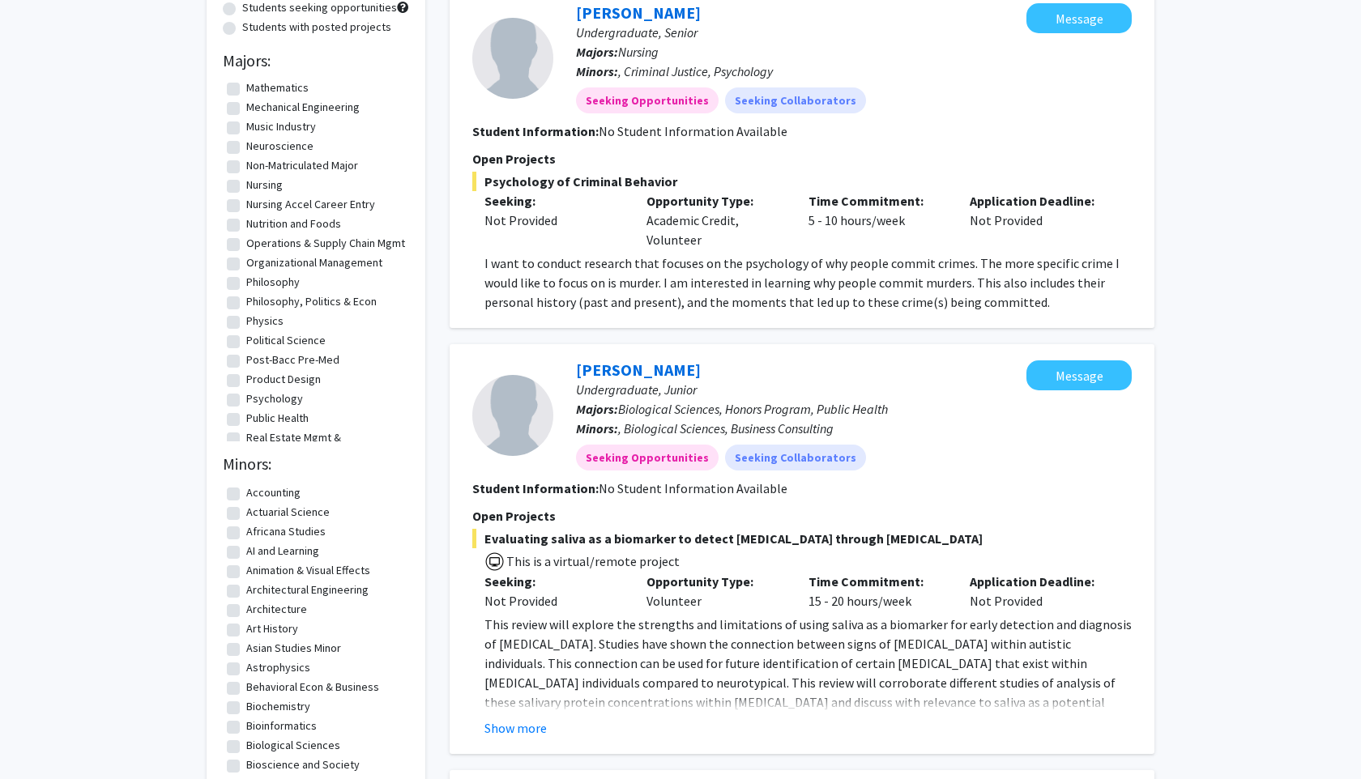
scroll to position [1588, 0]
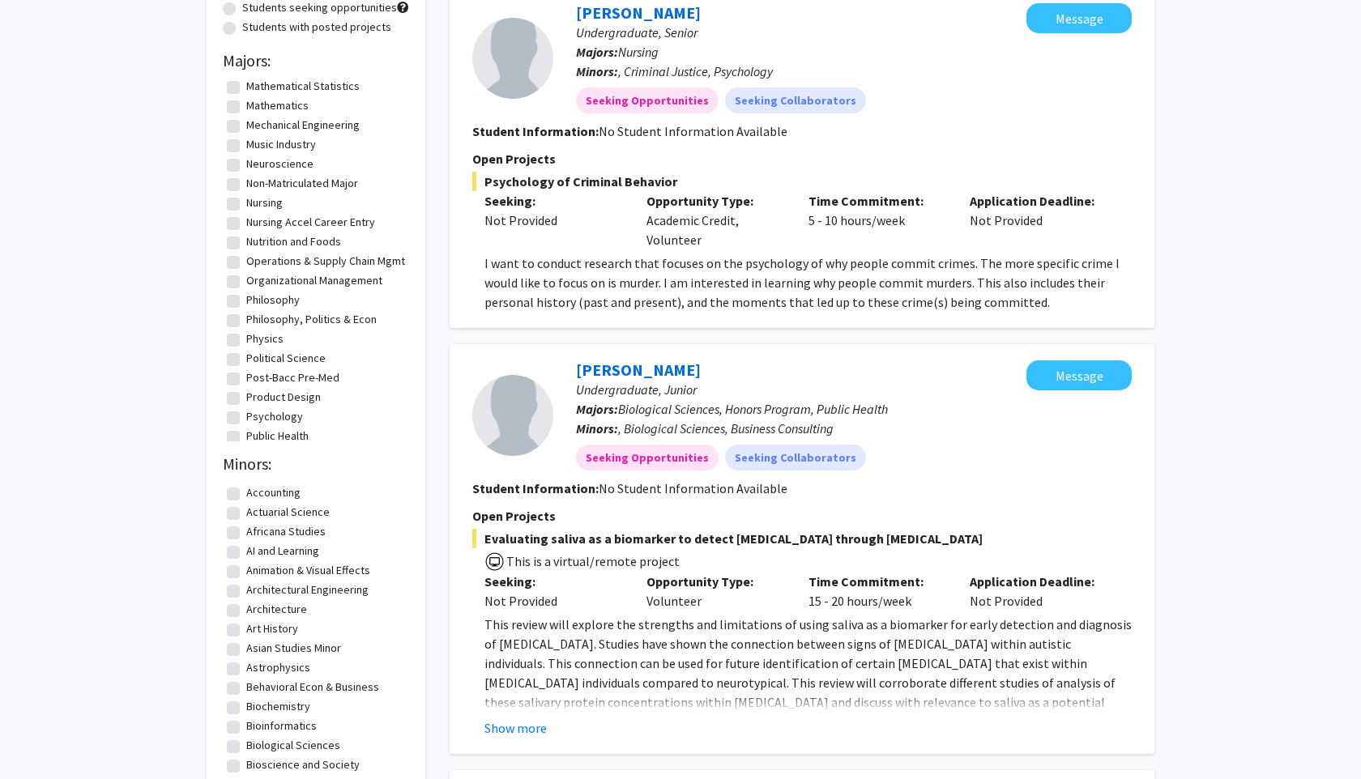
click at [246, 166] on label "Neuroscience" at bounding box center [279, 164] width 67 height 17
click at [246, 166] on input "Neuroscience" at bounding box center [251, 161] width 11 height 11
checkbox input "true"
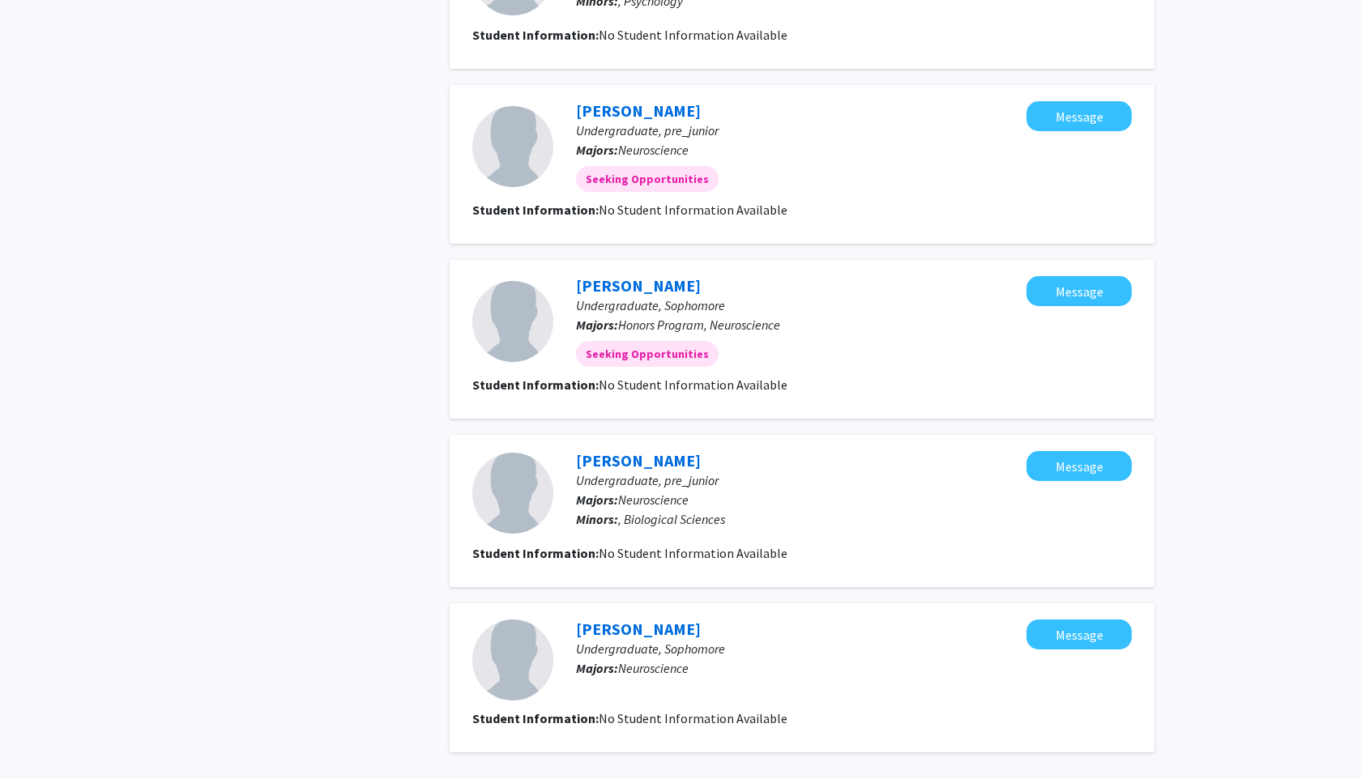
scroll to position [1255, 0]
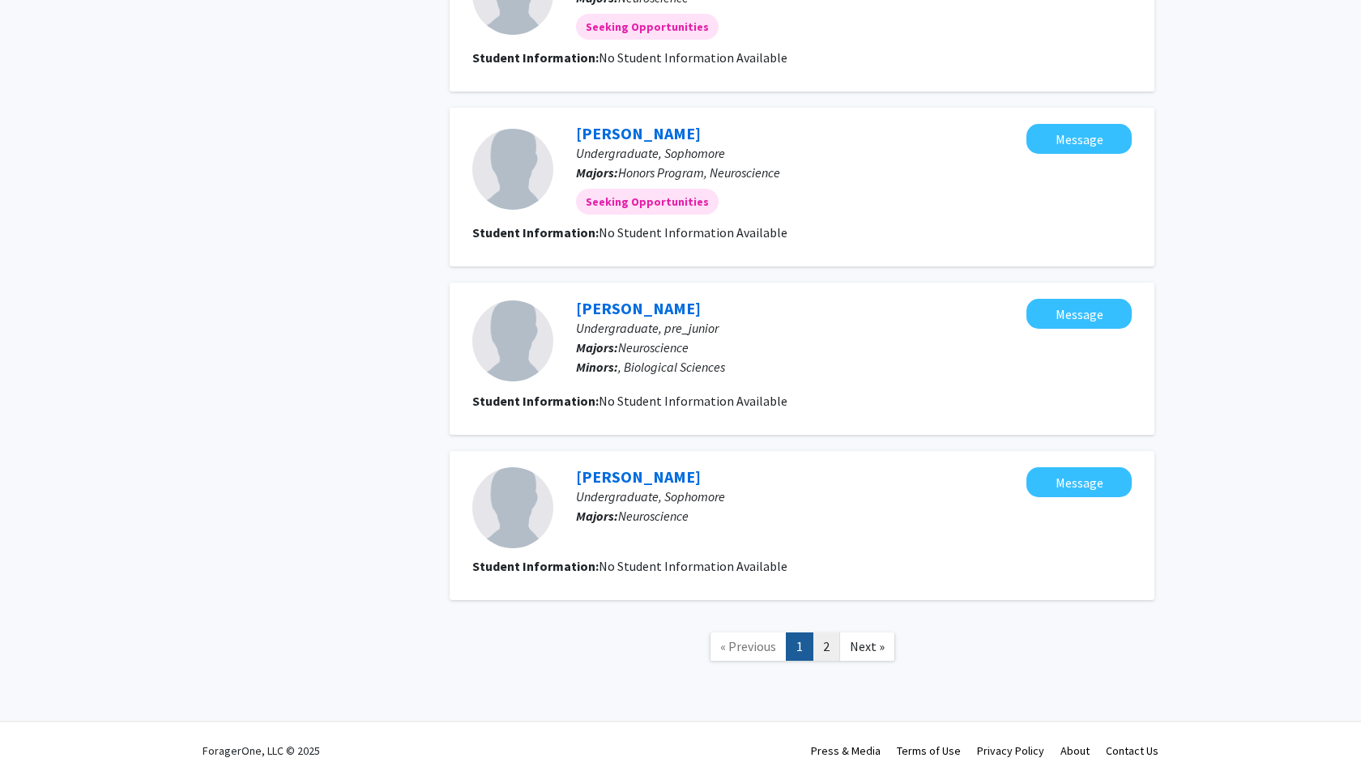
click at [823, 642] on link "2" at bounding box center [826, 647] width 28 height 28
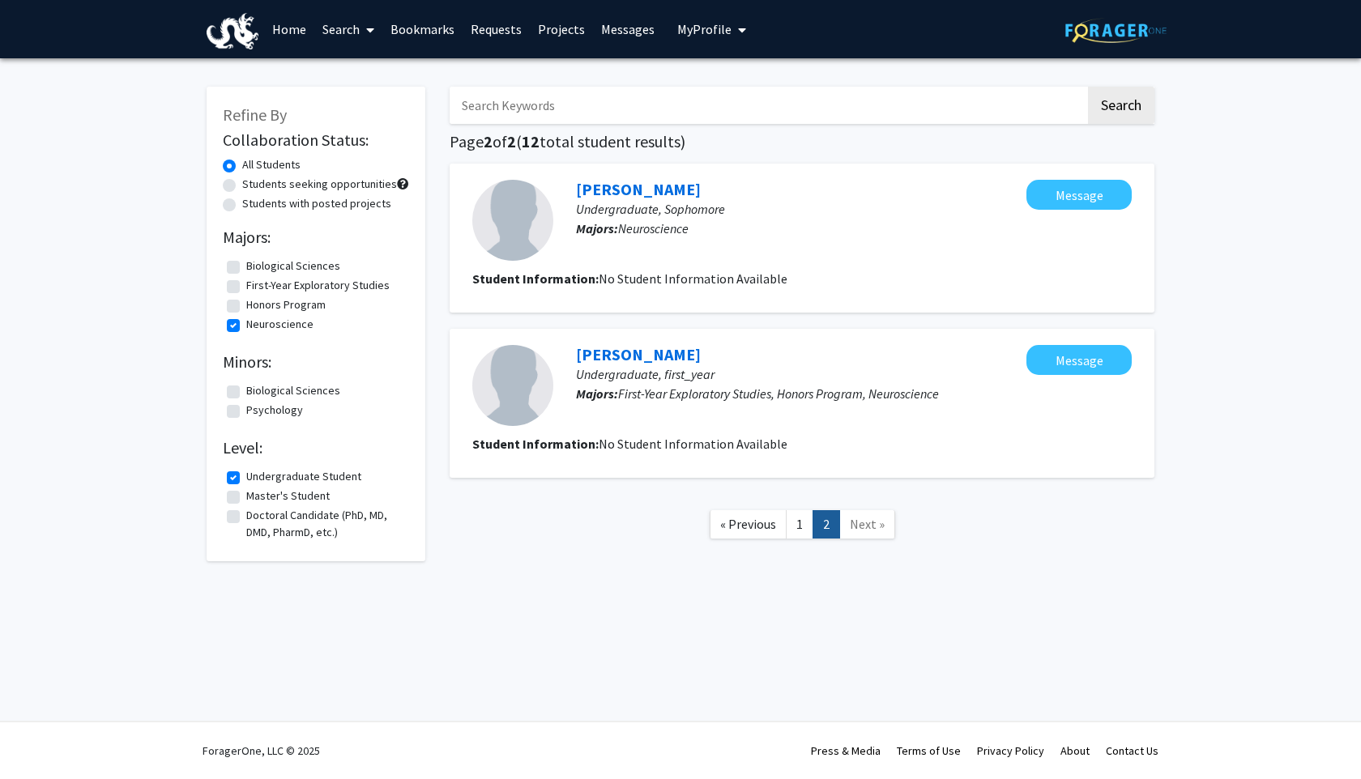
click at [246, 271] on label "Biological Sciences" at bounding box center [293, 266] width 94 height 17
click at [246, 268] on input "Biological Sciences" at bounding box center [251, 263] width 11 height 11
checkbox input "true"
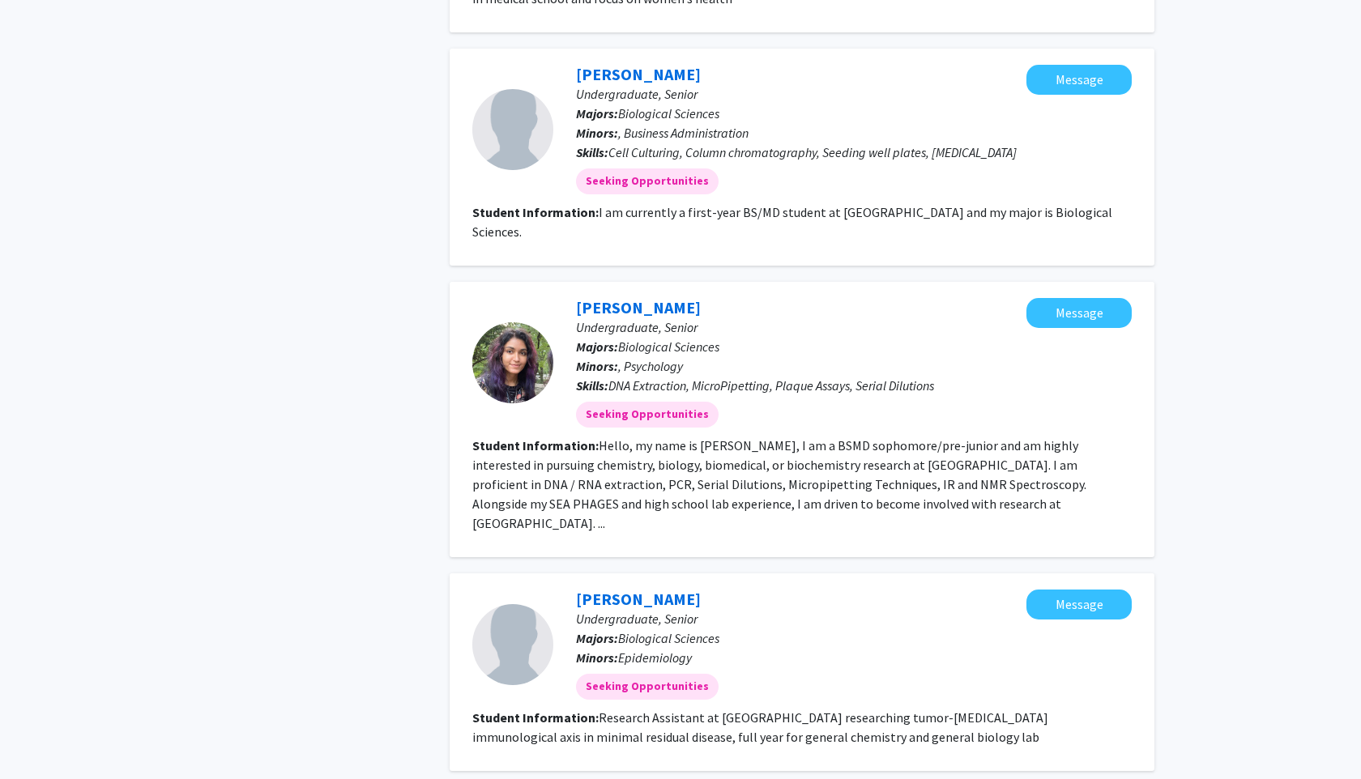
scroll to position [2248, 0]
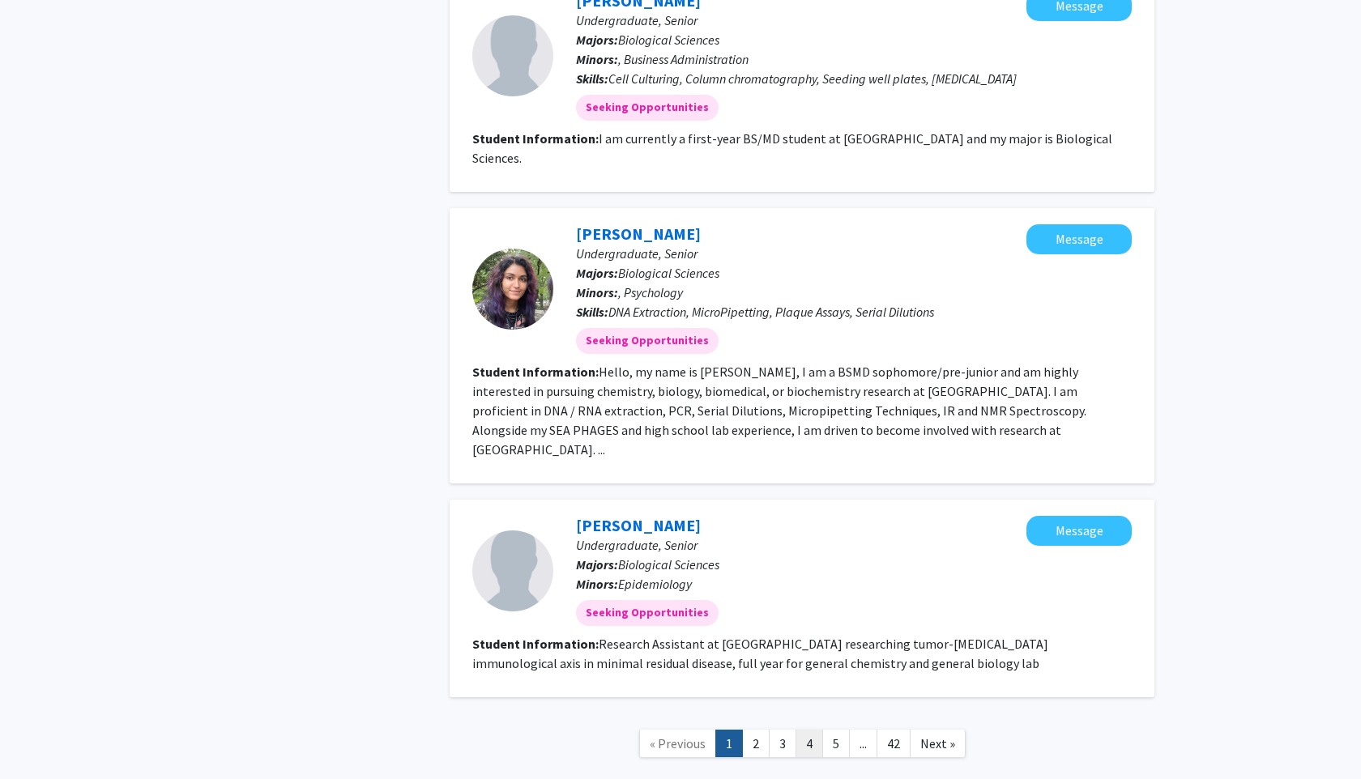
click at [807, 730] on link "4" at bounding box center [809, 744] width 28 height 28
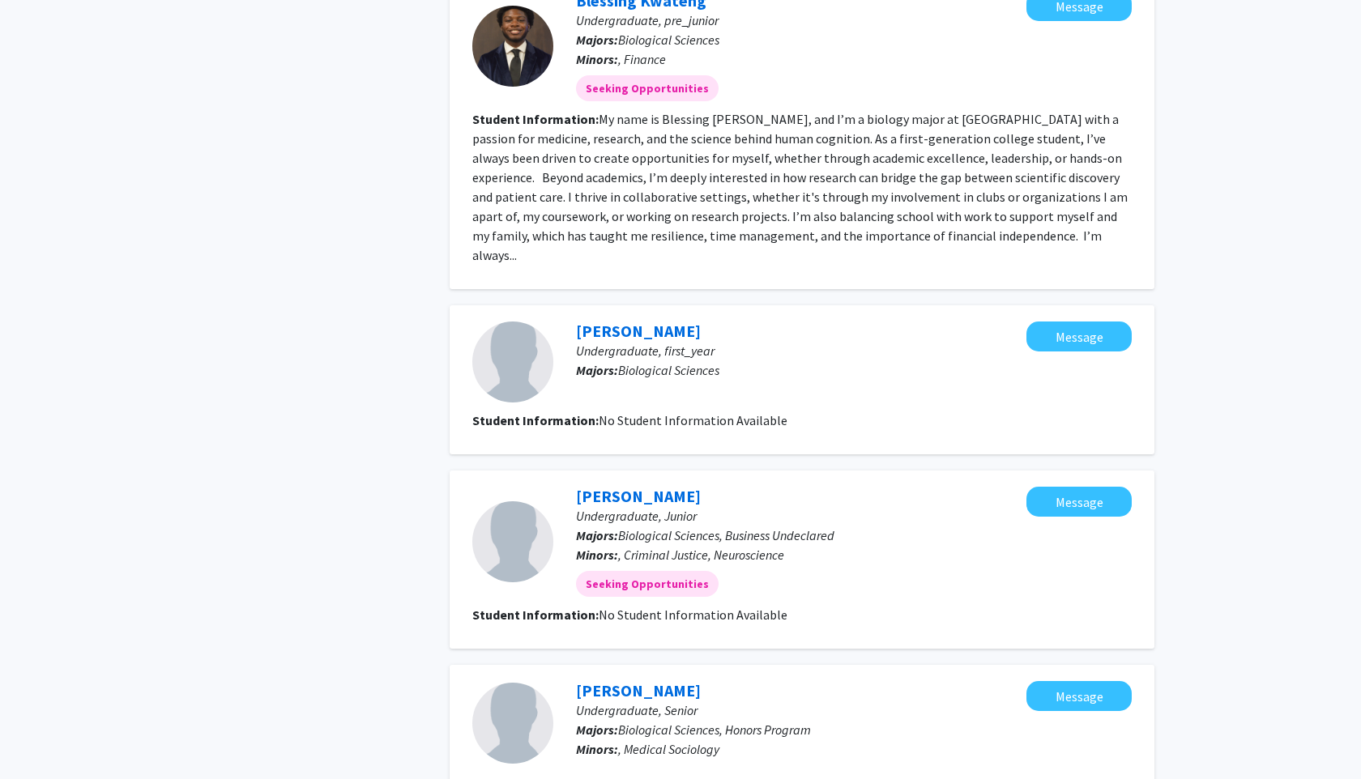
scroll to position [1935, 0]
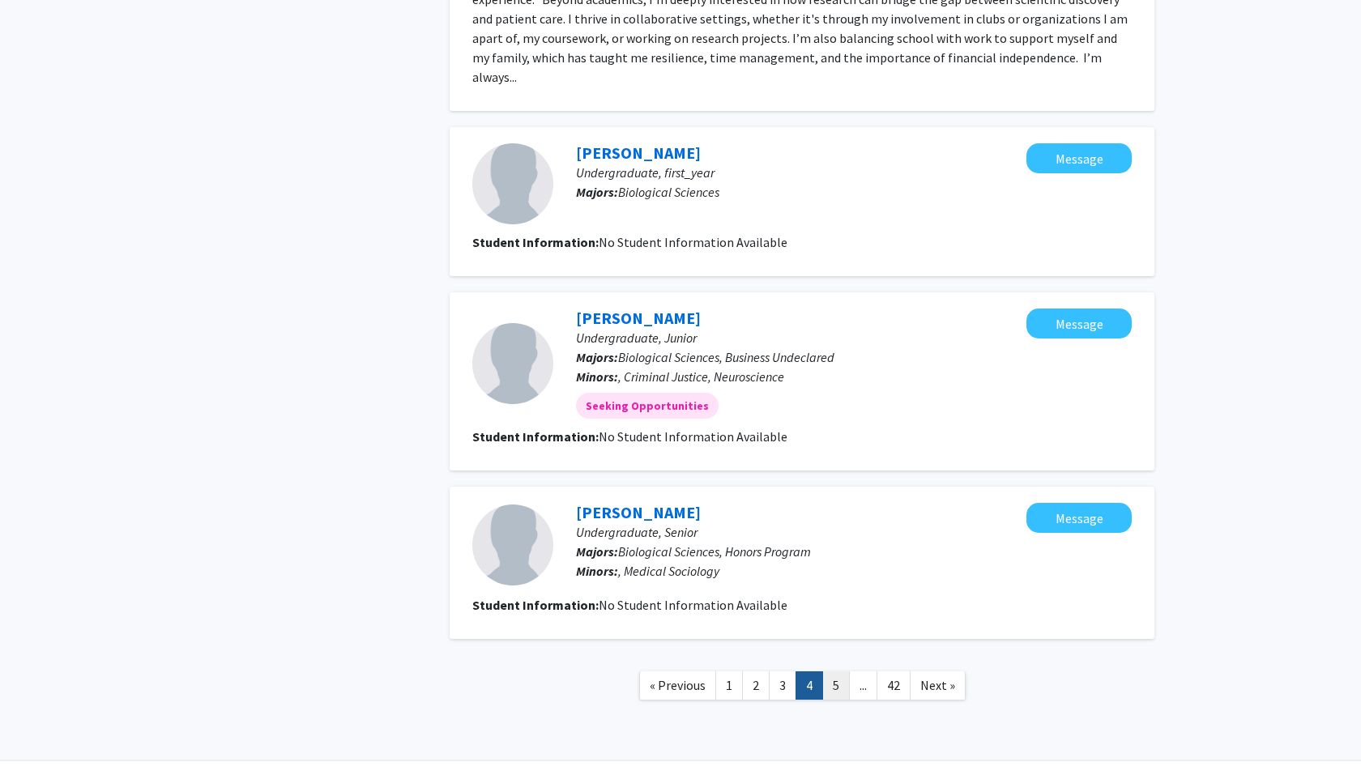
click at [832, 672] on link "5" at bounding box center [836, 686] width 28 height 28
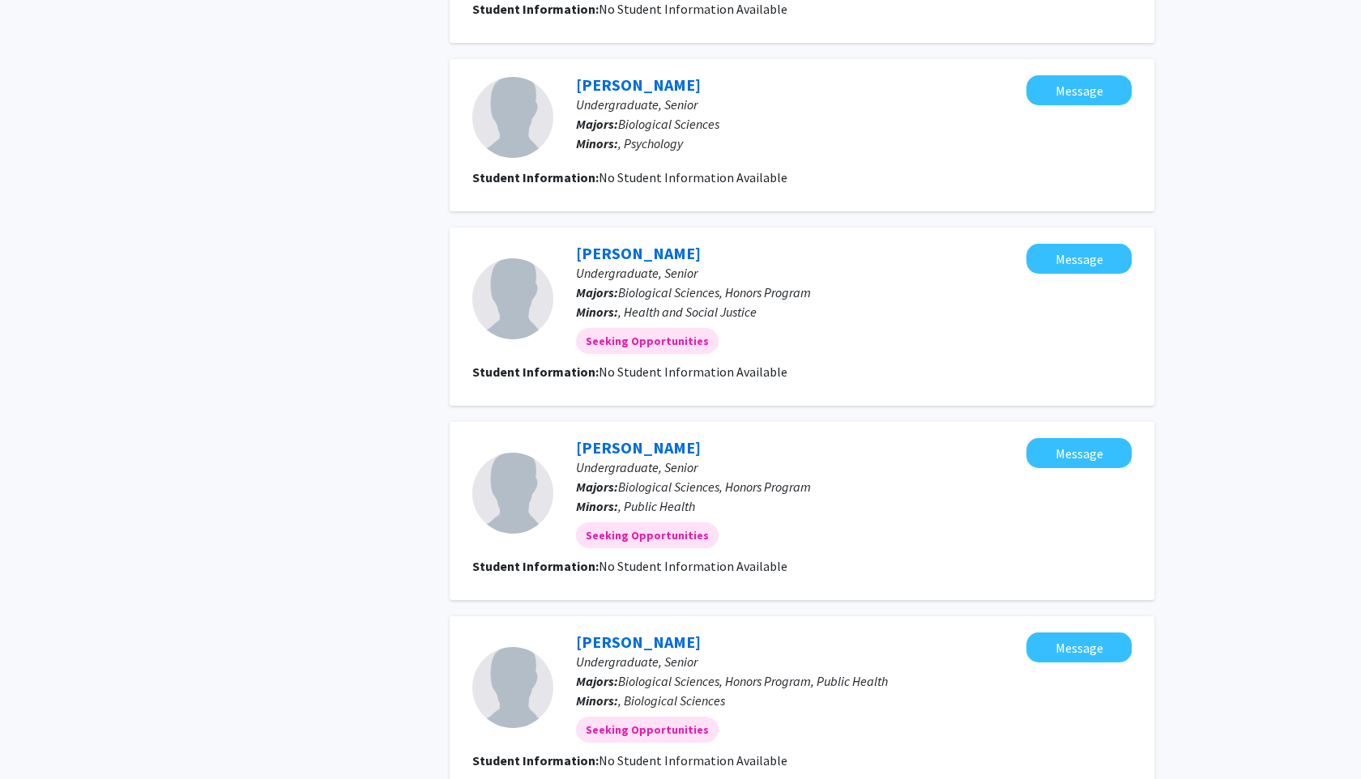
scroll to position [1371, 0]
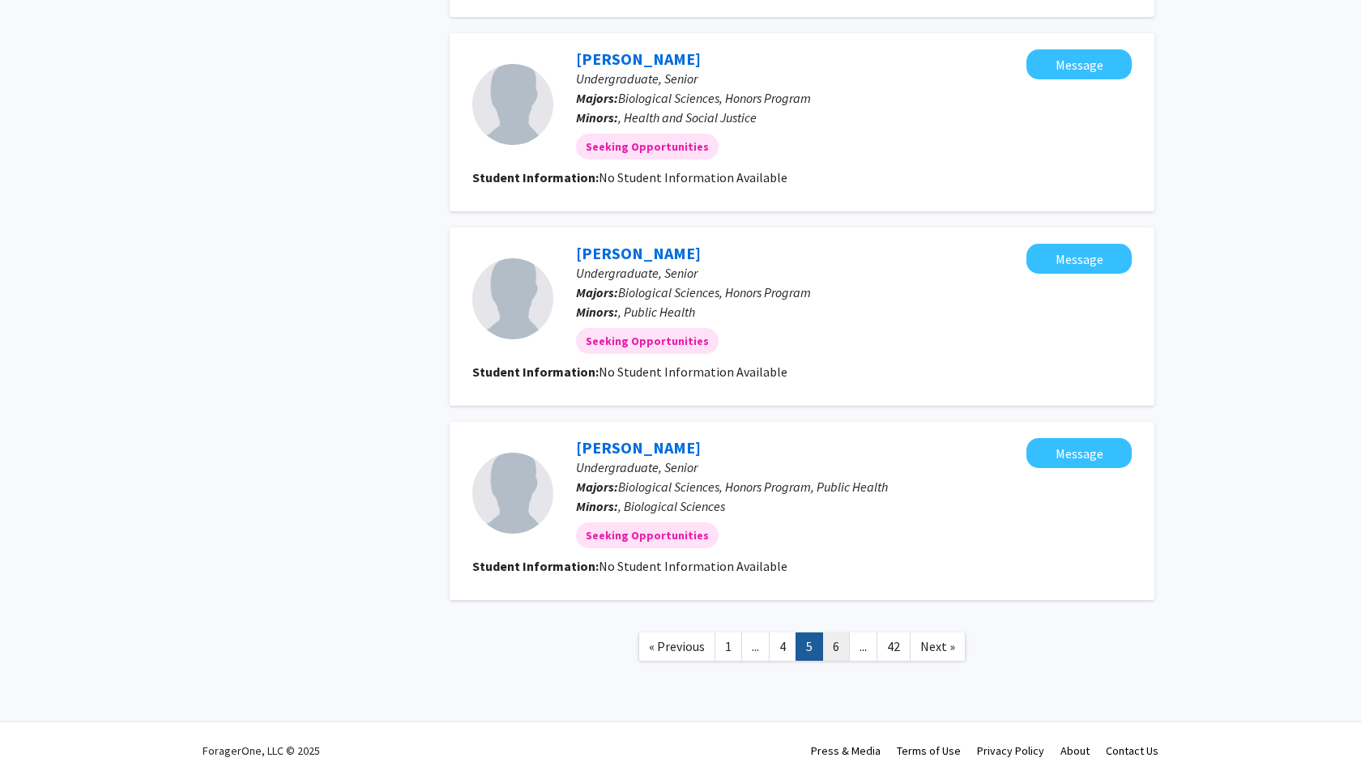
click at [836, 640] on link "6" at bounding box center [836, 647] width 28 height 28
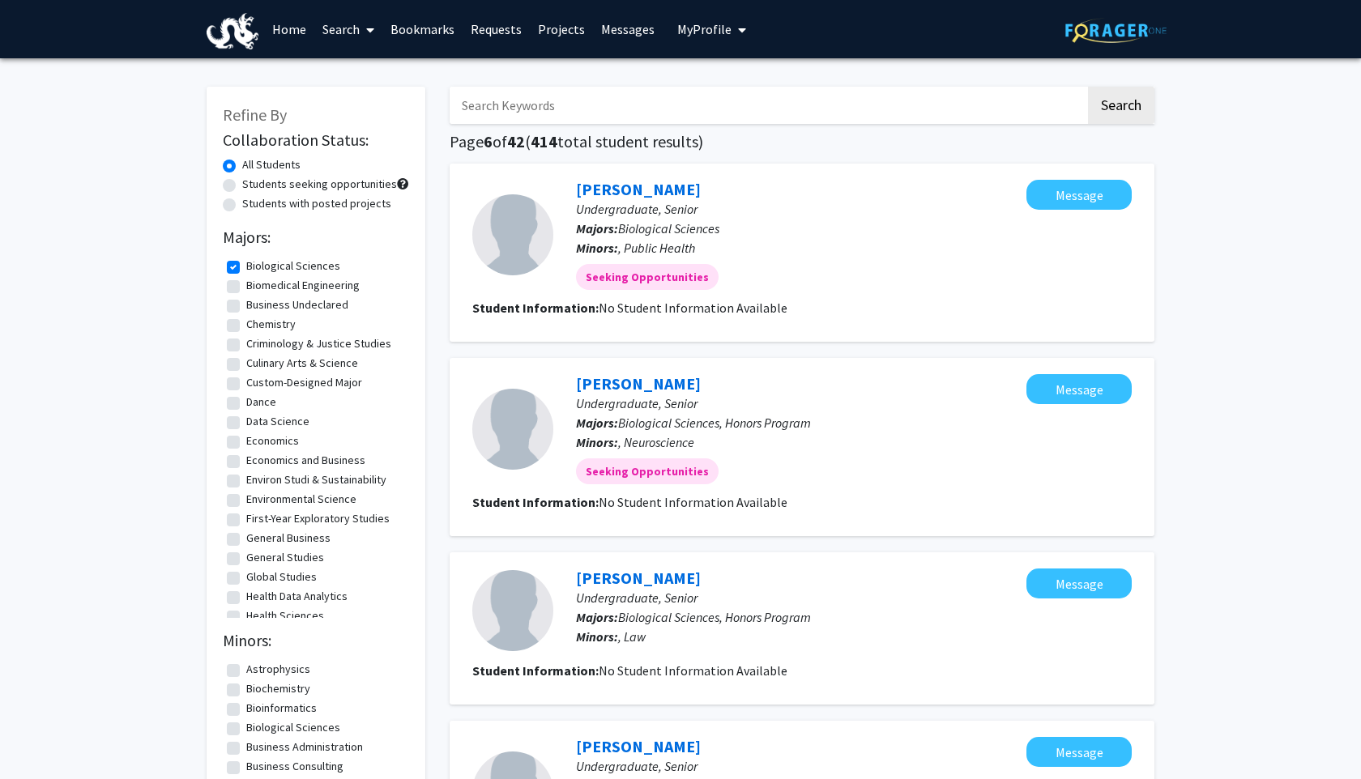
click at [697, 101] on input "Search Keywords" at bounding box center [768, 105] width 636 height 37
click at [752, 167] on div "[PERSON_NAME] Undergraduate, Senior Majors: Biological Sciences Minors: , Publi…" at bounding box center [802, 253] width 705 height 178
click at [677, 106] on input "Search Keywords" at bounding box center [768, 105] width 636 height 37
type input "reddy"
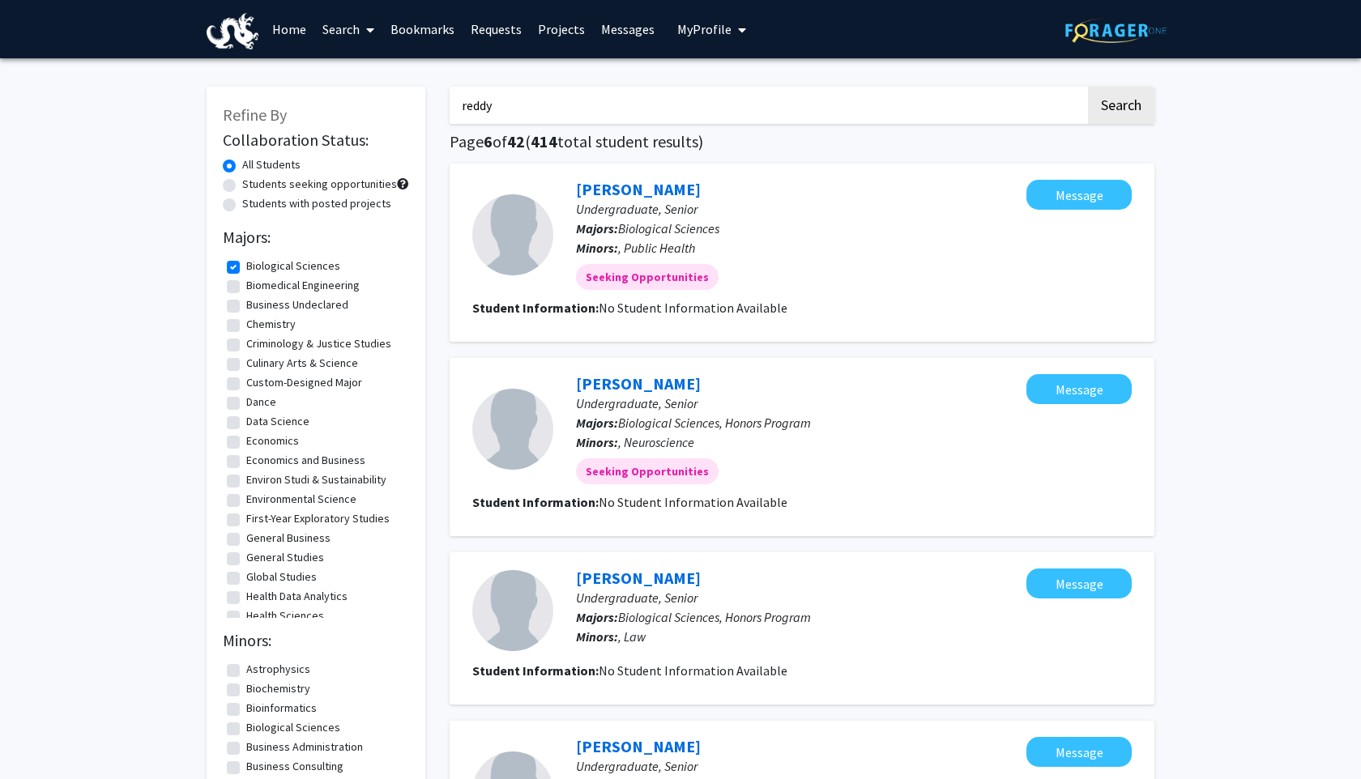
click at [1088, 87] on button "Search" at bounding box center [1121, 105] width 66 height 37
checkbox input "false"
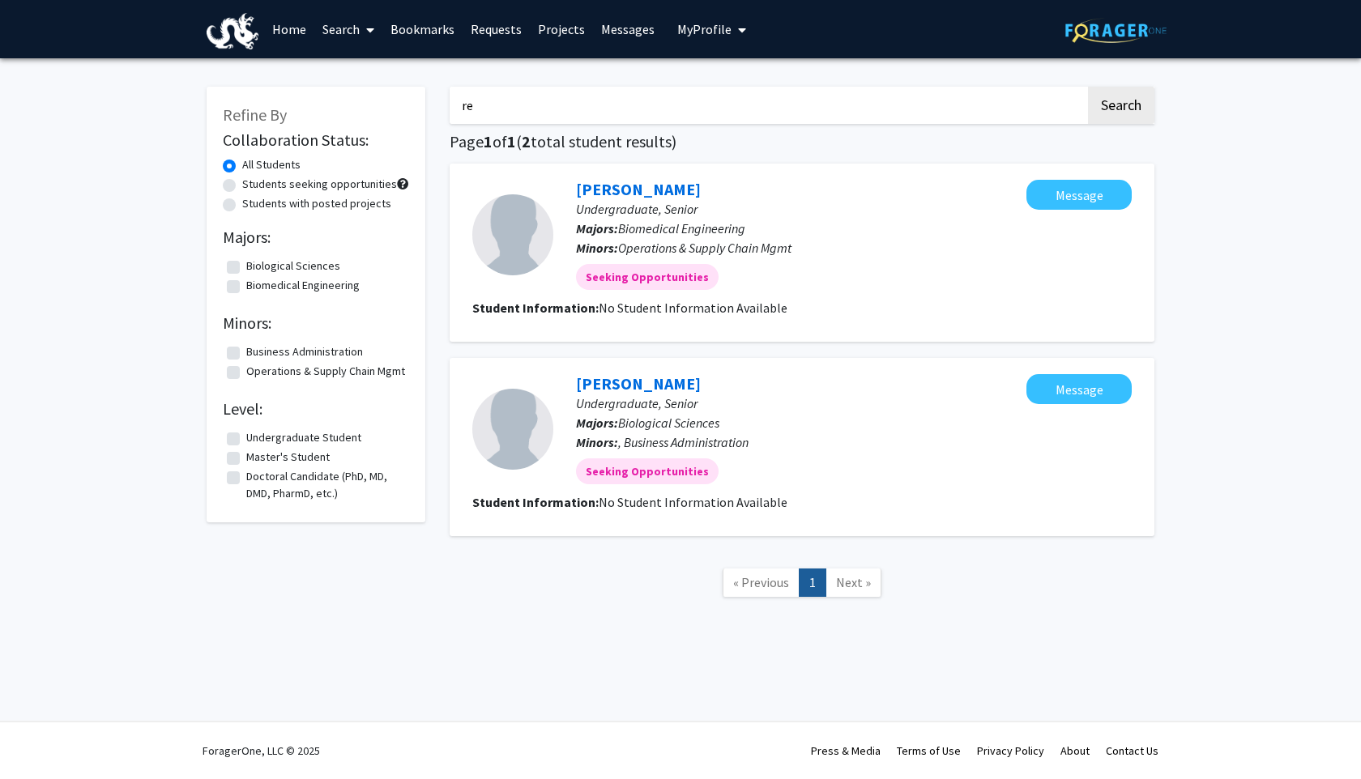
type input "r"
click at [1088, 87] on button "Search" at bounding box center [1121, 105] width 66 height 37
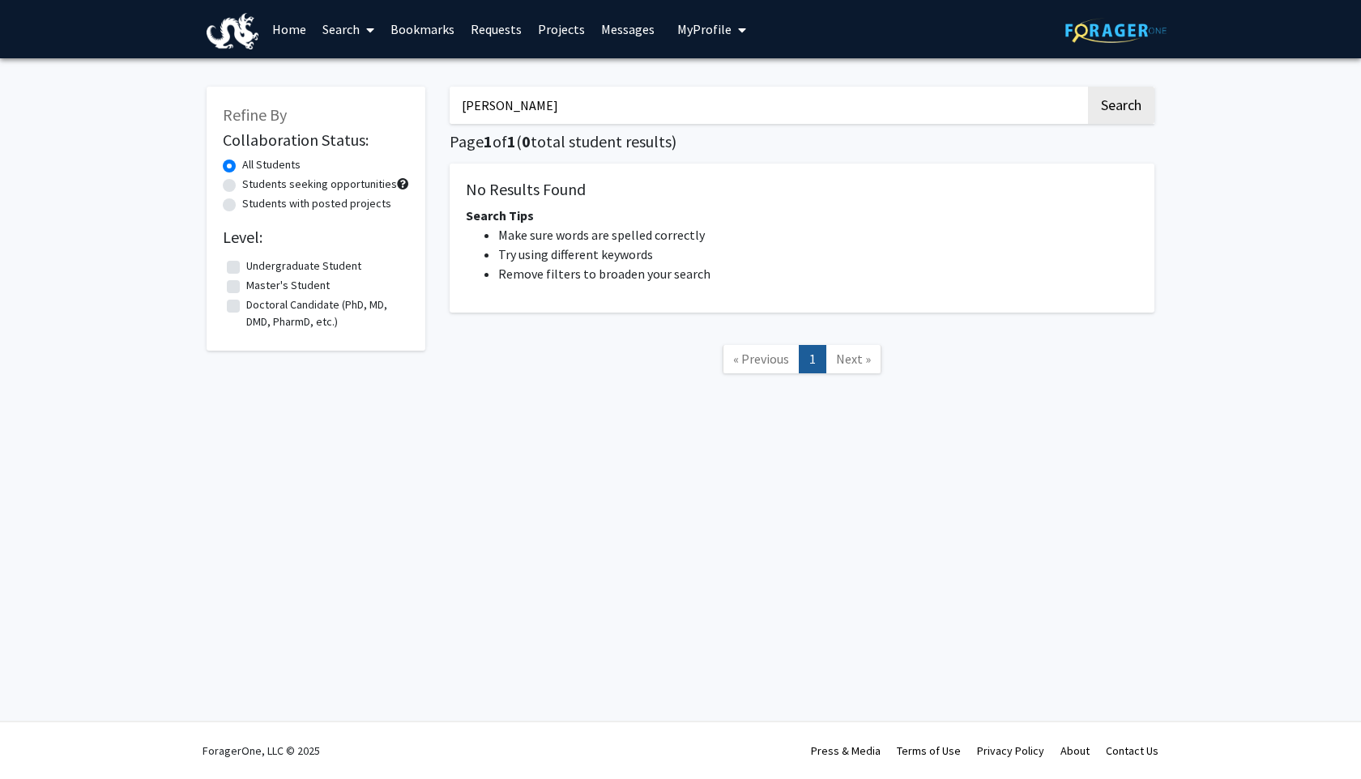
click at [475, 104] on input "[PERSON_NAME]" at bounding box center [768, 105] width 636 height 37
type input "[PERSON_NAME]"
click at [1088, 87] on button "Search" at bounding box center [1121, 105] width 66 height 37
click at [490, 105] on input "[PERSON_NAME]" at bounding box center [768, 105] width 636 height 37
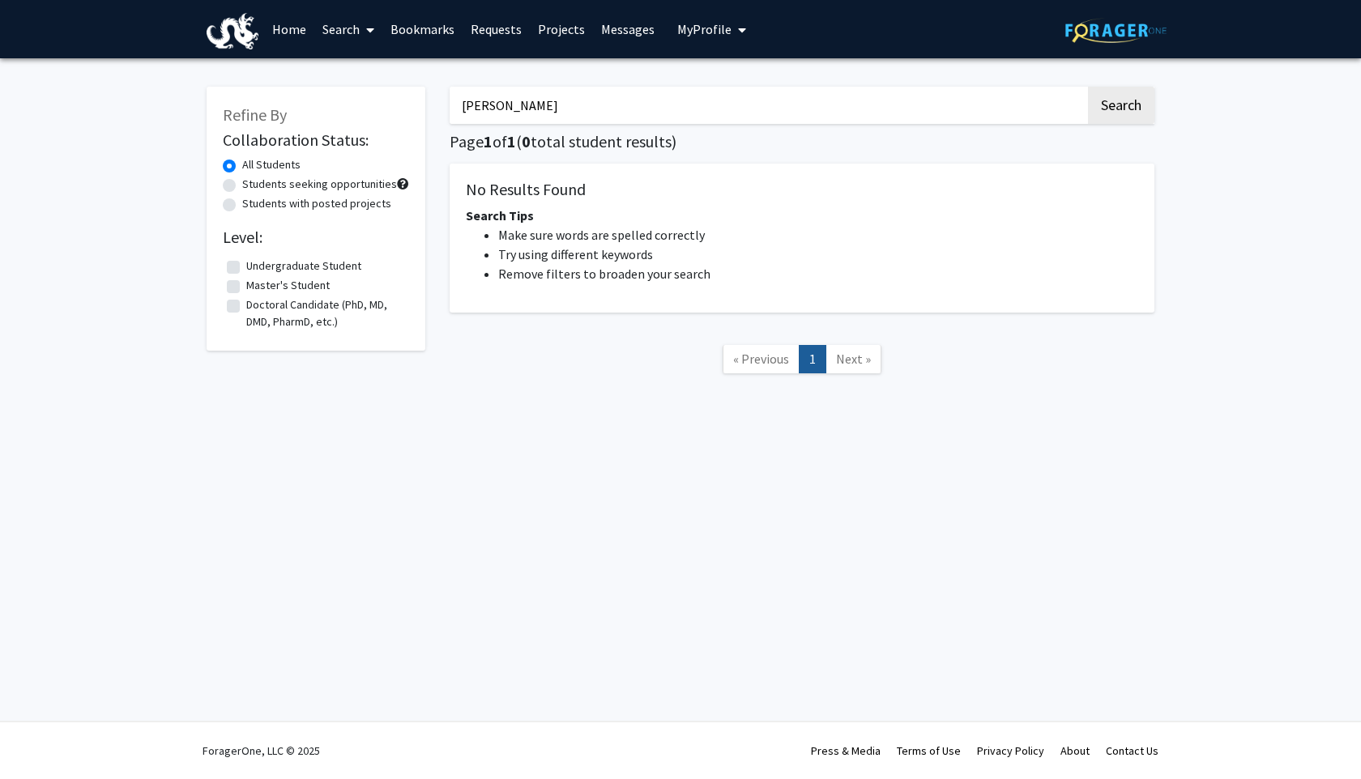
click at [490, 105] on input "[PERSON_NAME]" at bounding box center [768, 105] width 636 height 37
click at [558, 108] on input "Search Keywords" at bounding box center [768, 105] width 636 height 37
click at [284, 33] on link "Home" at bounding box center [289, 29] width 50 height 57
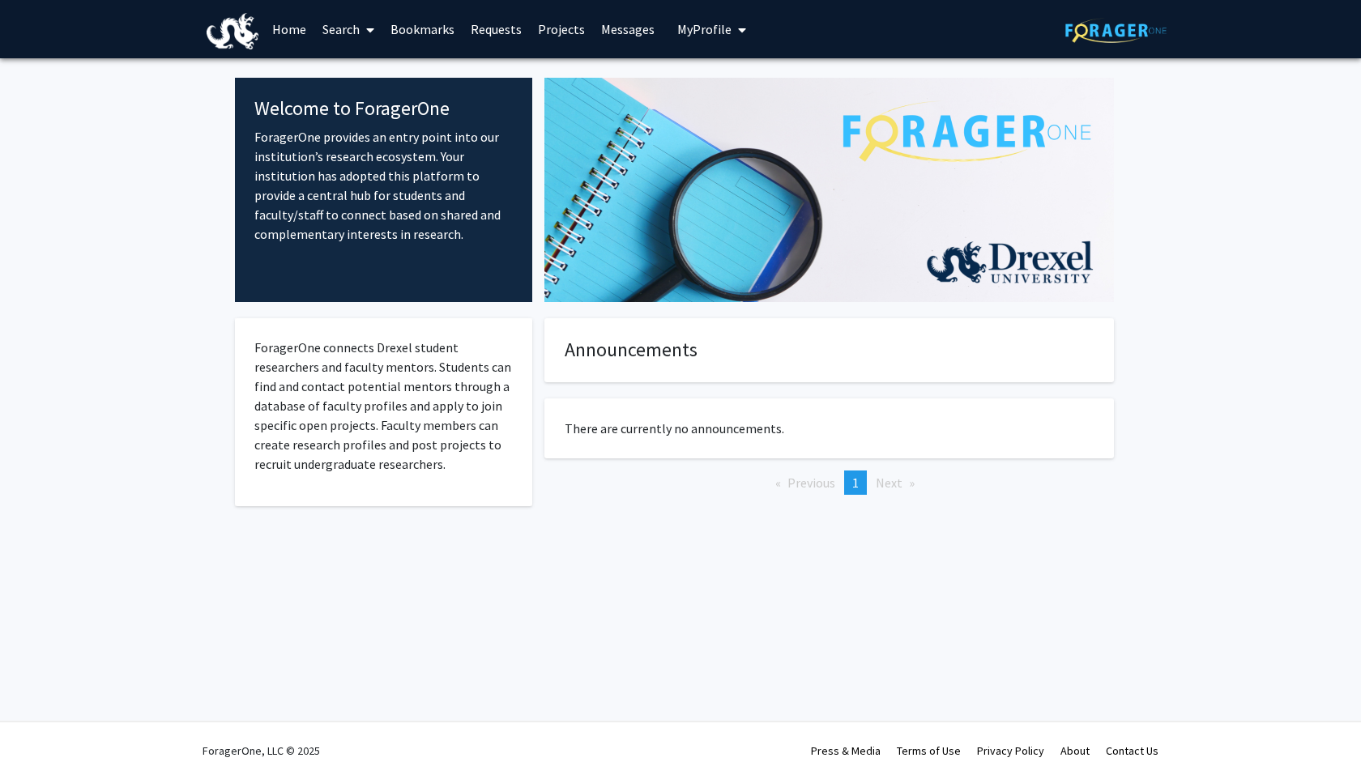
click at [1096, 28] on img at bounding box center [1115, 30] width 101 height 25
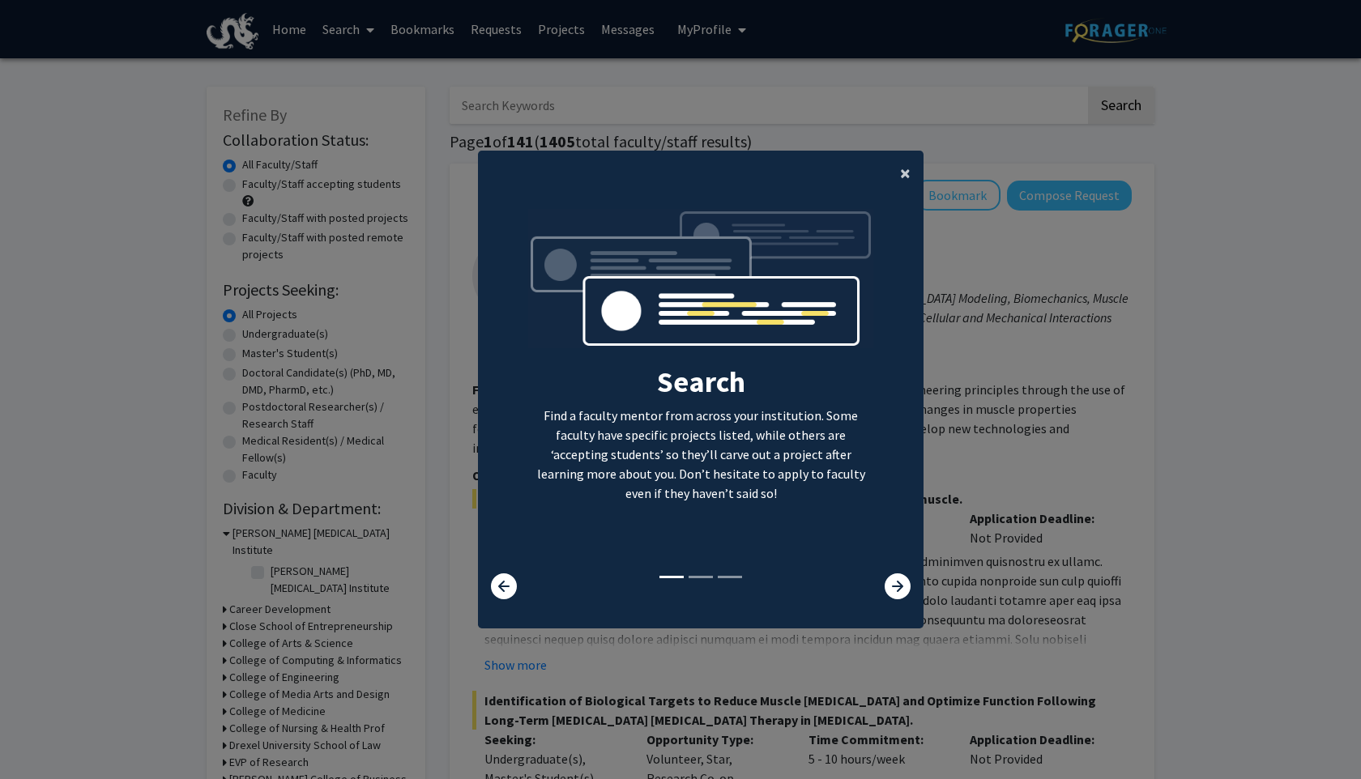
click at [905, 171] on span "×" at bounding box center [905, 172] width 11 height 25
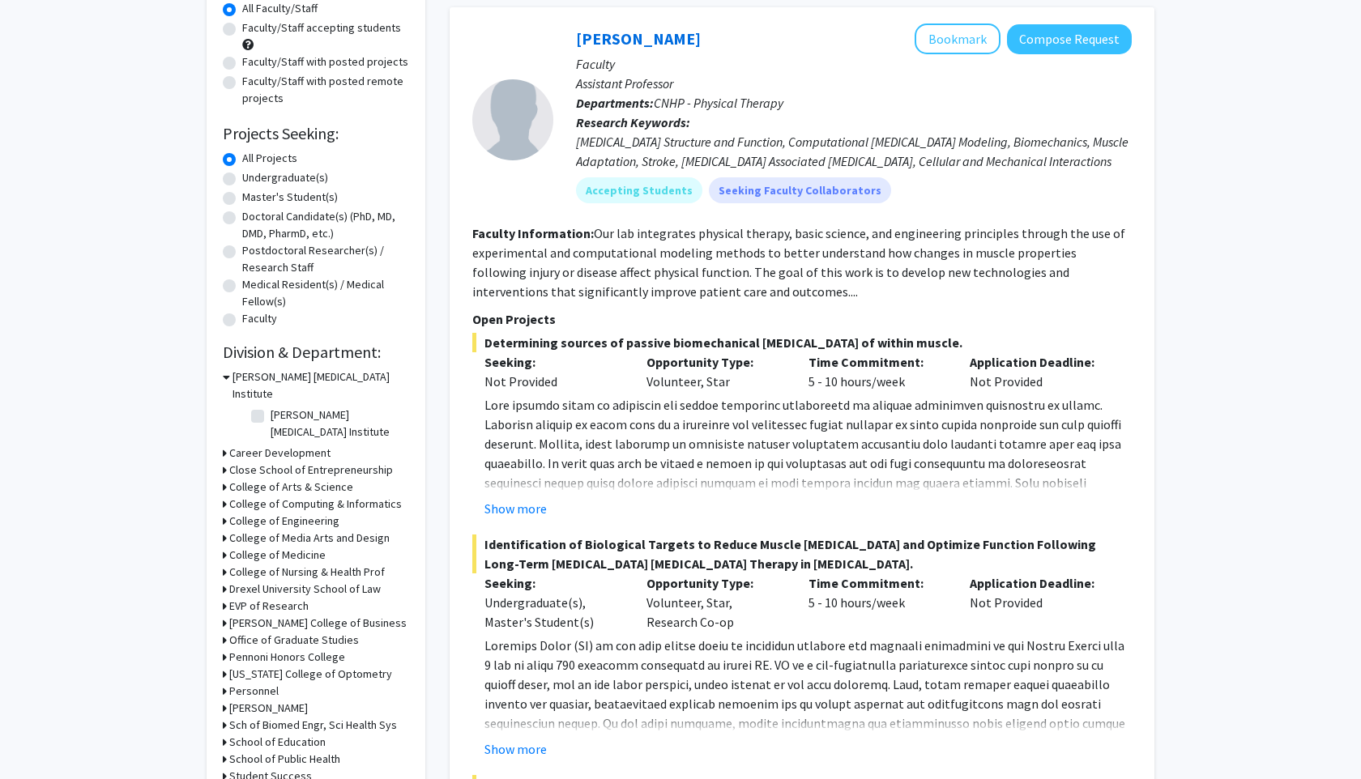
scroll to position [157, 0]
click at [296, 184] on label "Undergraduate(s)" at bounding box center [285, 176] width 86 height 17
click at [253, 179] on input "Undergraduate(s)" at bounding box center [247, 173] width 11 height 11
radio input "true"
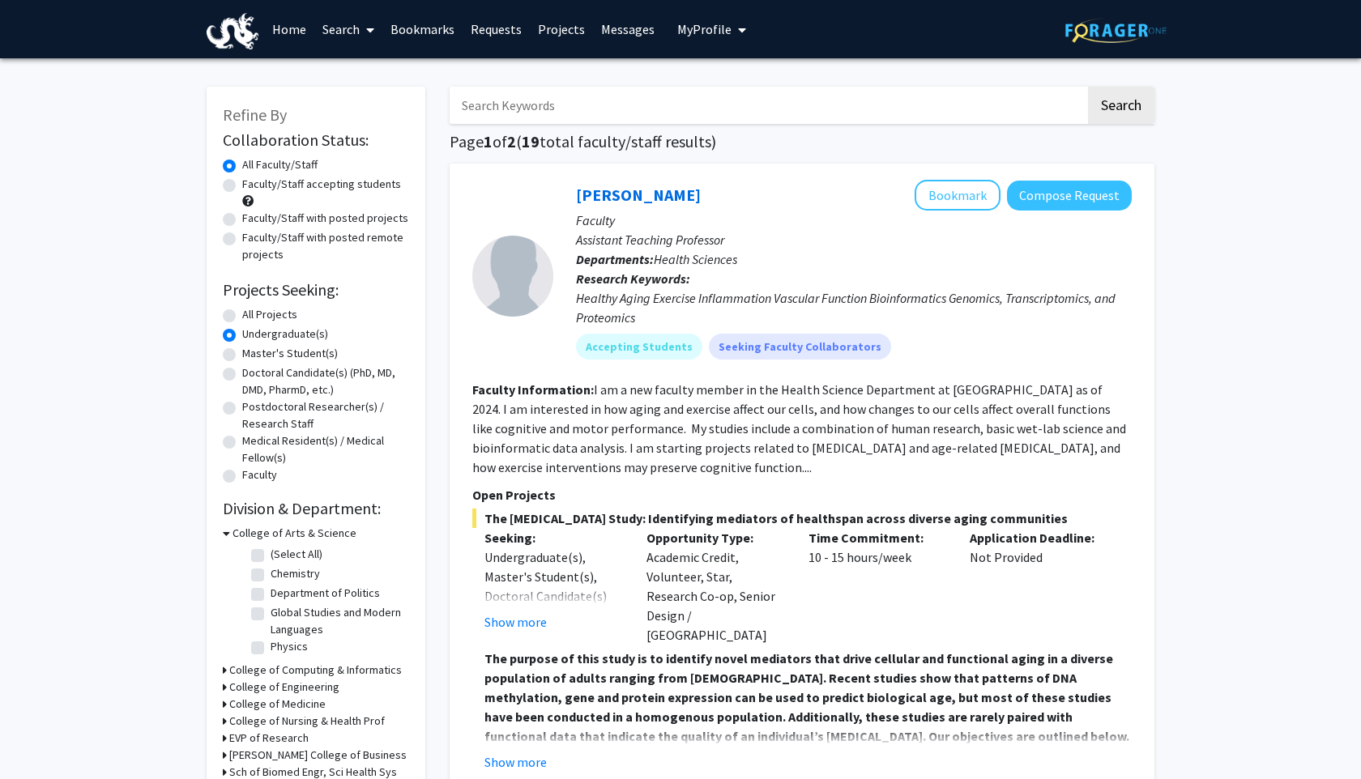
click at [330, 181] on label "Faculty/Staff accepting students" at bounding box center [321, 184] width 159 height 17
click at [253, 181] on input "Faculty/Staff accepting students" at bounding box center [247, 181] width 11 height 11
radio input "true"
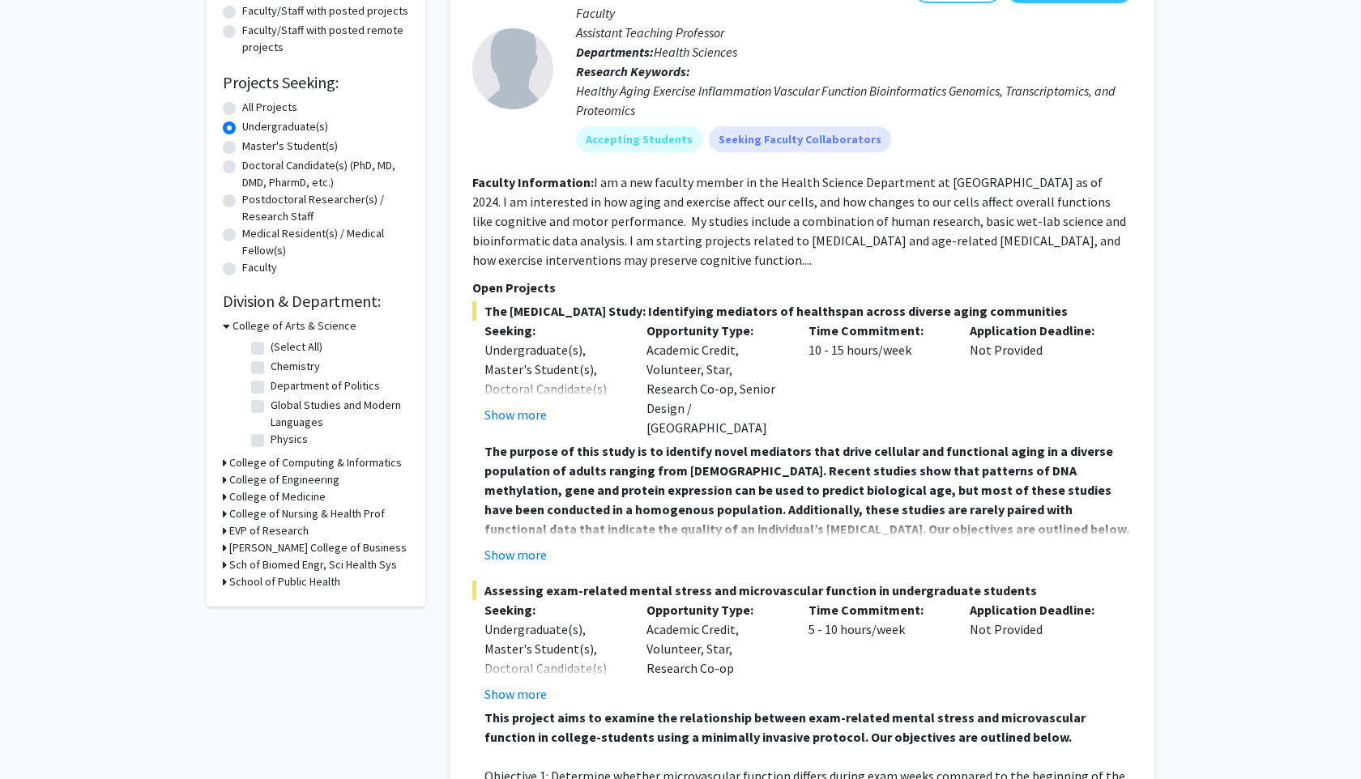
scroll to position [207, 0]
click at [232, 497] on h3 "College of Medicine" at bounding box center [277, 497] width 96 height 17
click at [296, 610] on h3 "School of Public Health" at bounding box center [284, 610] width 111 height 17
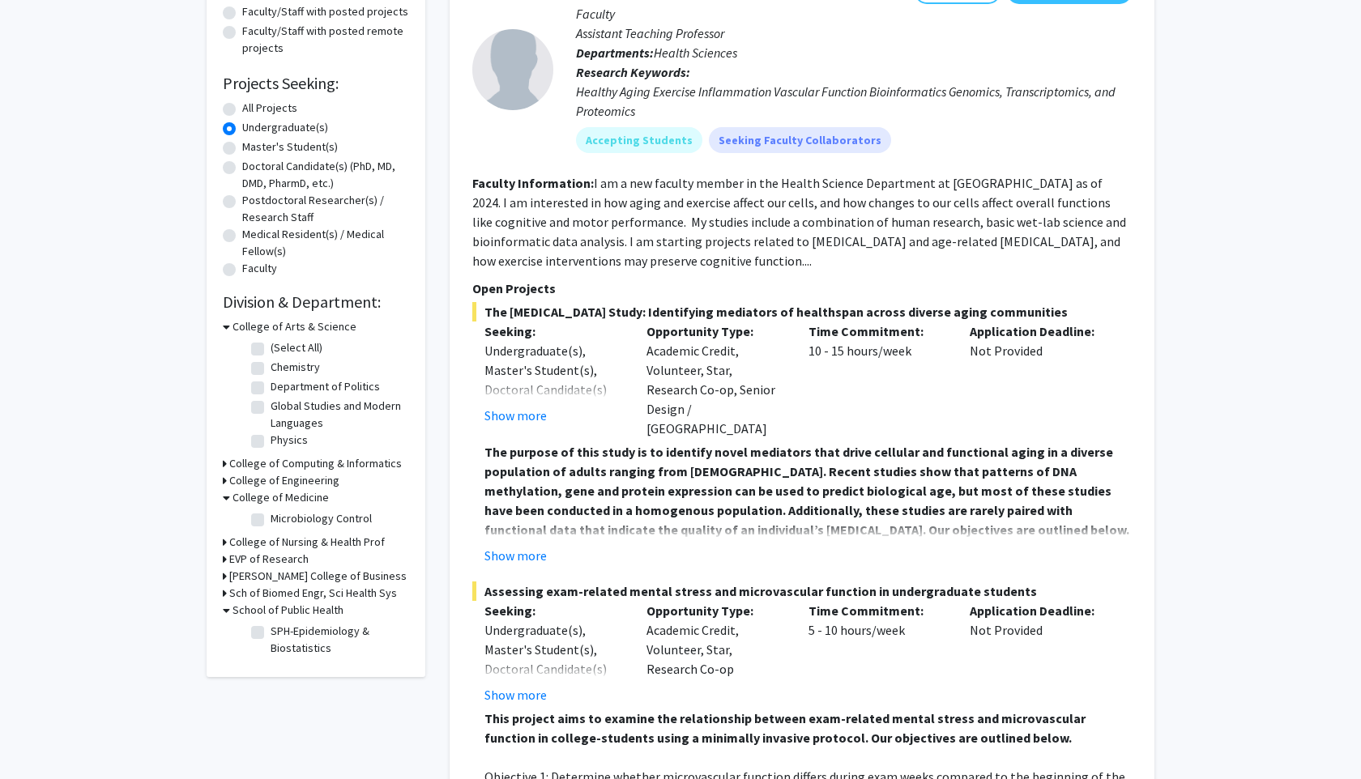
click at [271, 631] on label "SPH-Epidemiology & Biostatistics" at bounding box center [338, 640] width 134 height 34
click at [271, 631] on input "SPH-Epidemiology & Biostatistics" at bounding box center [276, 628] width 11 height 11
checkbox input "true"
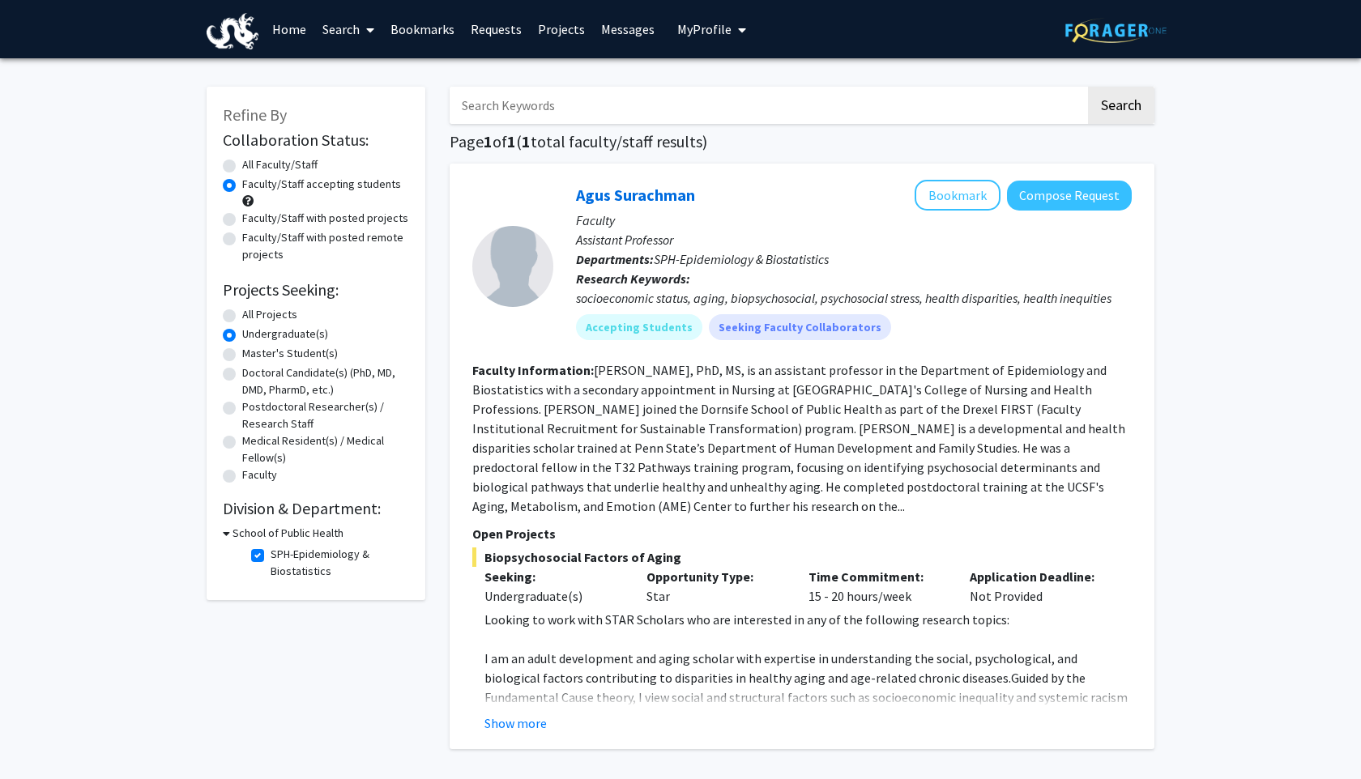
scroll to position [41, 0]
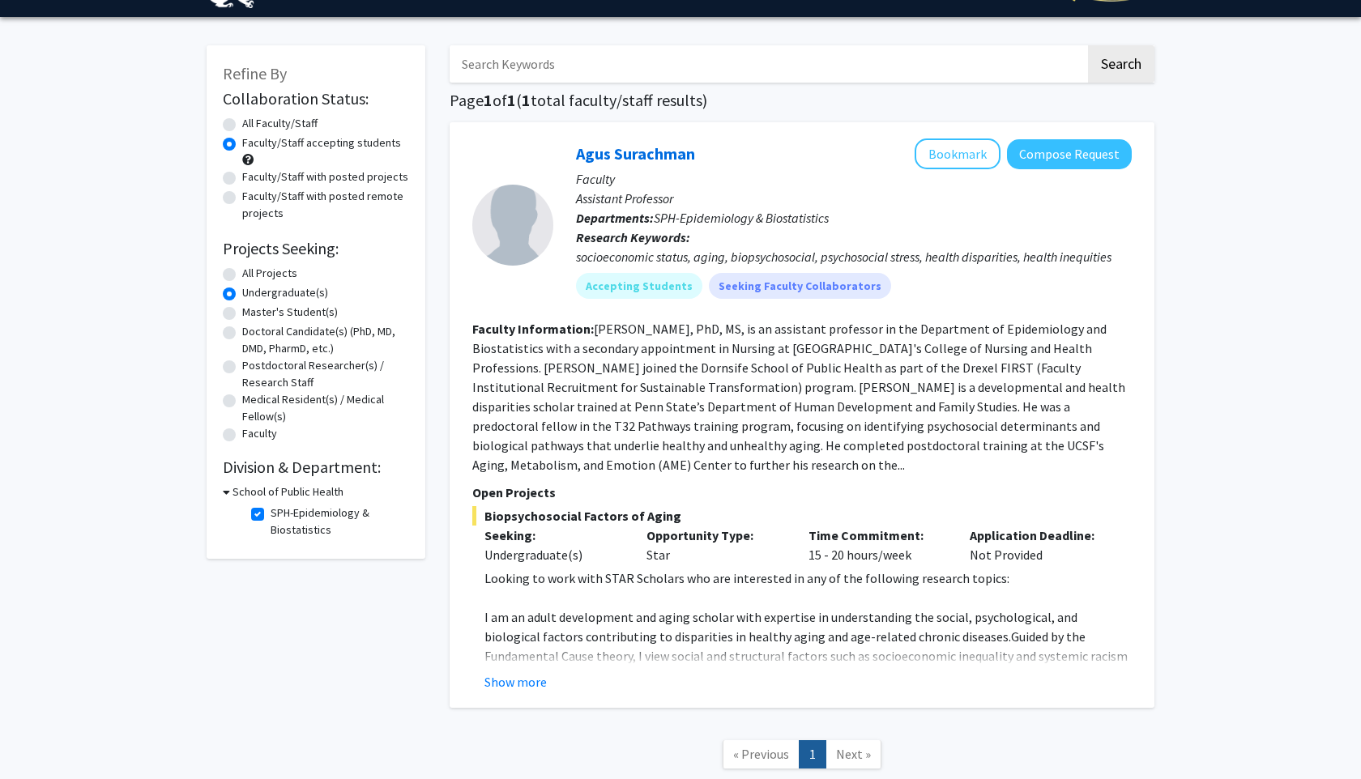
click at [275, 402] on label "Medical Resident(s) / Medical Fellow(s)" at bounding box center [325, 408] width 167 height 34
click at [253, 402] on input "Medical Resident(s) / Medical Fellow(s)" at bounding box center [247, 396] width 11 height 11
radio input "true"
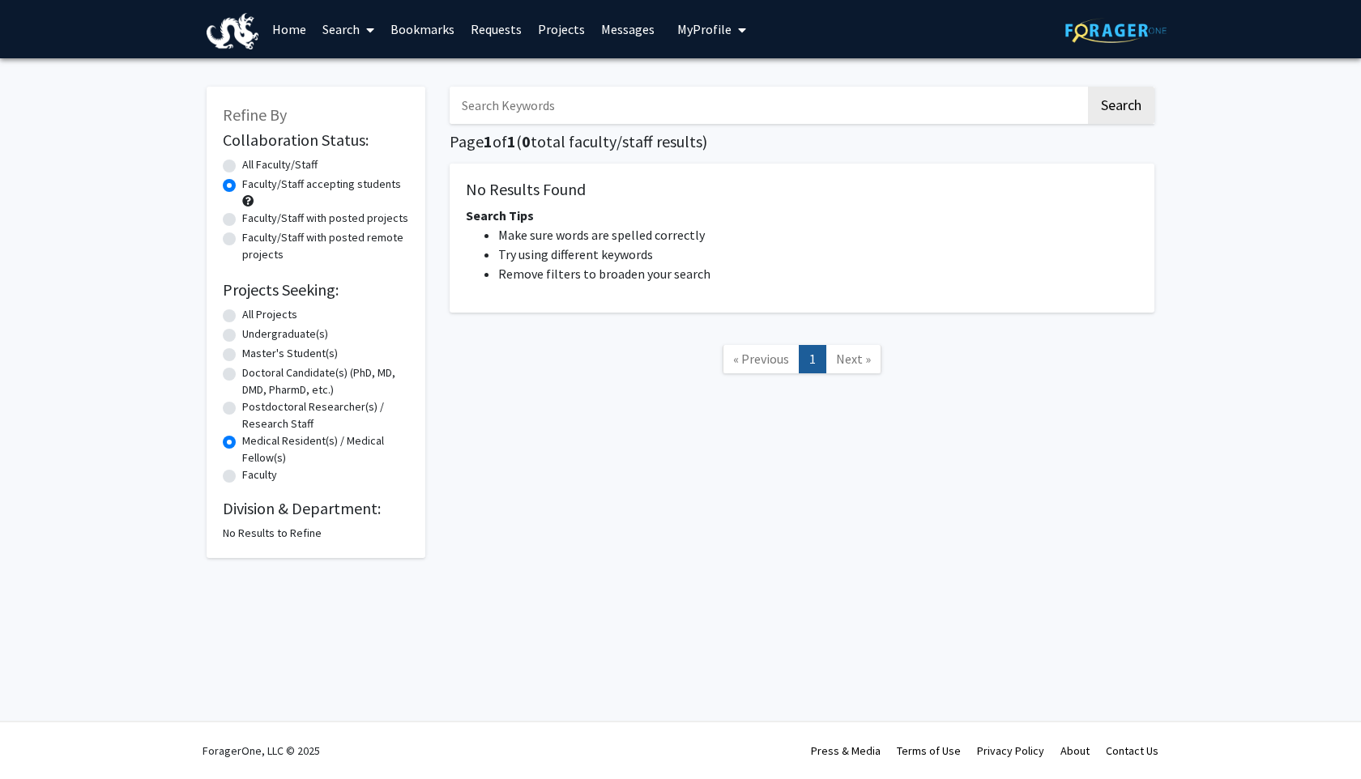
click at [264, 337] on label "Undergraduate(s)" at bounding box center [285, 334] width 86 height 17
click at [253, 336] on input "Undergraduate(s)" at bounding box center [247, 331] width 11 height 11
radio input "true"
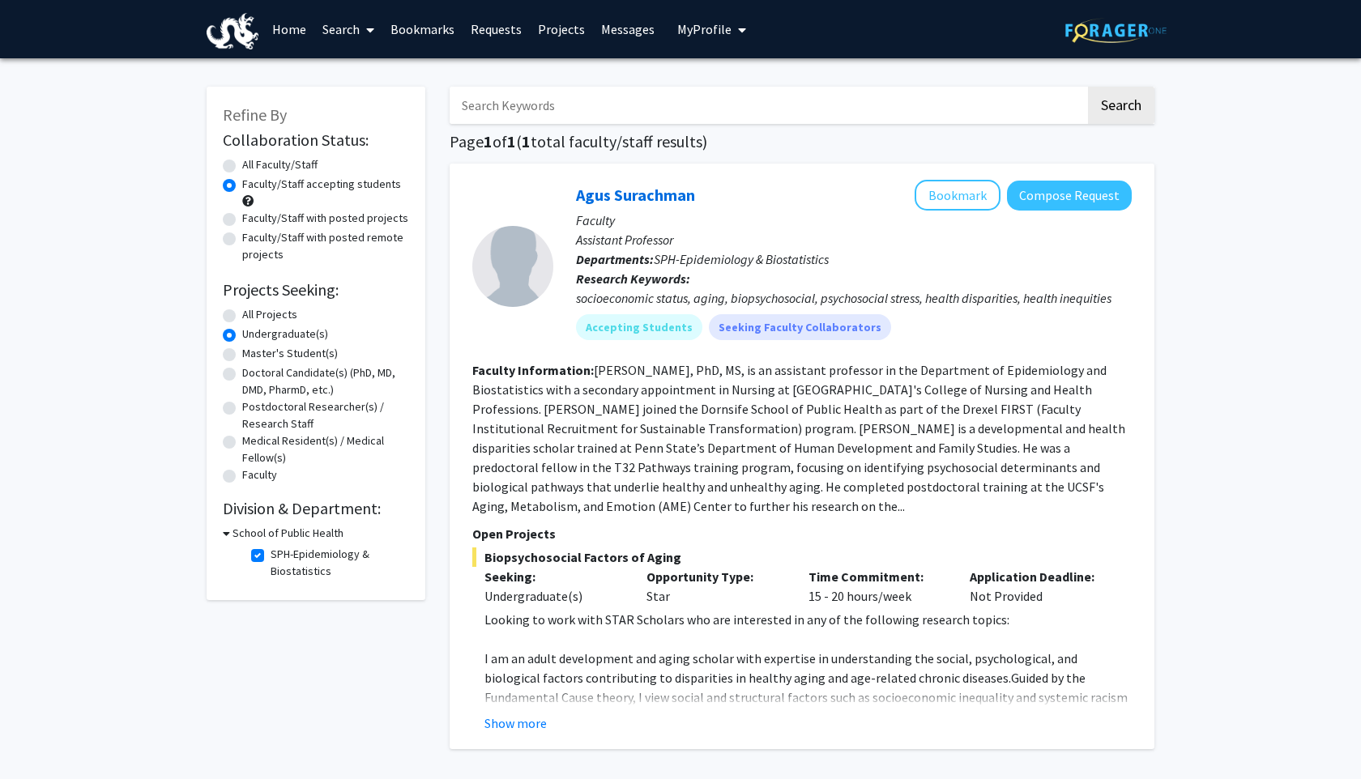
click at [271, 552] on label "SPH-Epidemiology & Biostatistics" at bounding box center [338, 563] width 134 height 34
click at [271, 552] on input "SPH-Epidemiology & Biostatistics" at bounding box center [276, 551] width 11 height 11
checkbox input "false"
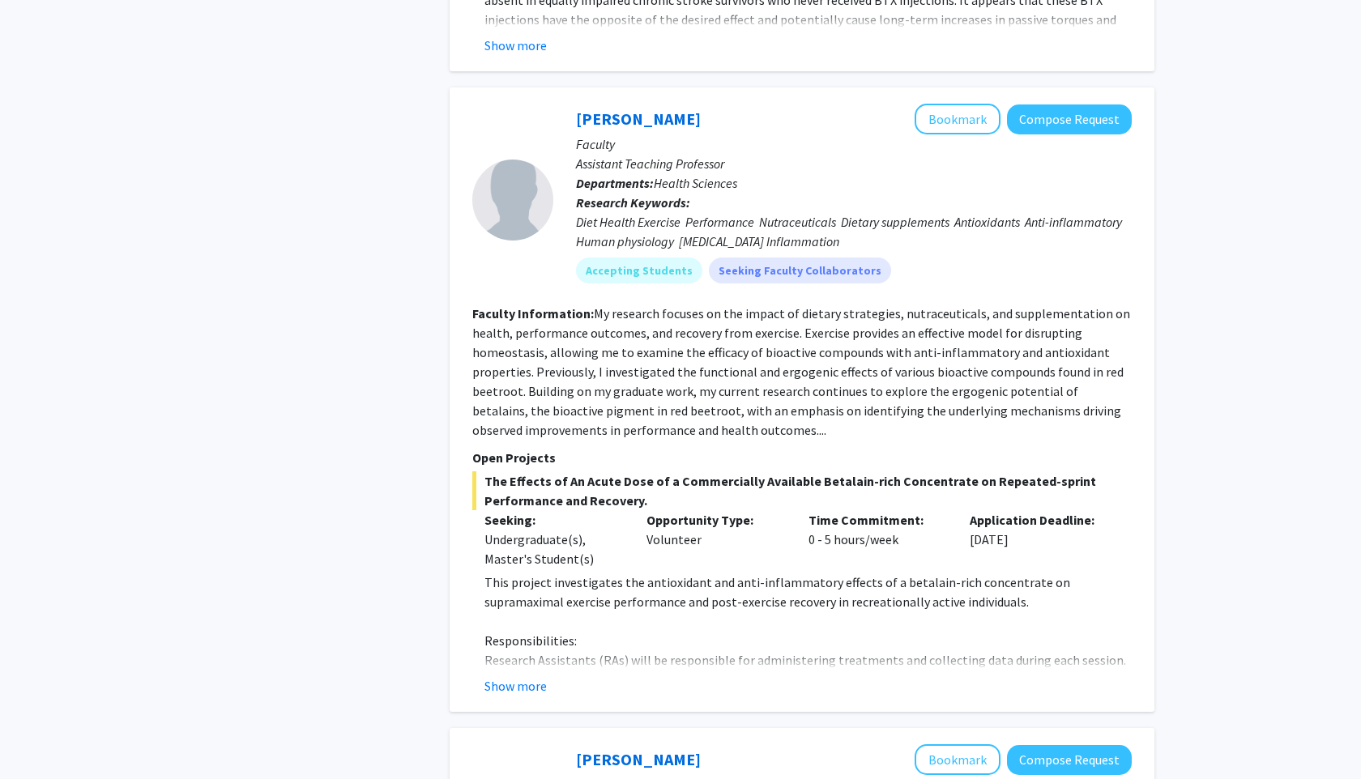
scroll to position [5114, 0]
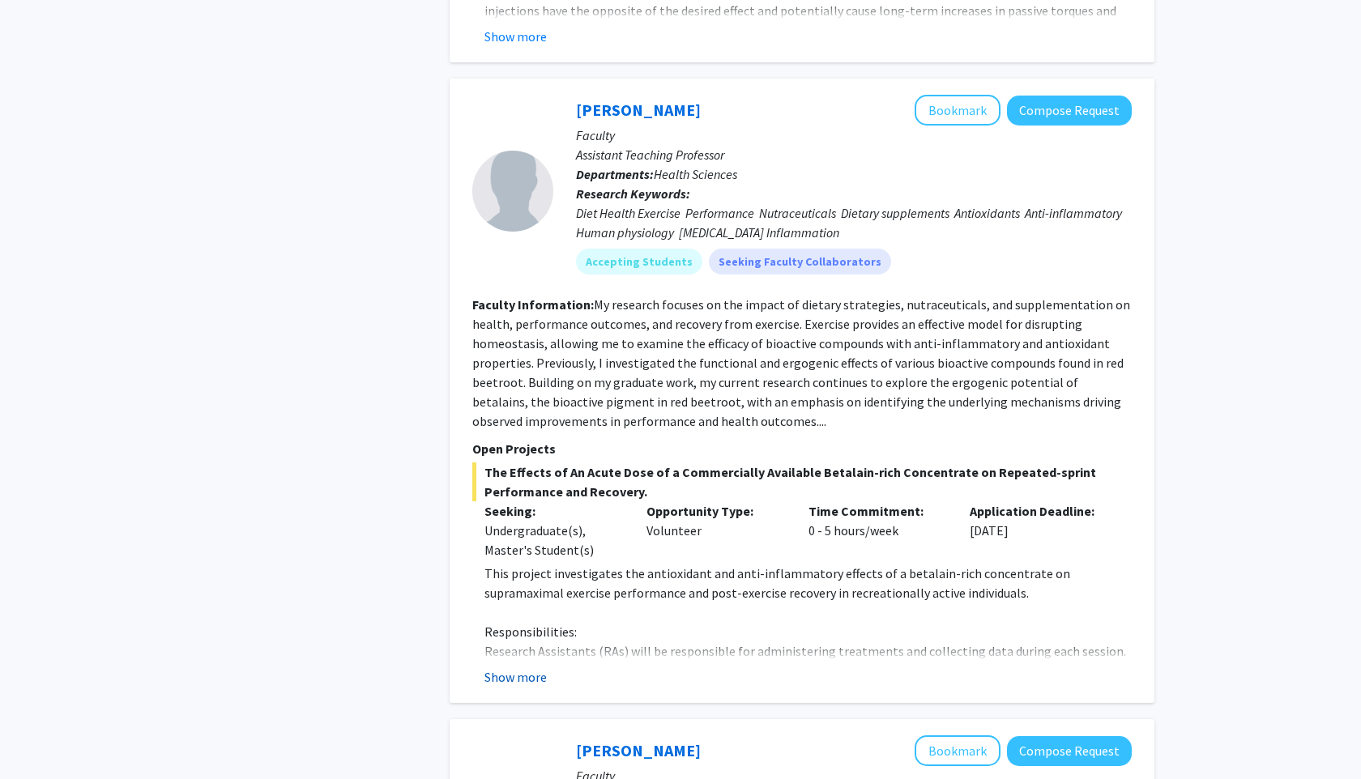
click at [530, 667] on button "Show more" at bounding box center [515, 676] width 62 height 19
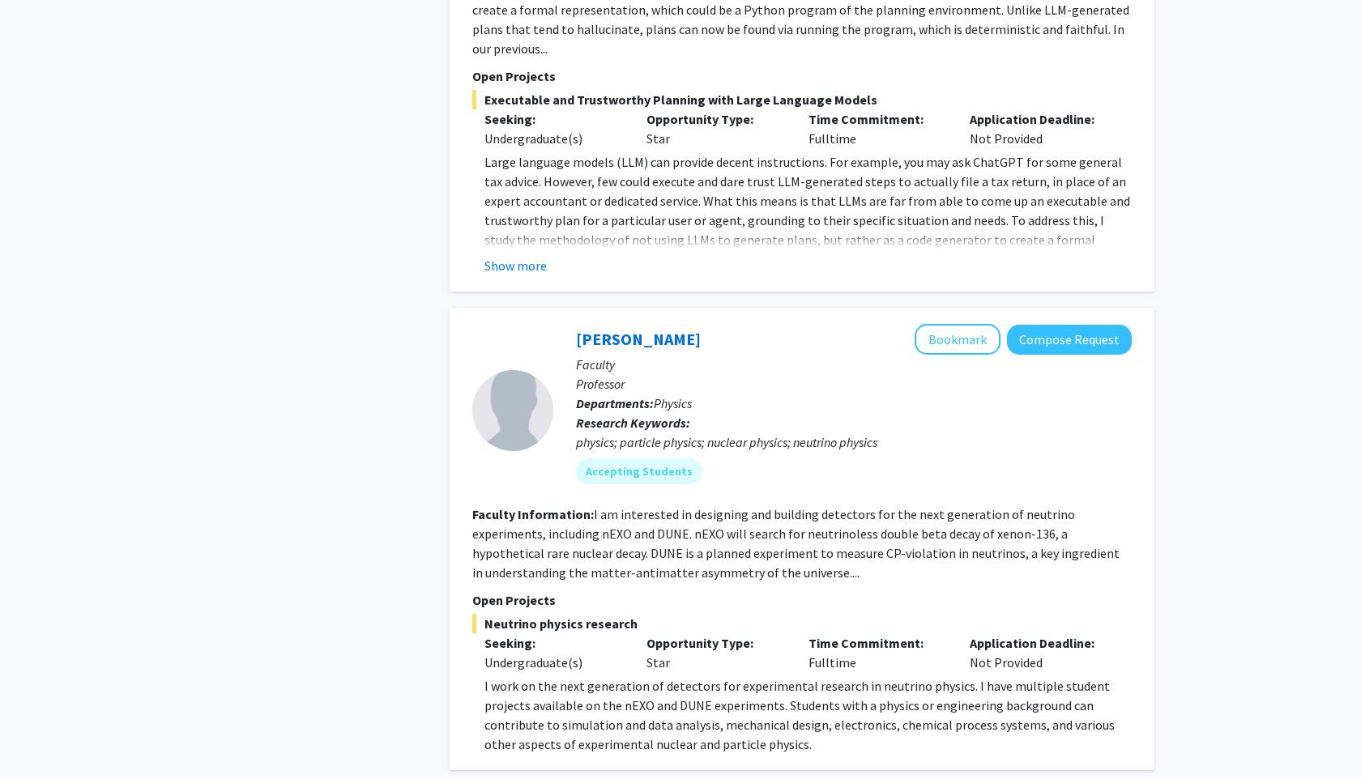
scroll to position [6925, 0]
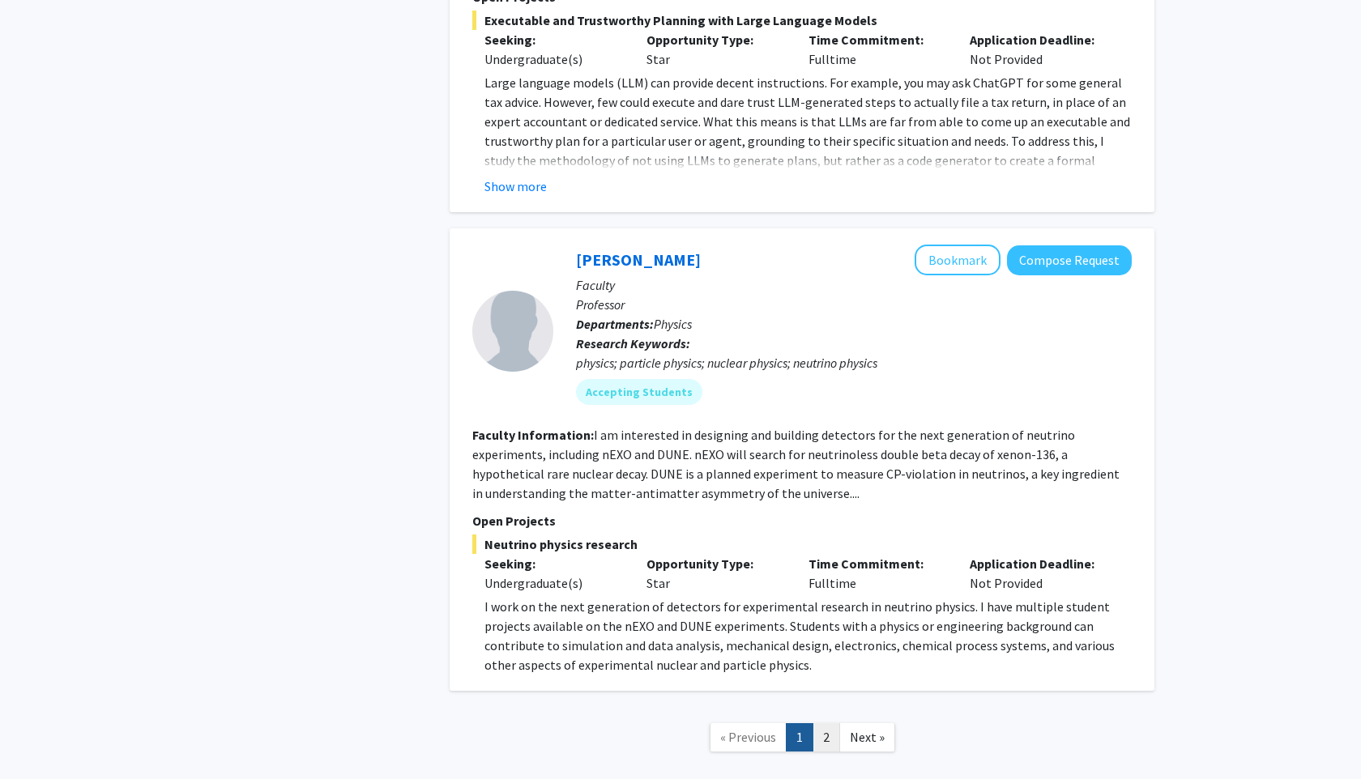
click at [827, 723] on link "2" at bounding box center [826, 737] width 28 height 28
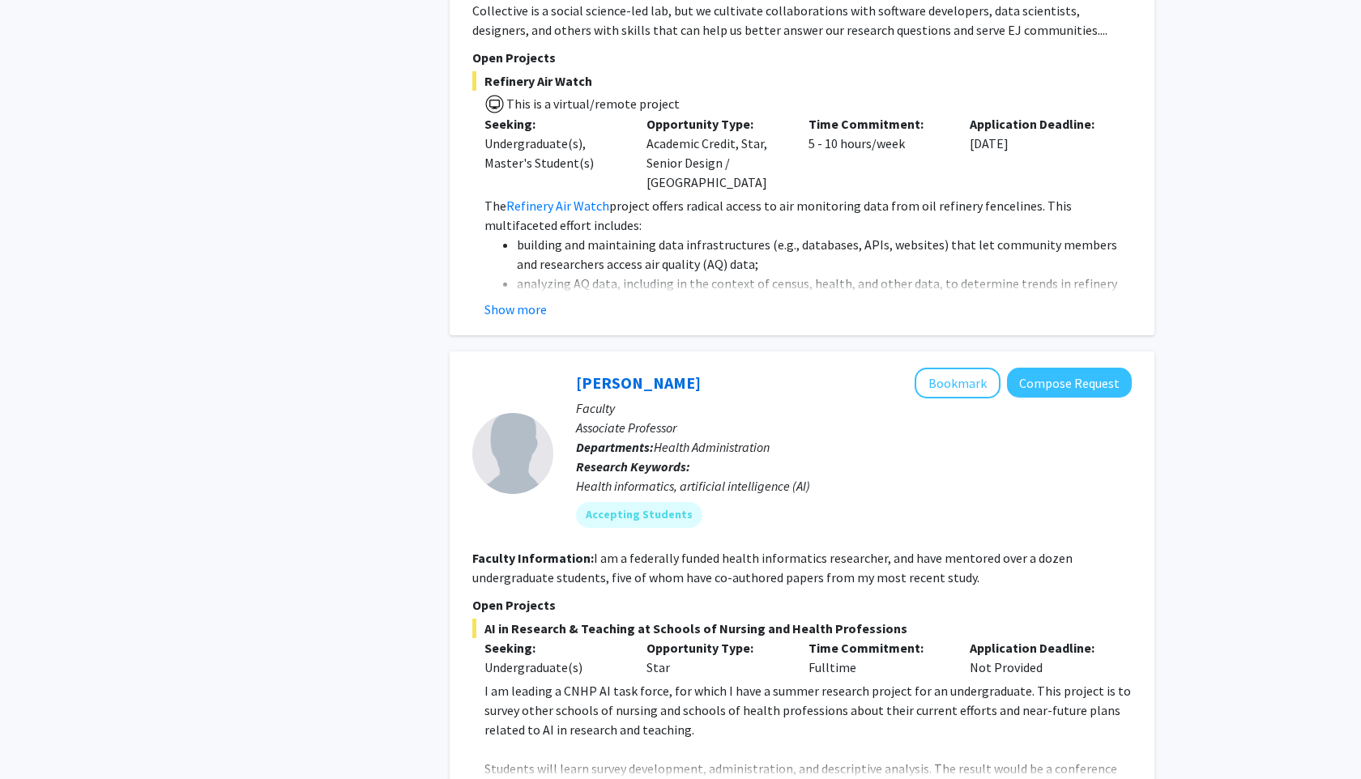
scroll to position [3213, 0]
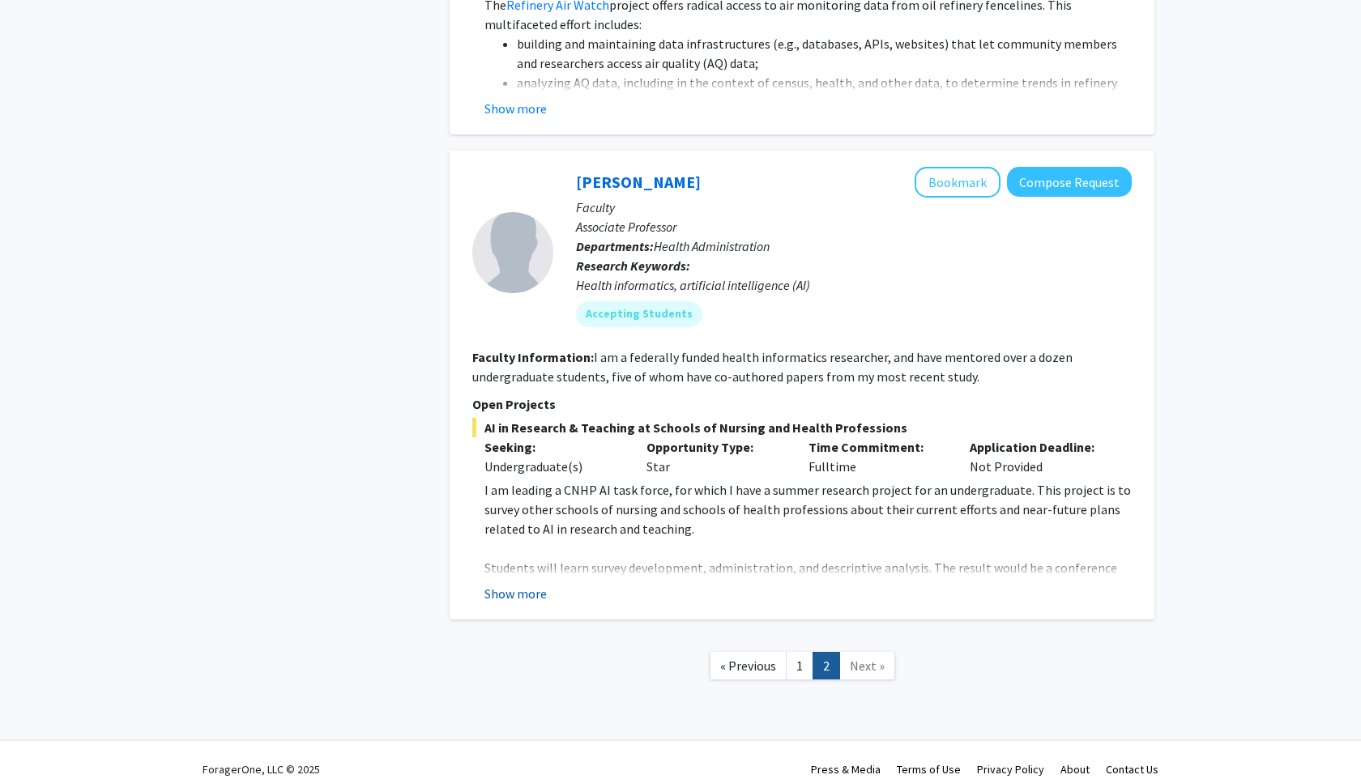
click at [526, 584] on button "Show more" at bounding box center [515, 593] width 62 height 19
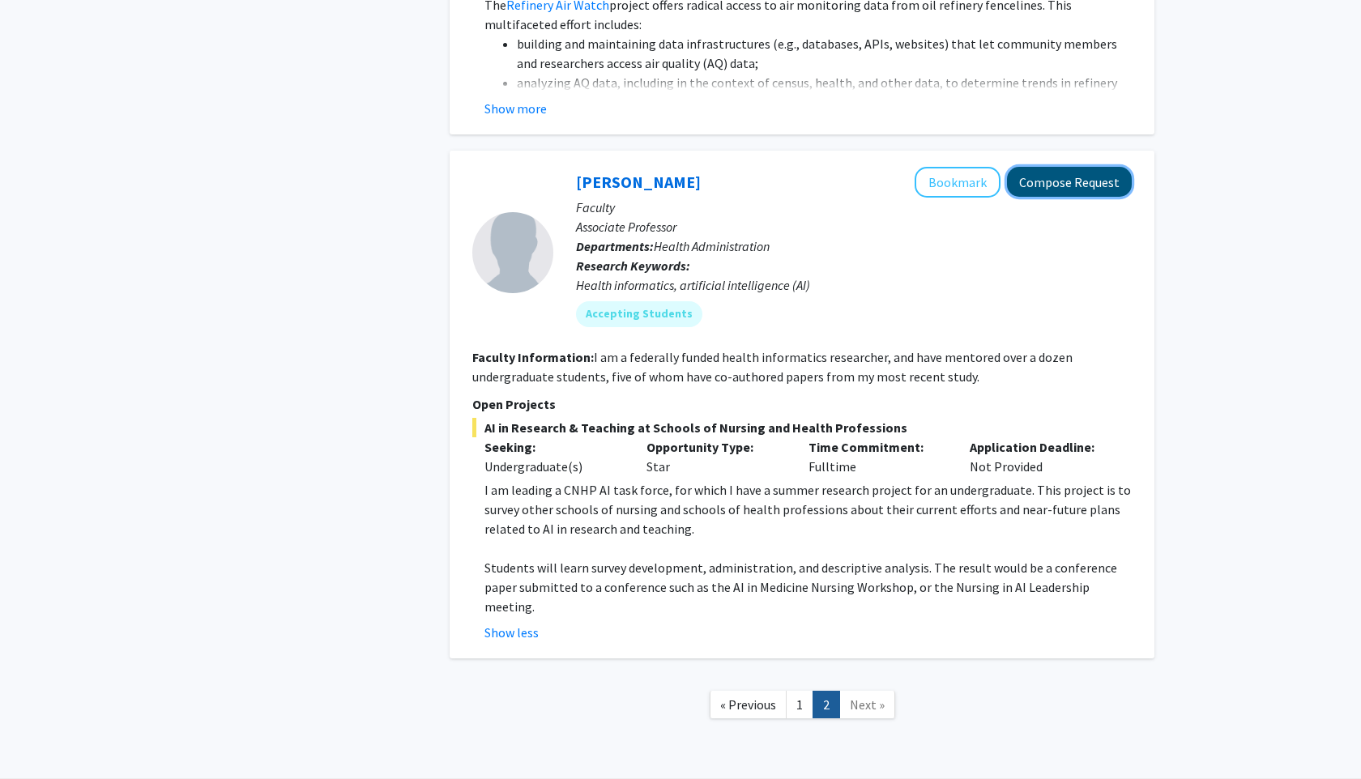
click at [1027, 167] on button "Compose Request" at bounding box center [1069, 182] width 125 height 30
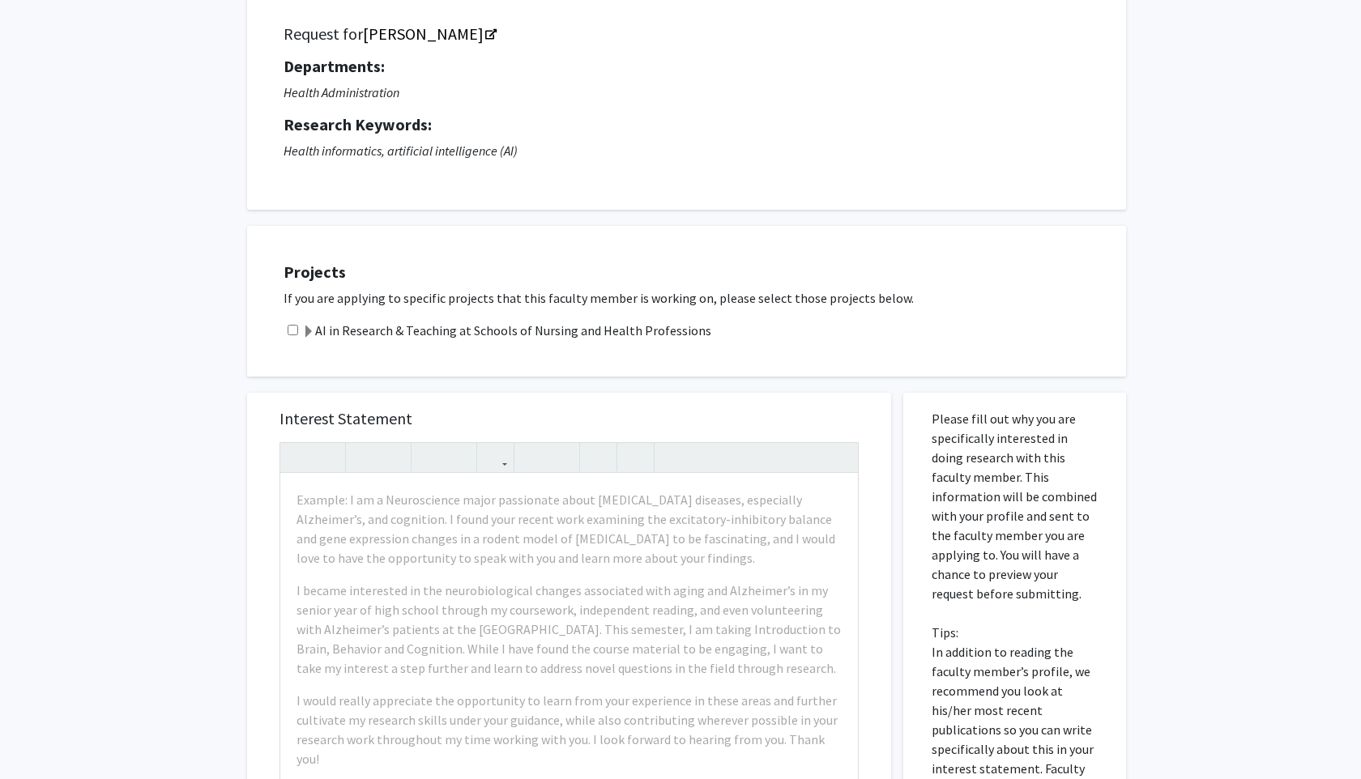
scroll to position [115, 0]
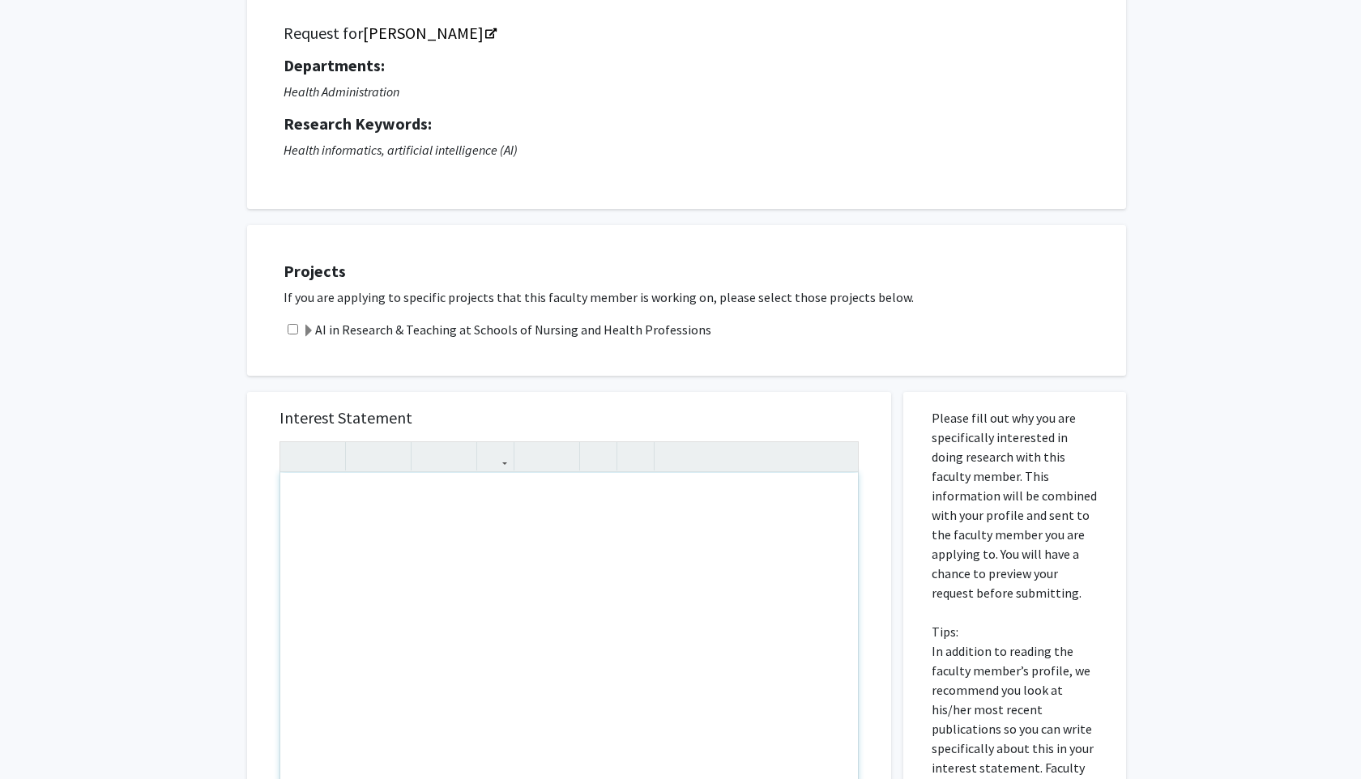
click at [552, 382] on div "Interest Statement Insert link Remove link Supplemental Files File Name Uploade…" at bounding box center [569, 742] width 668 height 732
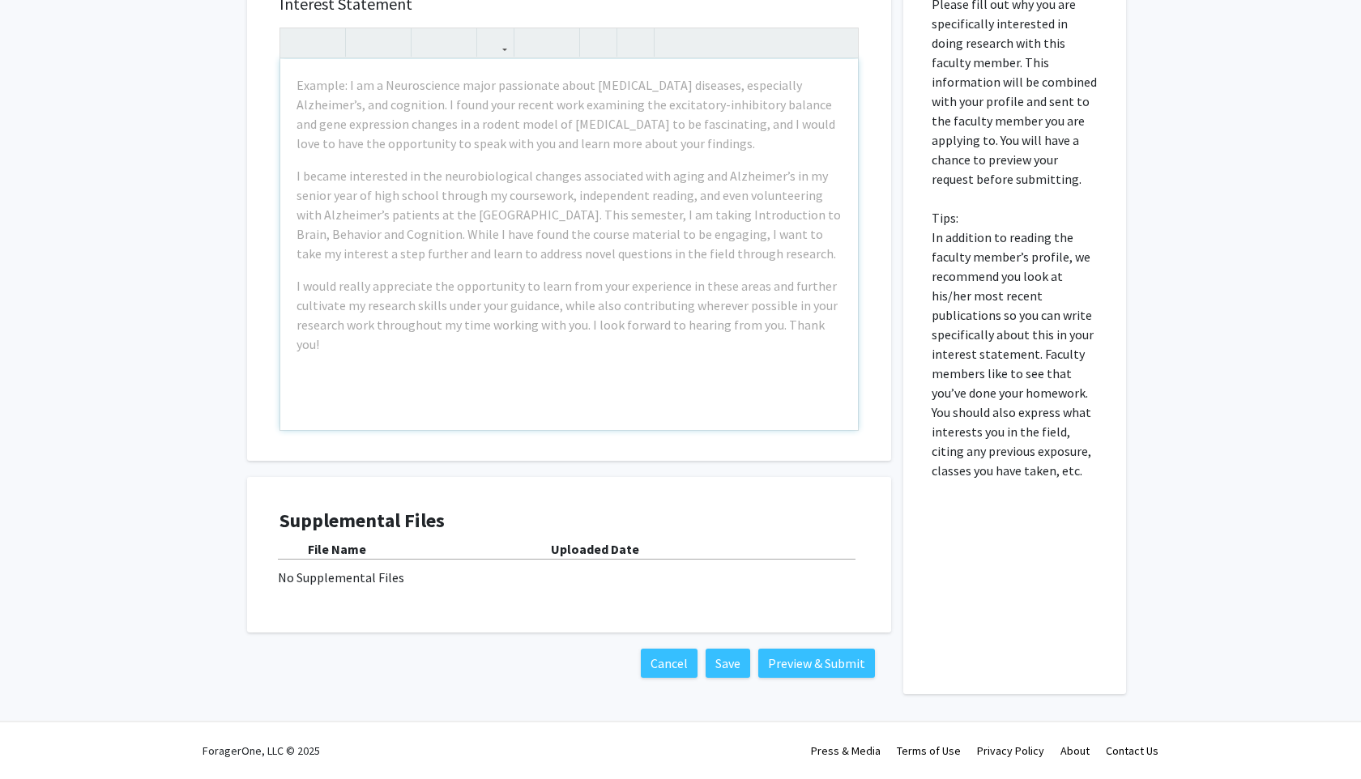
scroll to position [0, 0]
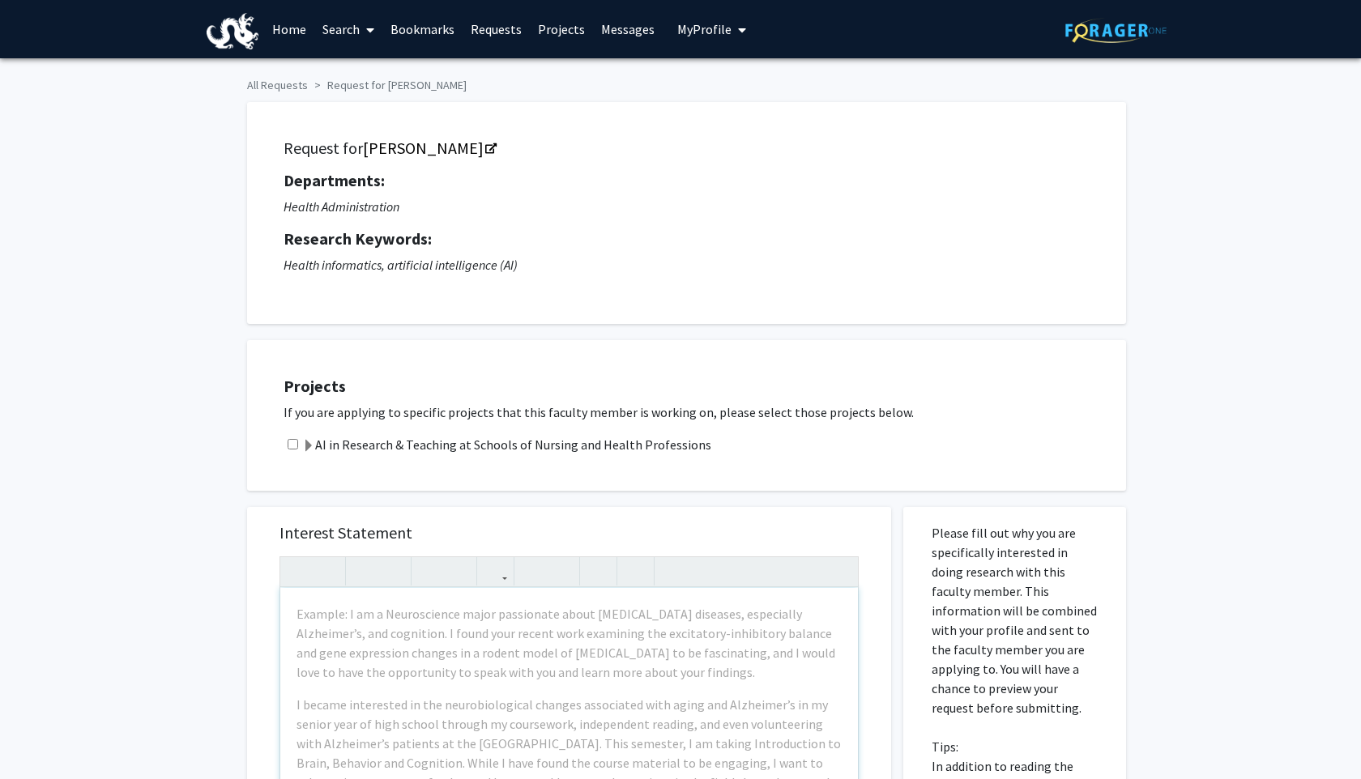
click at [246, 29] on img at bounding box center [233, 31] width 52 height 36
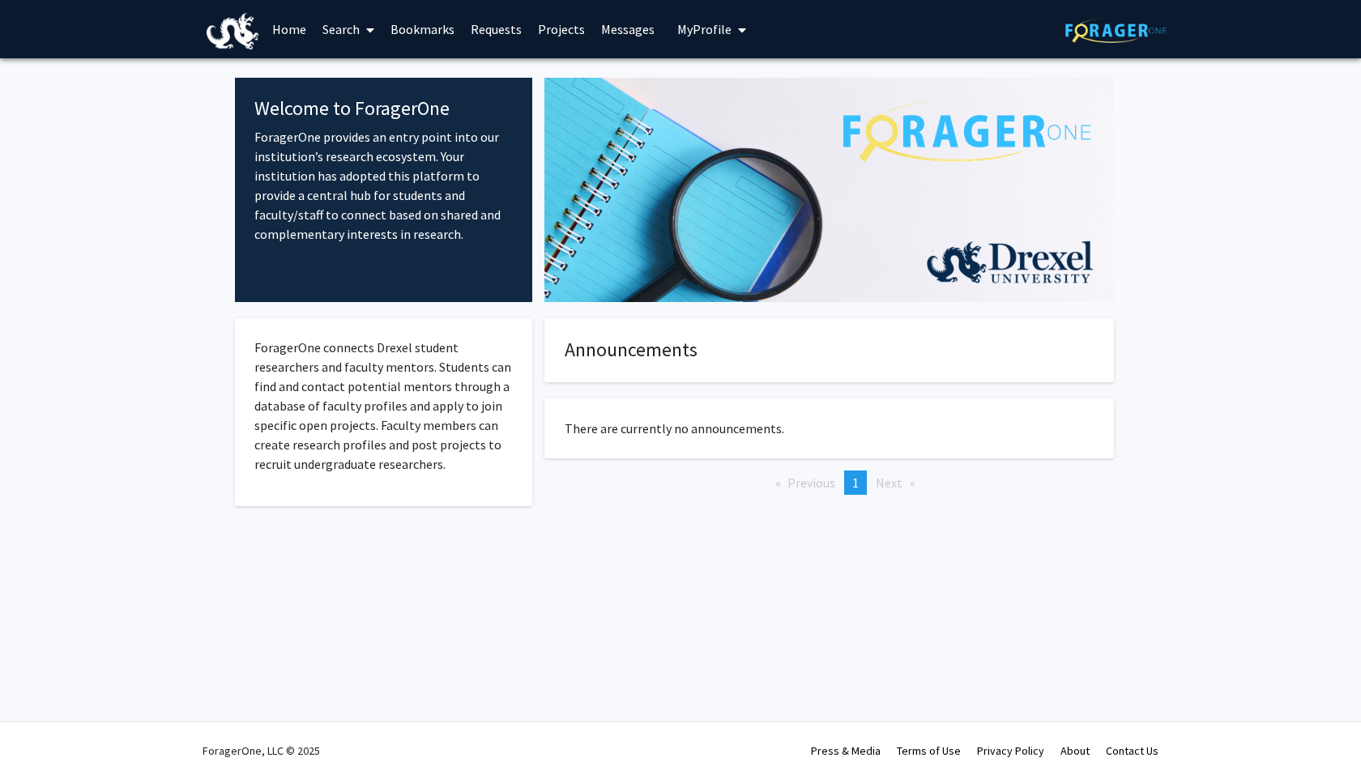
click at [241, 23] on img at bounding box center [233, 31] width 52 height 36
